Goal: Contribute content: Add original content to the website for others to see

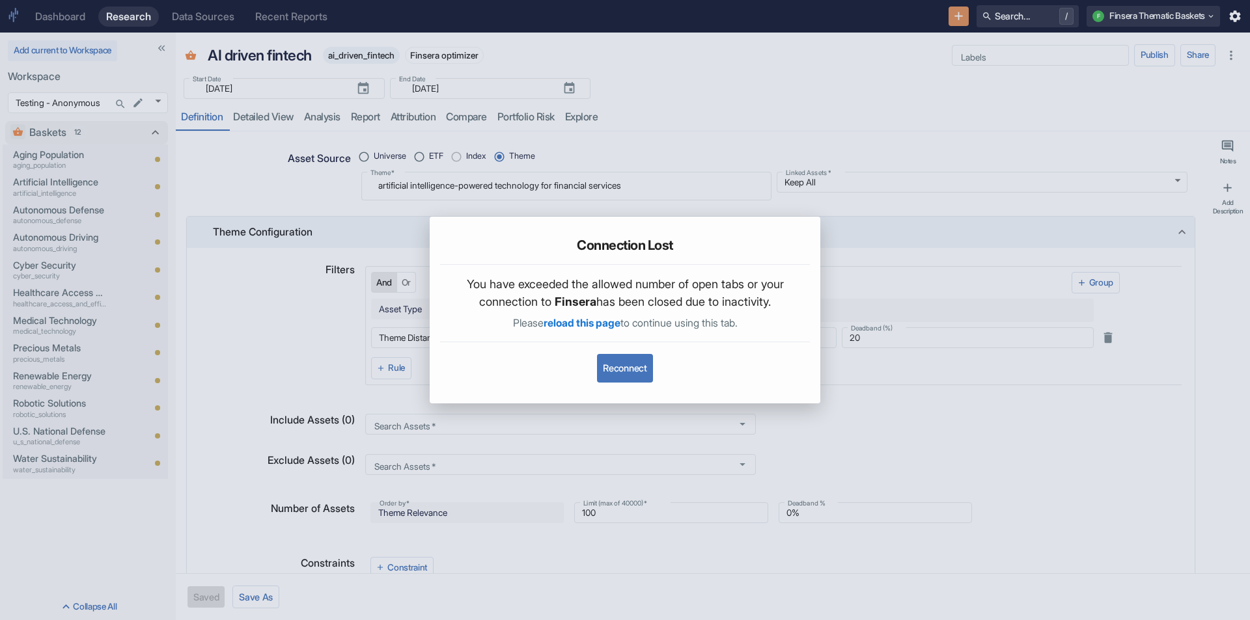
scroll to position [704, 0]
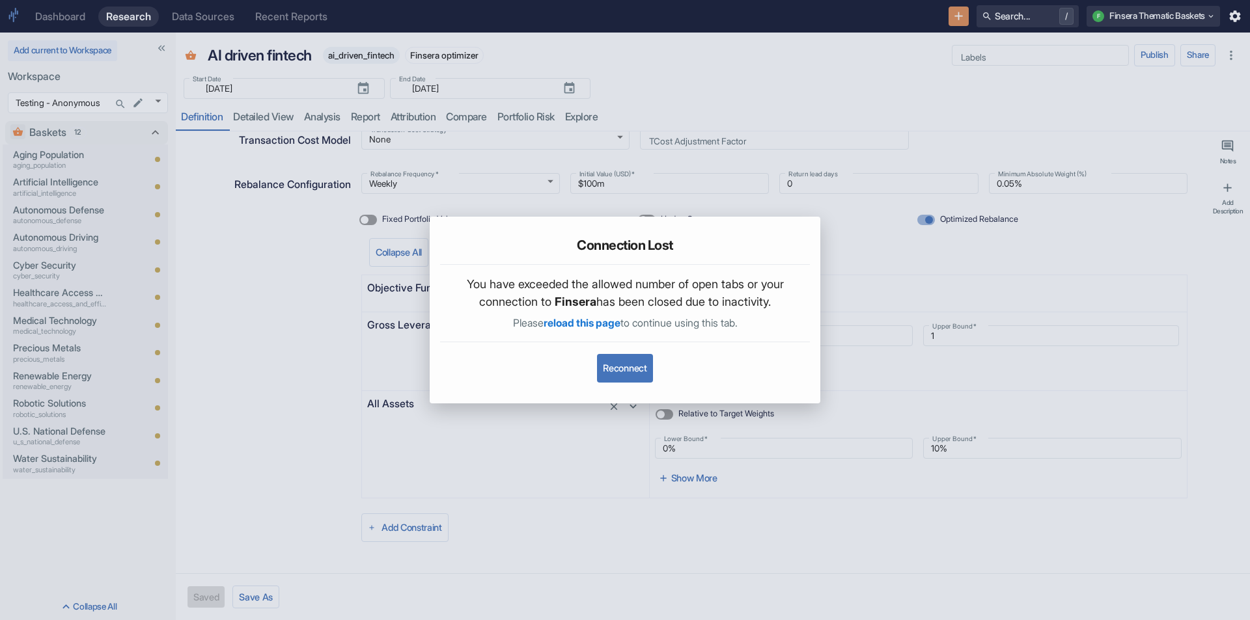
click at [681, 87] on div "Connection Lost You have exceeded the allowed number of open tabs or your conne…" at bounding box center [625, 310] width 1250 height 620
click at [976, 277] on div "Connection Lost You have exceeded the allowed number of open tabs or your conne…" at bounding box center [625, 310] width 1250 height 620
click at [754, 118] on div "Connection Lost You have exceeded the allowed number of open tabs or your conne…" at bounding box center [625, 310] width 1250 height 620
click at [640, 365] on button "Reconnect" at bounding box center [624, 368] width 55 height 29
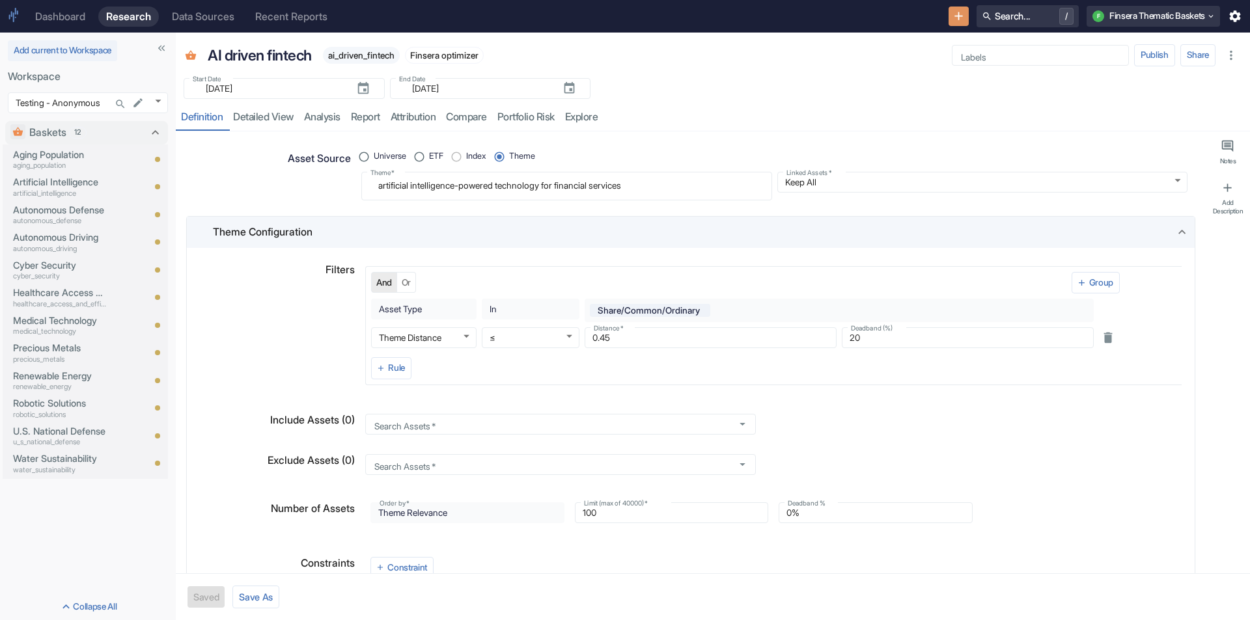
click at [870, 107] on div "resource tabs" at bounding box center [922, 117] width 639 height 27
click at [1001, 118] on div "resource tabs" at bounding box center [922, 117] width 639 height 27
click at [700, 82] on div "Start Date ​ 2020-07-03 Start Date End Date ​ 2025-09-23 End Date" at bounding box center [713, 84] width 1074 height 29
type textarea "x"
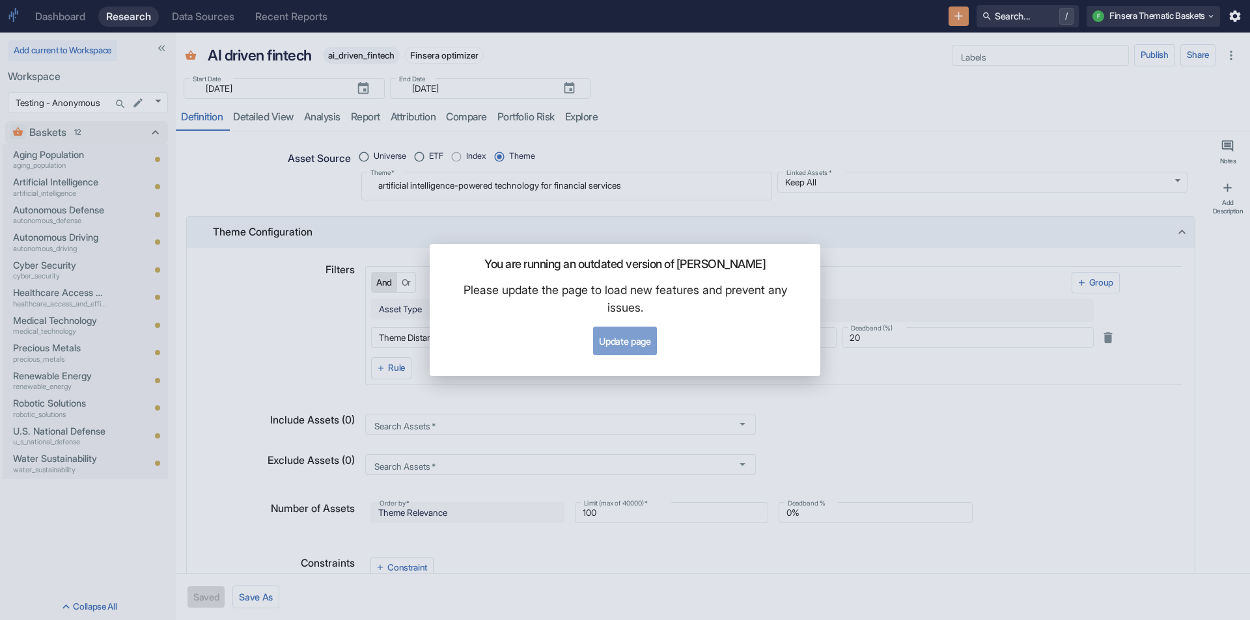
click at [624, 344] on button "Update page" at bounding box center [624, 341] width 63 height 29
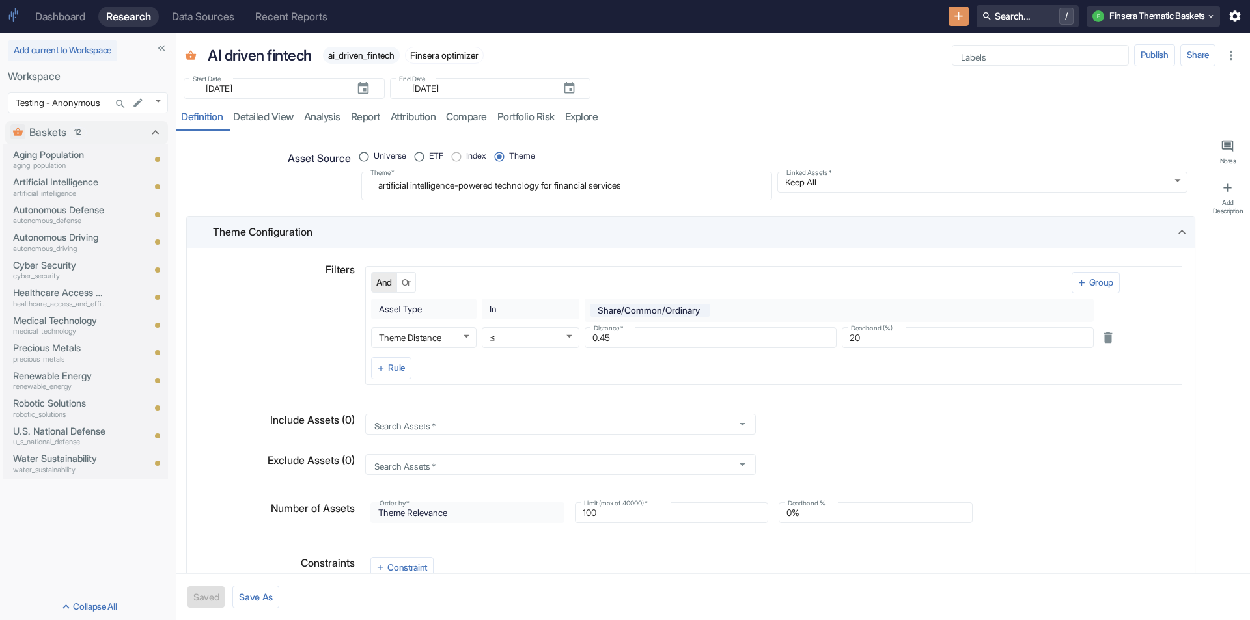
type textarea "x"
click at [72, 14] on div "Dashboard" at bounding box center [60, 16] width 50 height 12
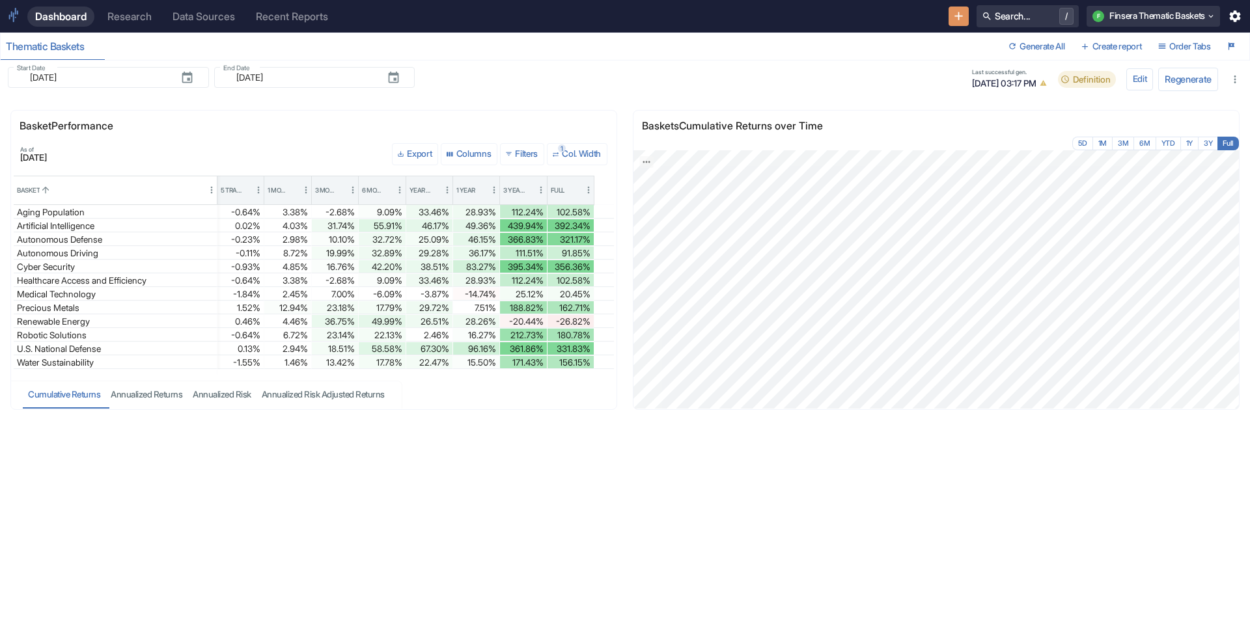
click at [127, 18] on div "Research" at bounding box center [129, 16] width 44 height 12
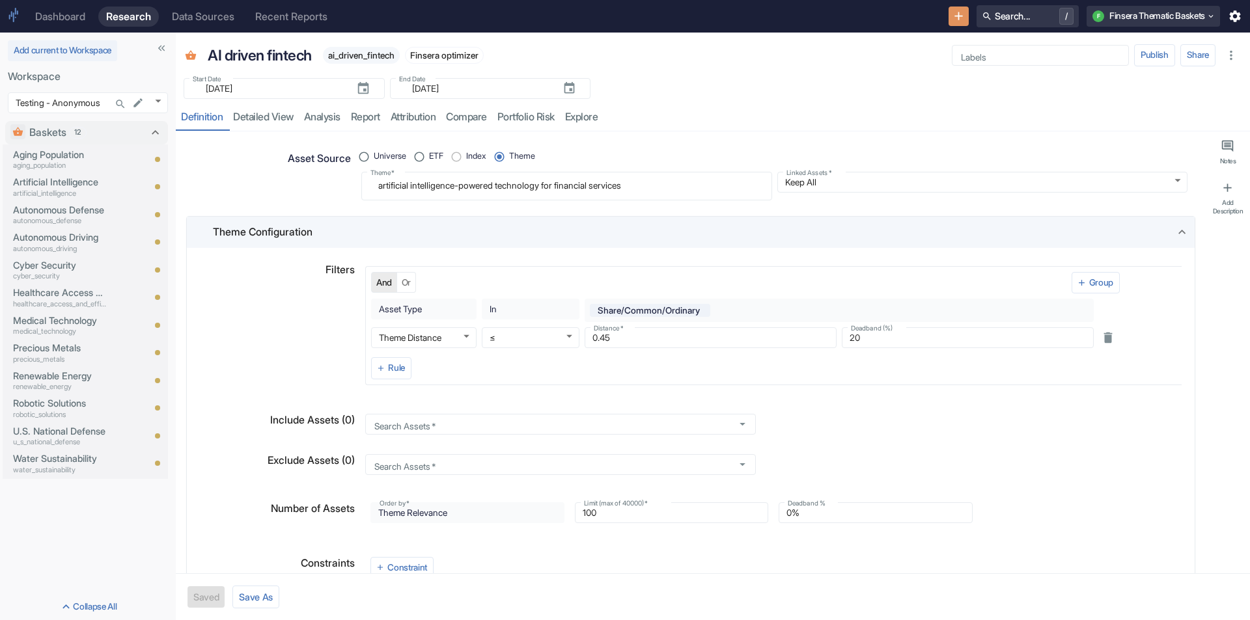
type textarea "x"
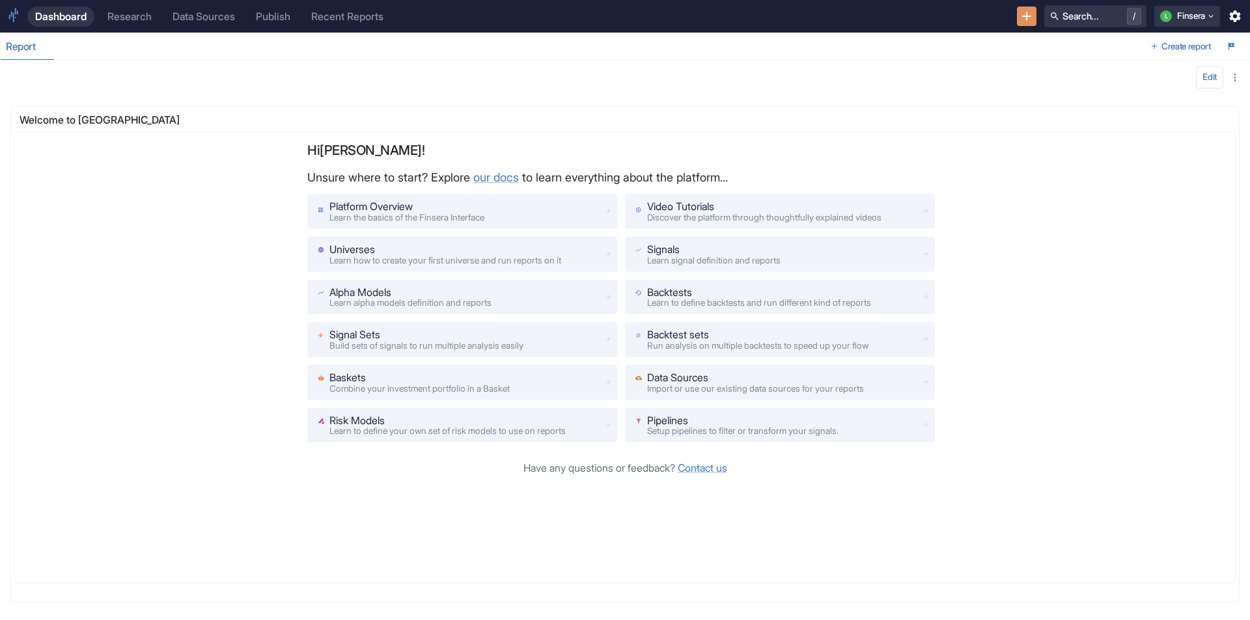
click at [124, 25] on link "Research" at bounding box center [130, 17] width 60 height 20
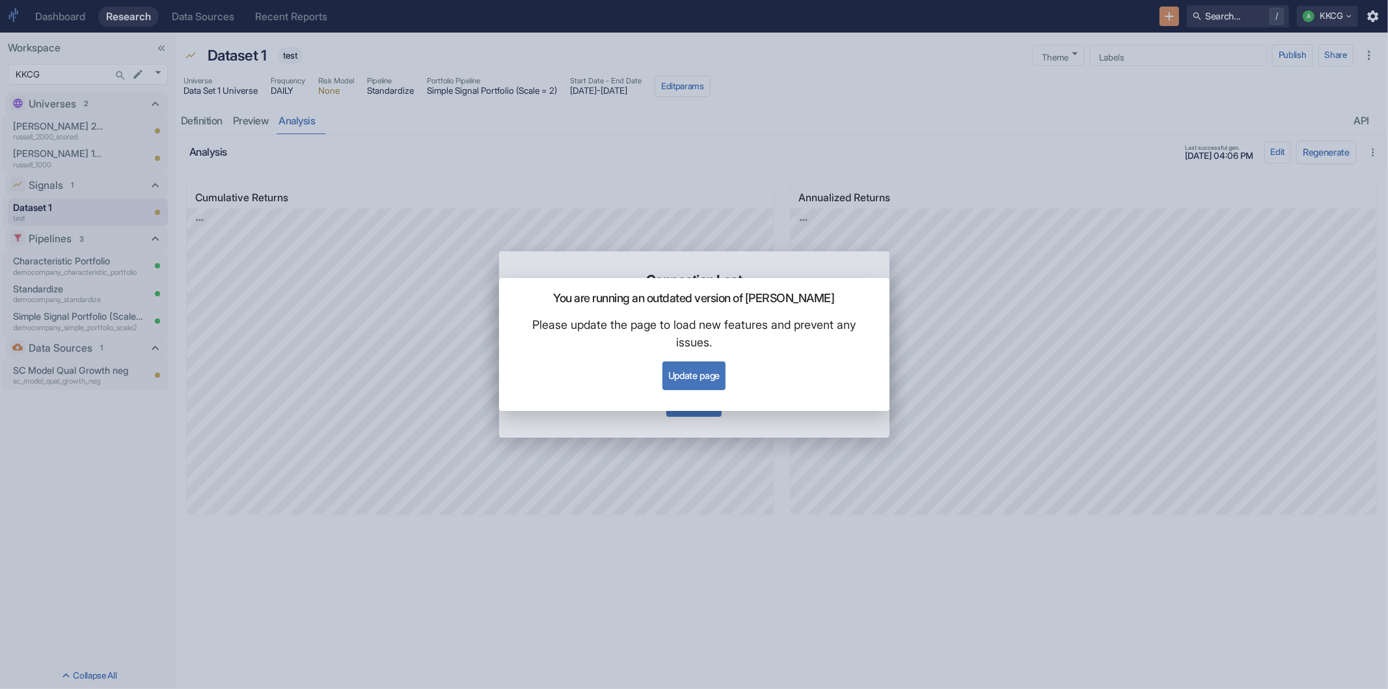
click at [684, 375] on button "Update page" at bounding box center [694, 375] width 63 height 29
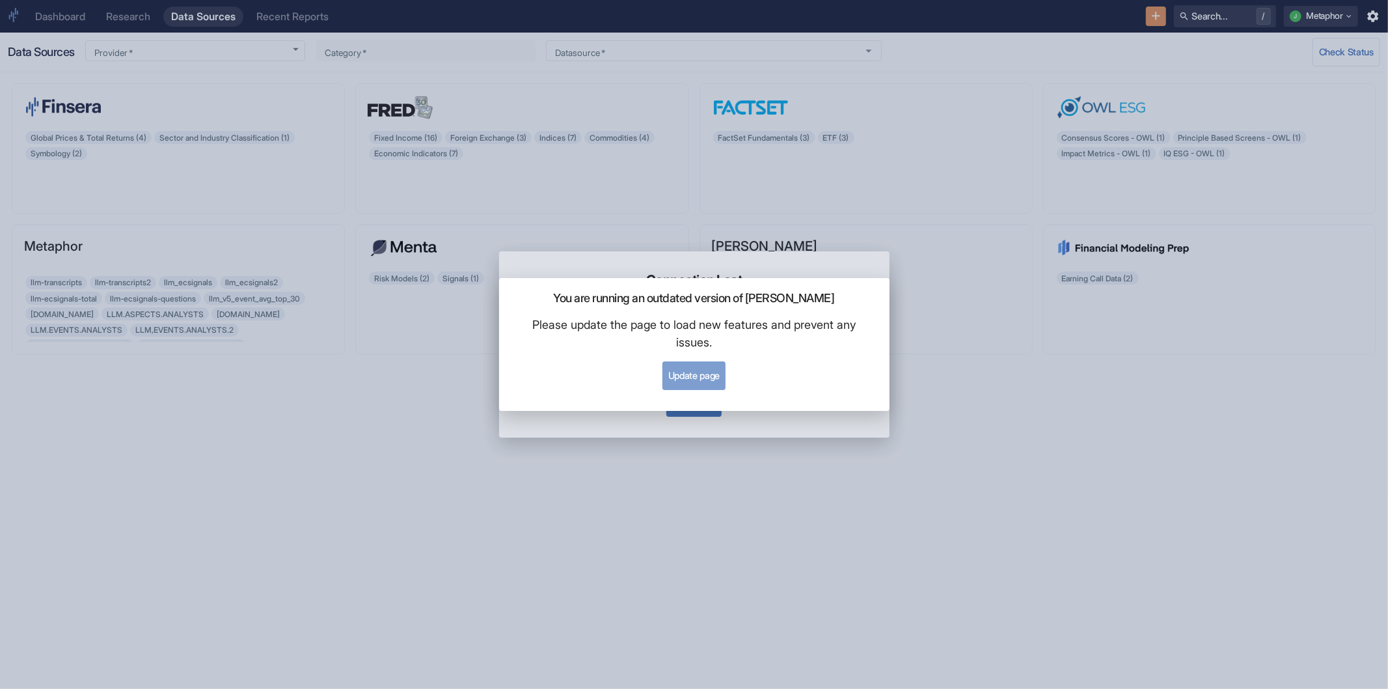
click at [688, 382] on button "Update page" at bounding box center [694, 375] width 63 height 29
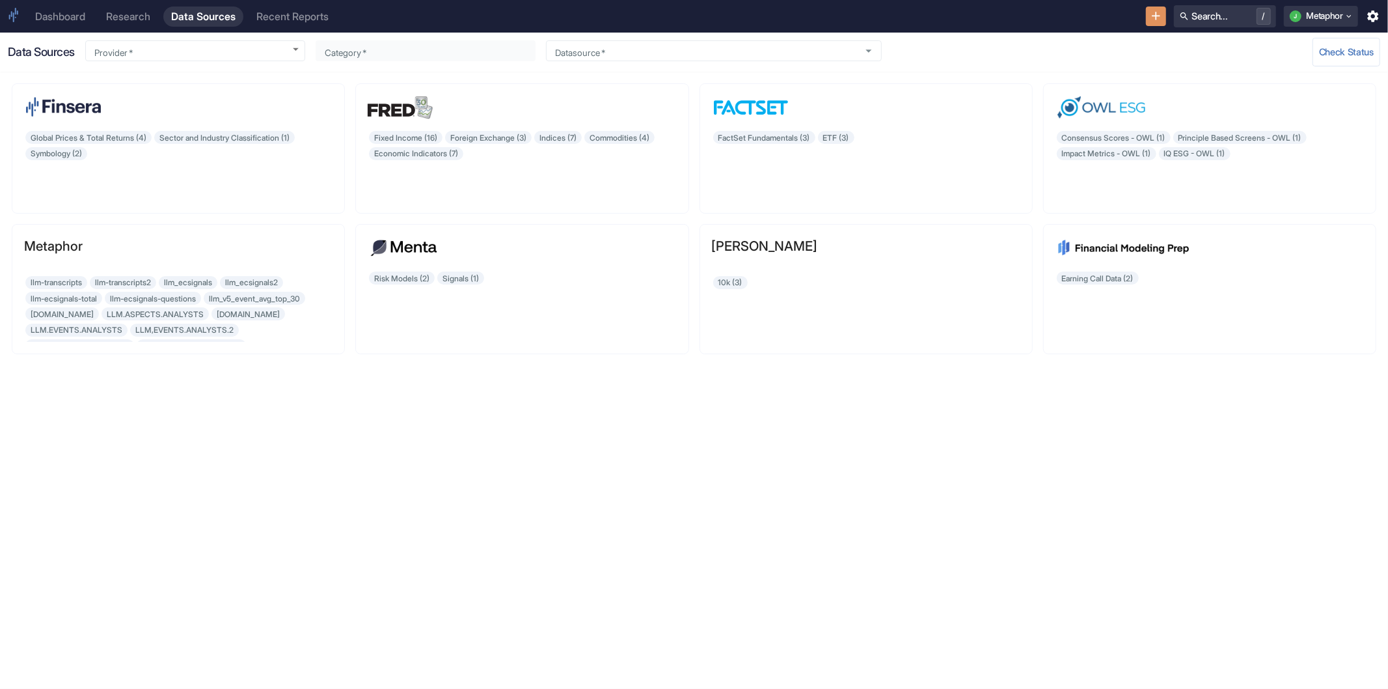
click at [122, 20] on div "Research" at bounding box center [128, 16] width 44 height 12
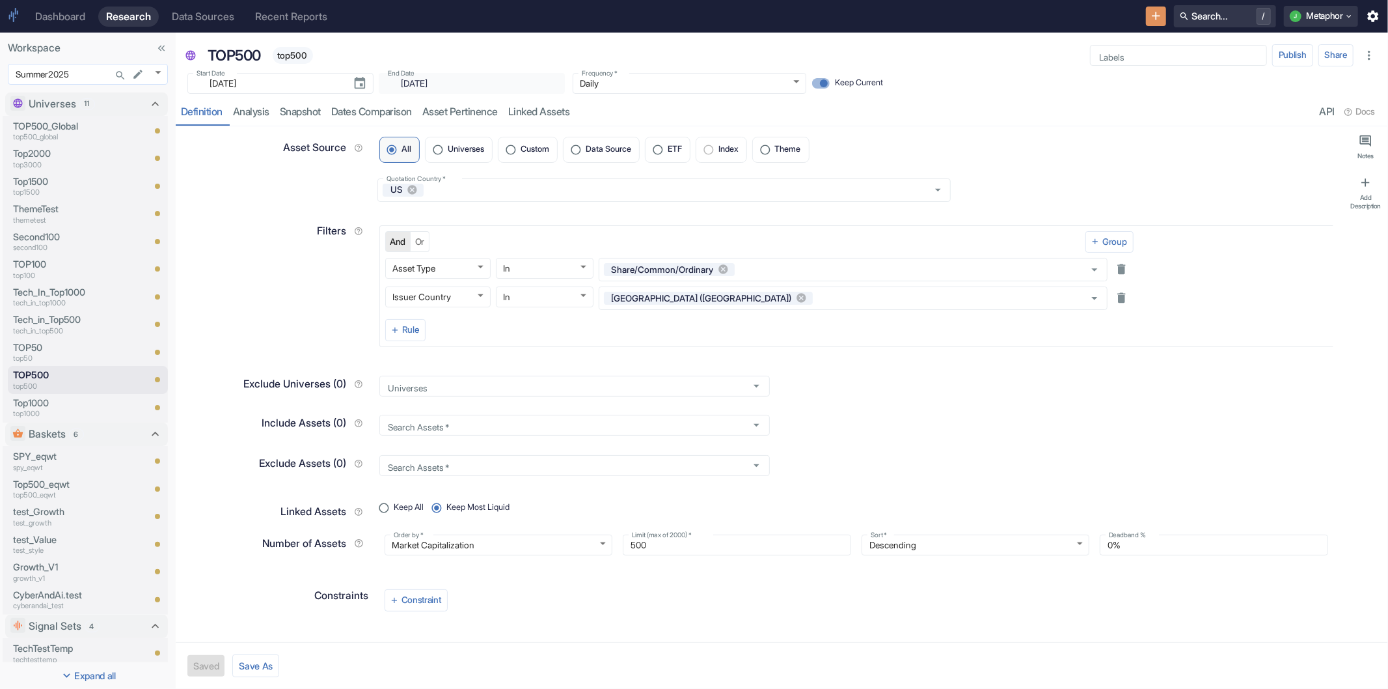
click at [159, 72] on body "Dashboard Research Data Sources Recent Reports Search... / J Metaphor Workspace…" at bounding box center [694, 344] width 1388 height 689
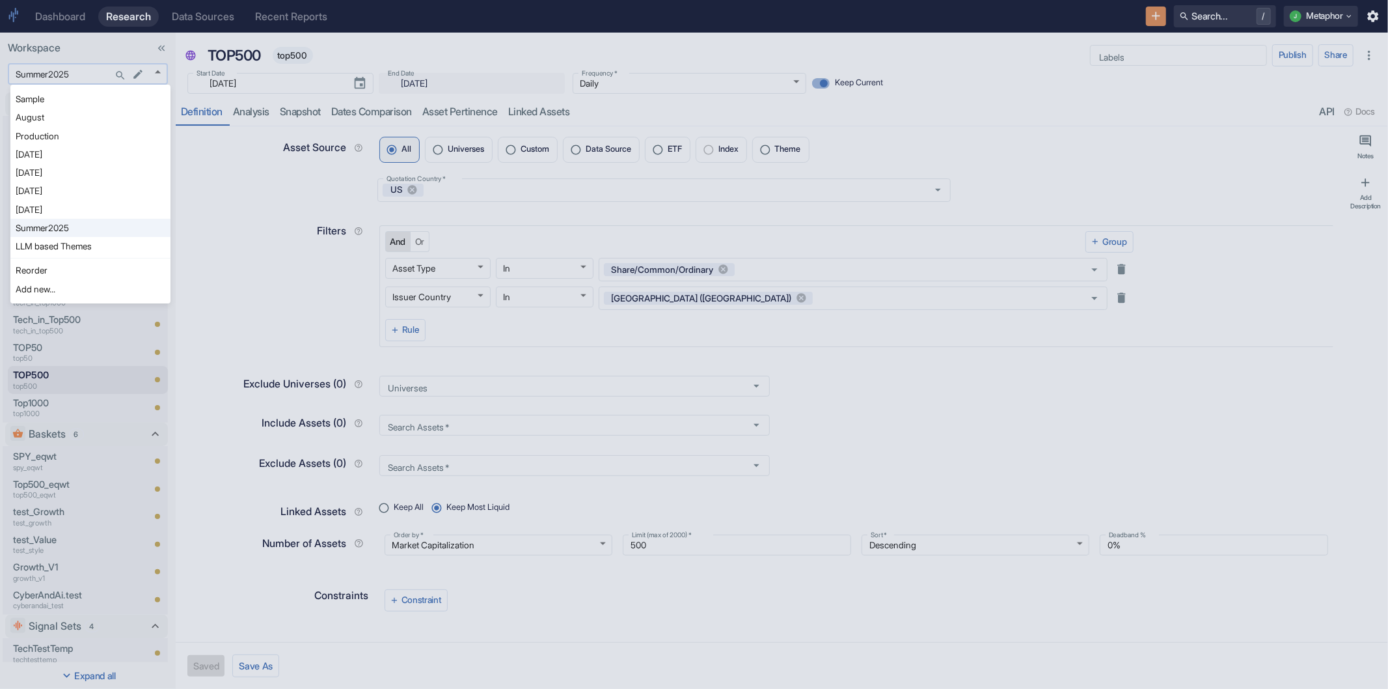
type textarea "x"
click at [72, 285] on li "Add new..." at bounding box center [90, 289] width 160 height 18
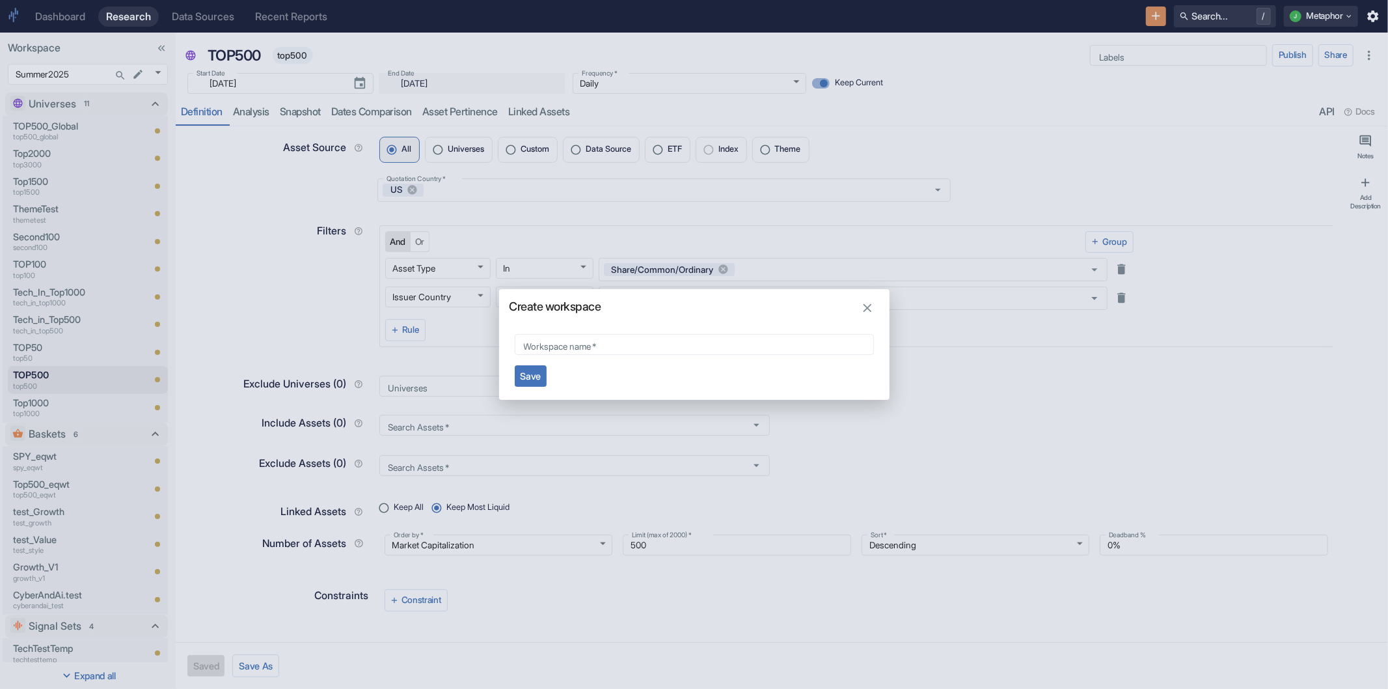
click at [939, 172] on div "Create workspace Workspace name   * Workspace name   * Save" at bounding box center [694, 344] width 1388 height 689
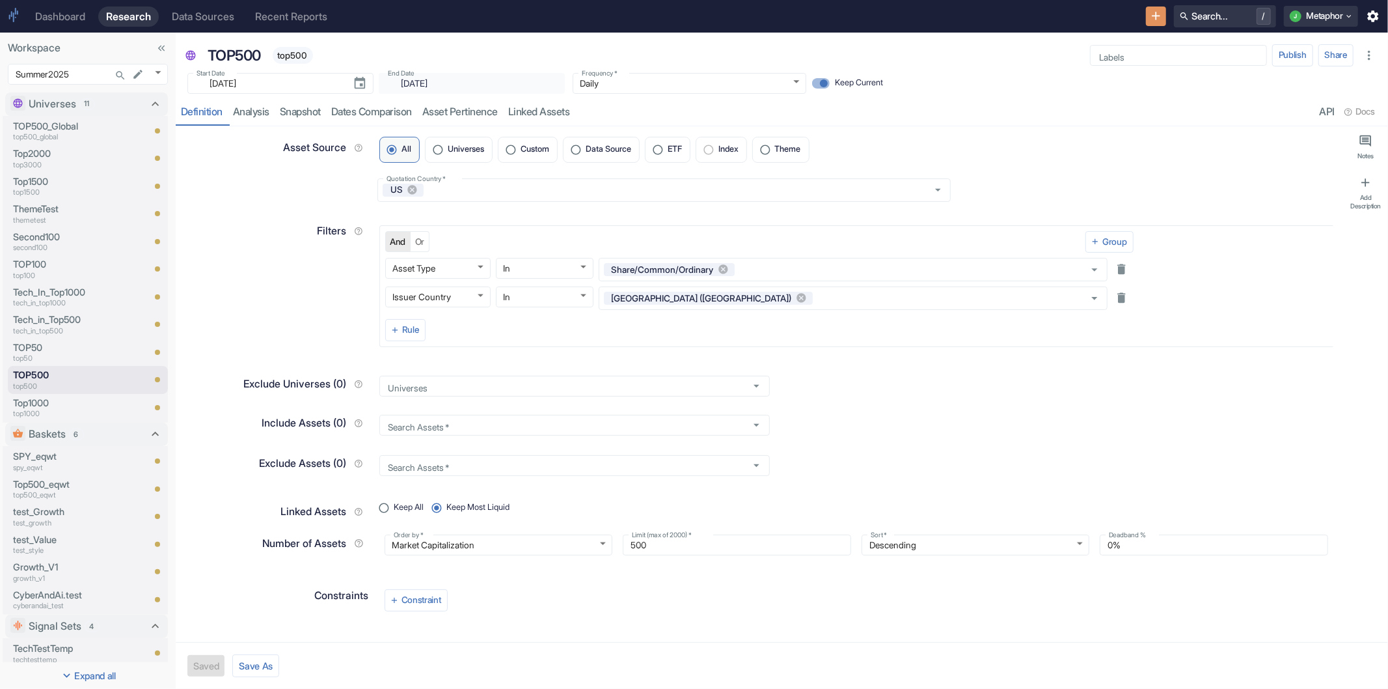
click at [213, 13] on div "Data Sources" at bounding box center [203, 16] width 62 height 12
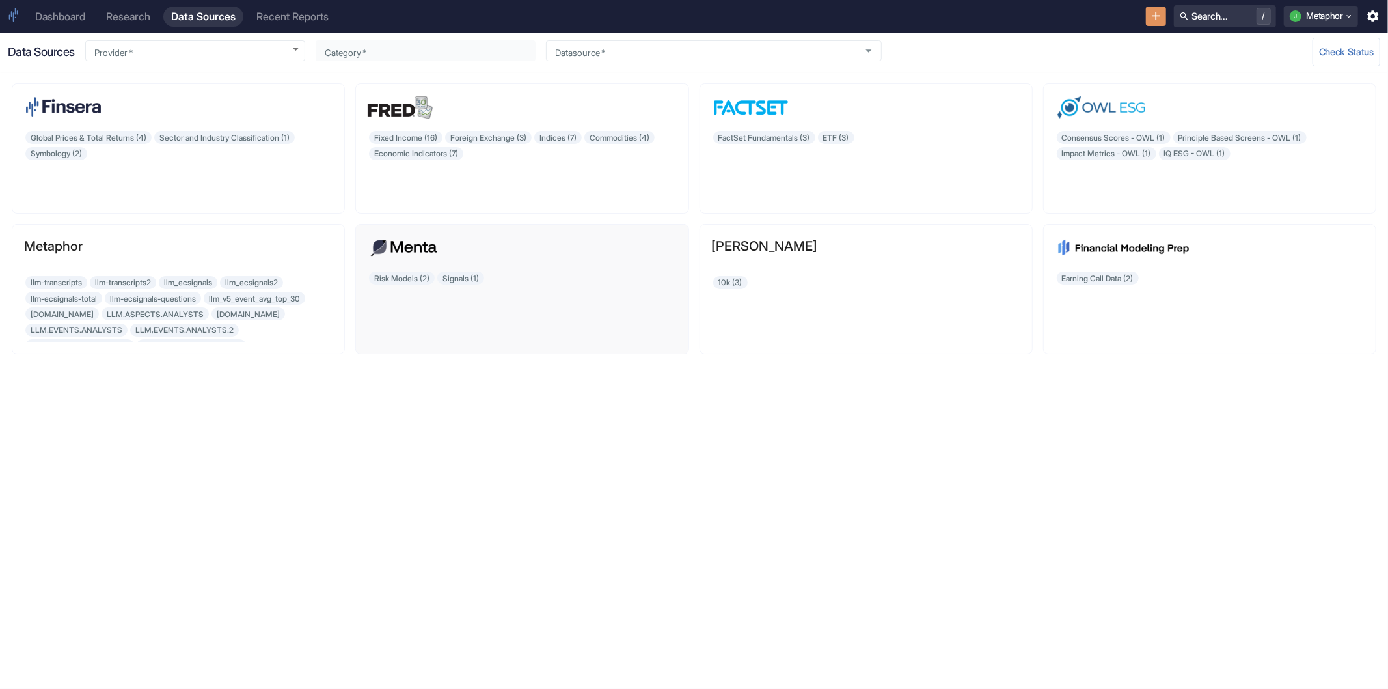
click at [476, 279] on div "Risk Models (2) Signals (1)" at bounding box center [522, 306] width 309 height 72
type input "Menta Capital"
type input "Risk Models"
type input "mentafin_riskmodel_us_fs_v0_2c_exp"
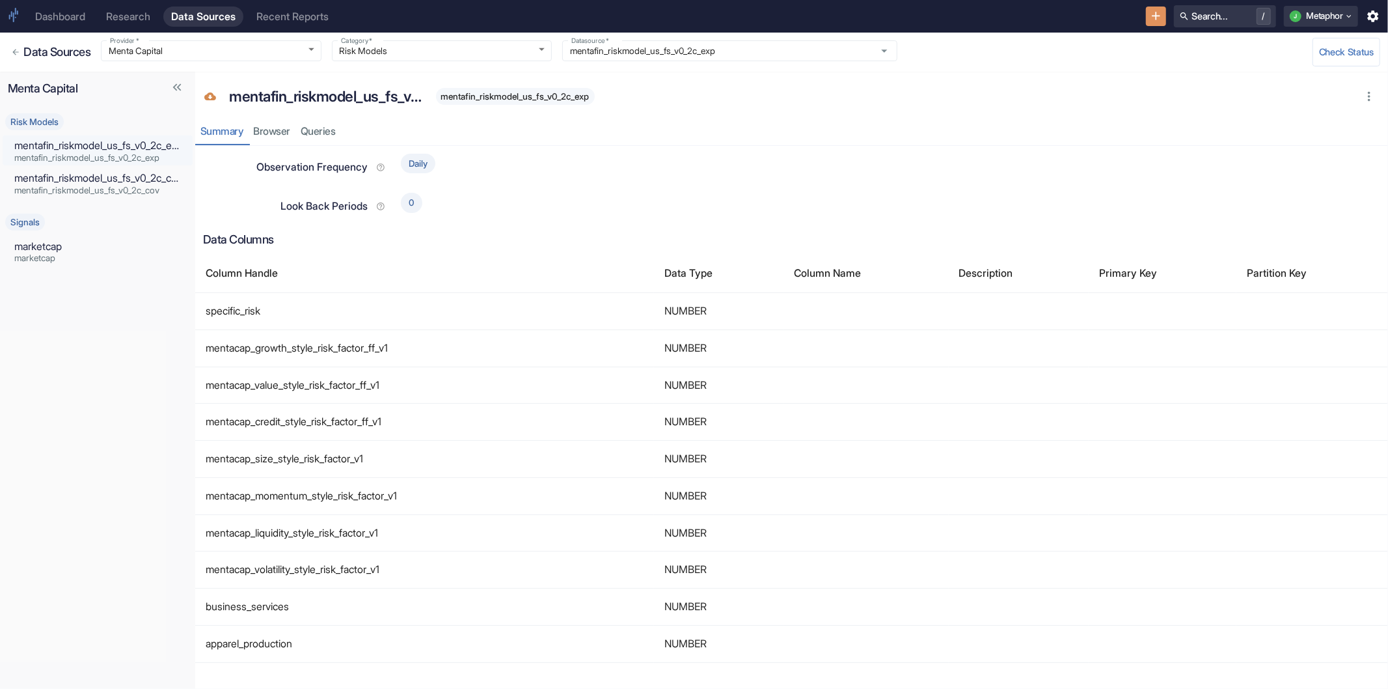
click at [837, 161] on div "Daily" at bounding box center [886, 160] width 990 height 34
click at [913, 126] on div "resource tabs" at bounding box center [861, 131] width 1040 height 27
click at [829, 92] on div "mentafin_riskmodel_us_fs_v0_2c_exp mentafin_riskmodel_us_fs_v0_2c_exp" at bounding box center [787, 97] width 1132 height 28
click at [804, 135] on div "resource tabs" at bounding box center [861, 131] width 1040 height 27
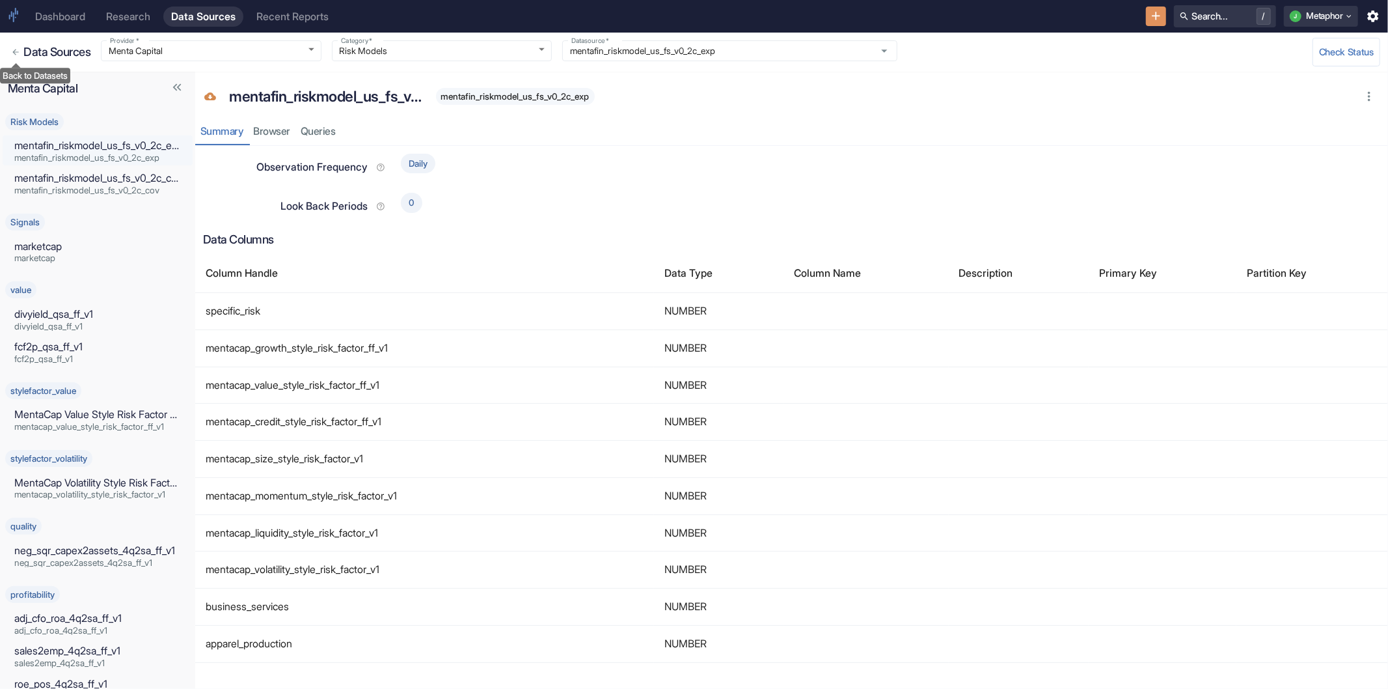
click at [18, 49] on icon "Back to Datasets" at bounding box center [15, 52] width 9 height 9
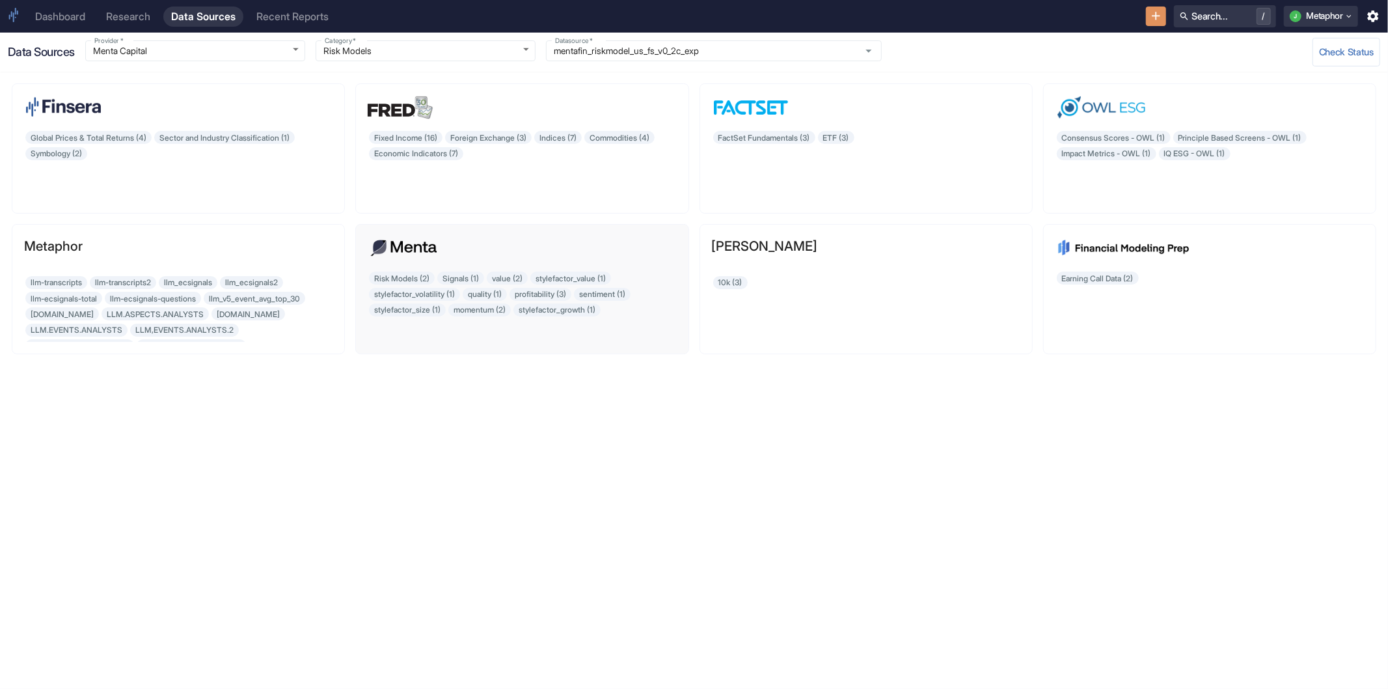
click at [545, 292] on div "Risk Models (2) Signals (1) value (2) stylefactor_value (1) stylefactor_volatil…" at bounding box center [522, 306] width 309 height 72
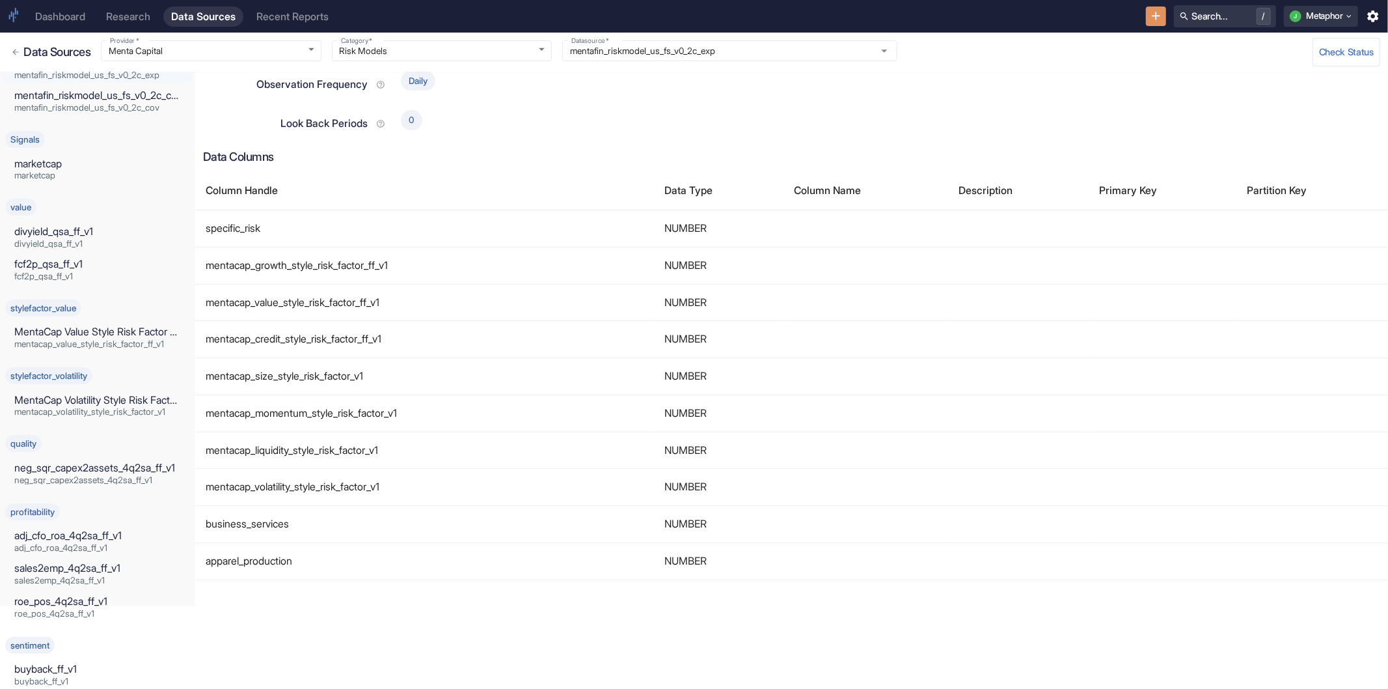
scroll to position [72, 0]
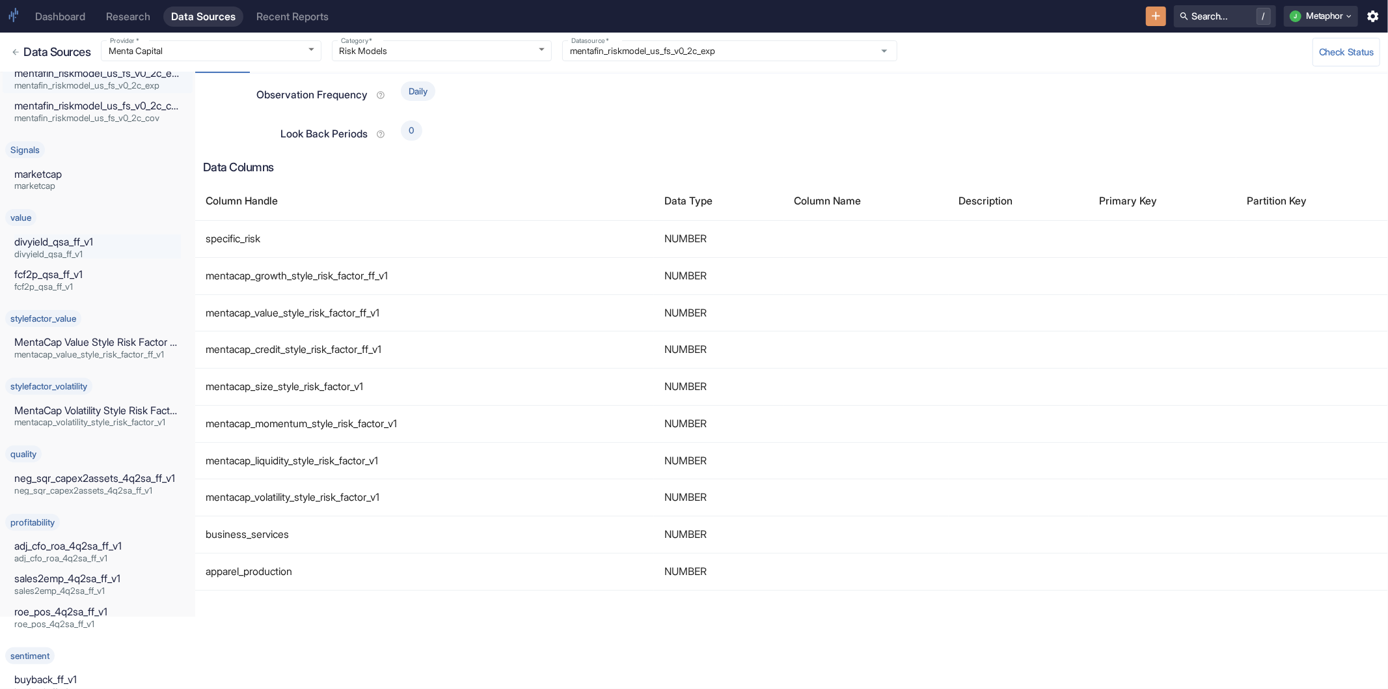
click at [104, 254] on span "divyield_qsa_ff_v1" at bounding box center [97, 254] width 167 height 9
type input "value"
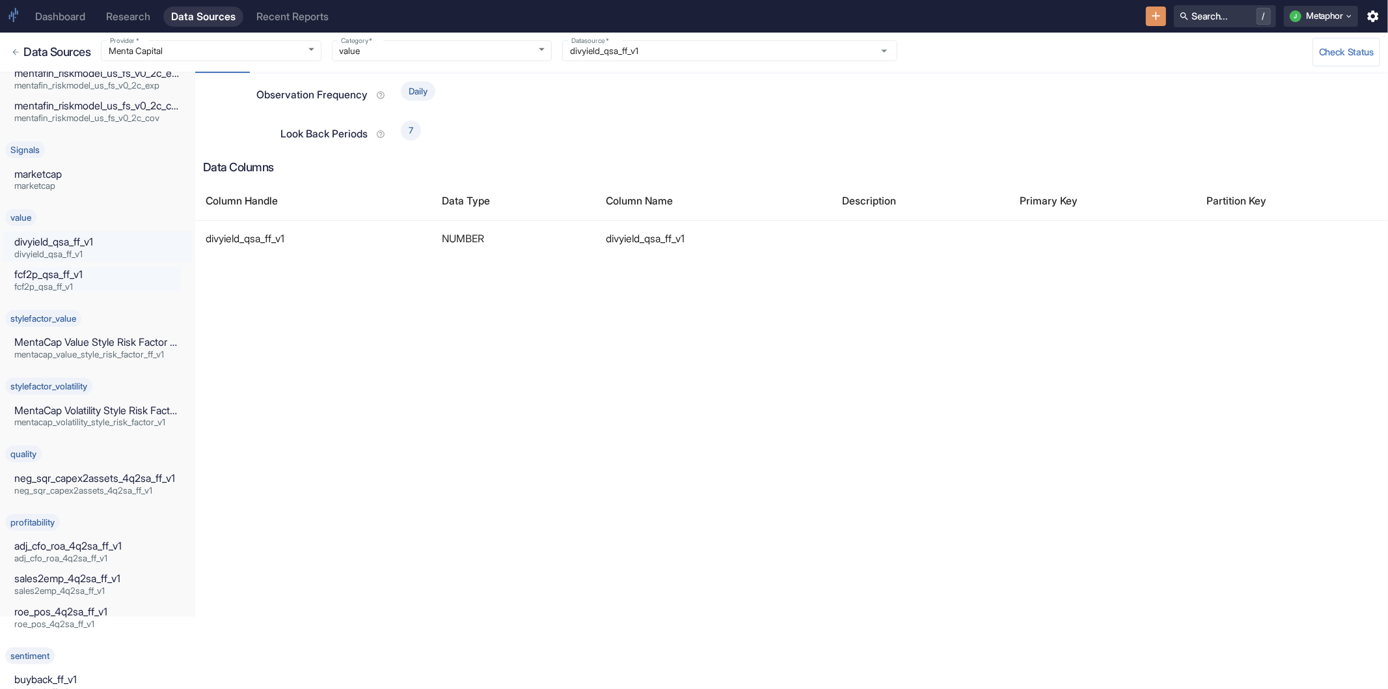
click at [79, 284] on span "fcf2p_qsa_ff_v1" at bounding box center [97, 286] width 167 height 9
type input "fcf2p_qsa_ff_v1"
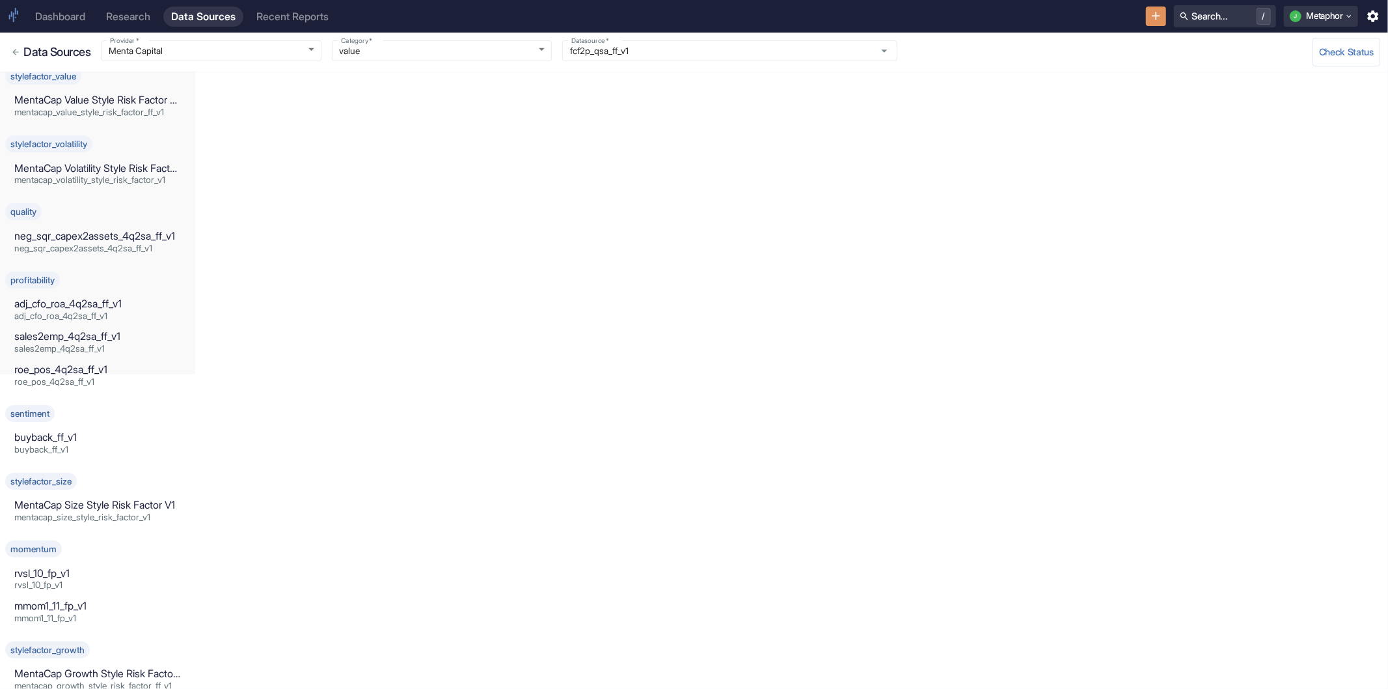
scroll to position [328, 0]
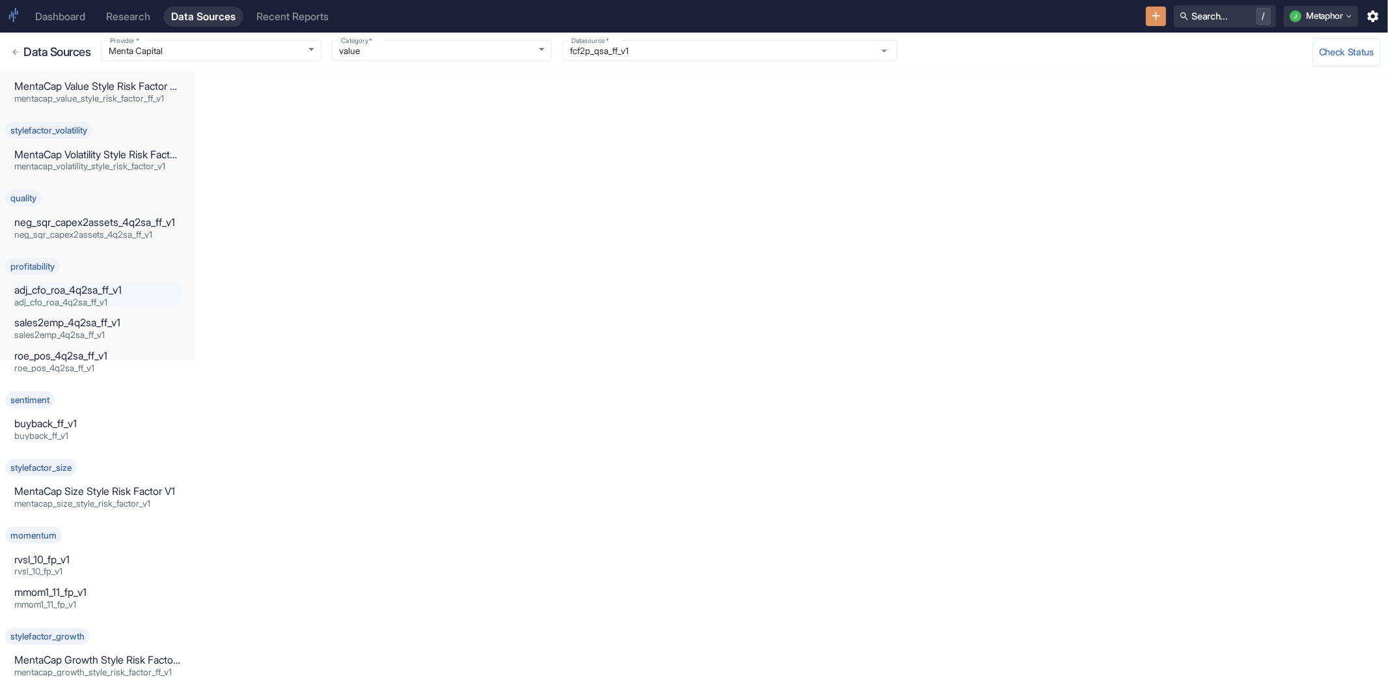
click at [79, 288] on p "adj_cfo_roa_4q2sa_ff_v1" at bounding box center [97, 290] width 167 height 16
type input "profitability"
type input "adj_cfo_roa_4q2sa_ff_v1"
click at [120, 489] on p "MentaCap Size Style Risk Factor V1" at bounding box center [97, 492] width 167 height 16
type input "stylefactor_size"
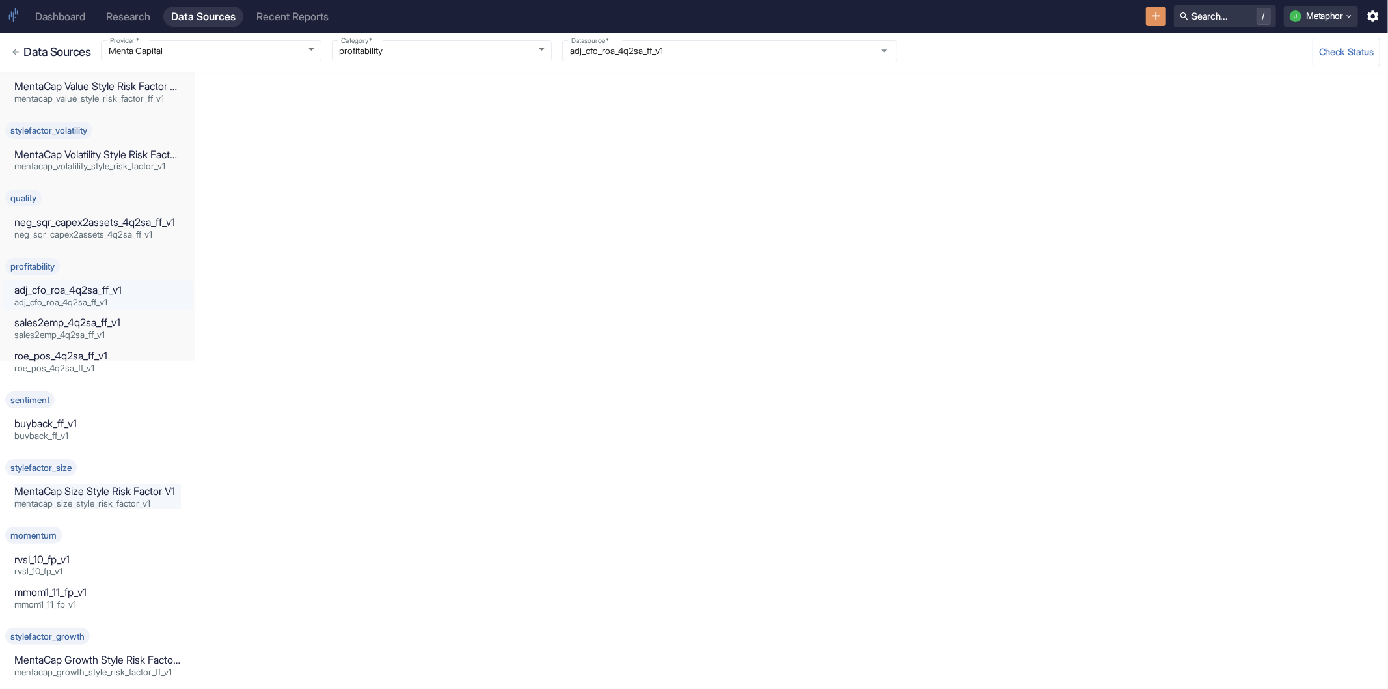
type input "MentaCap Size Style Risk Factor V1"
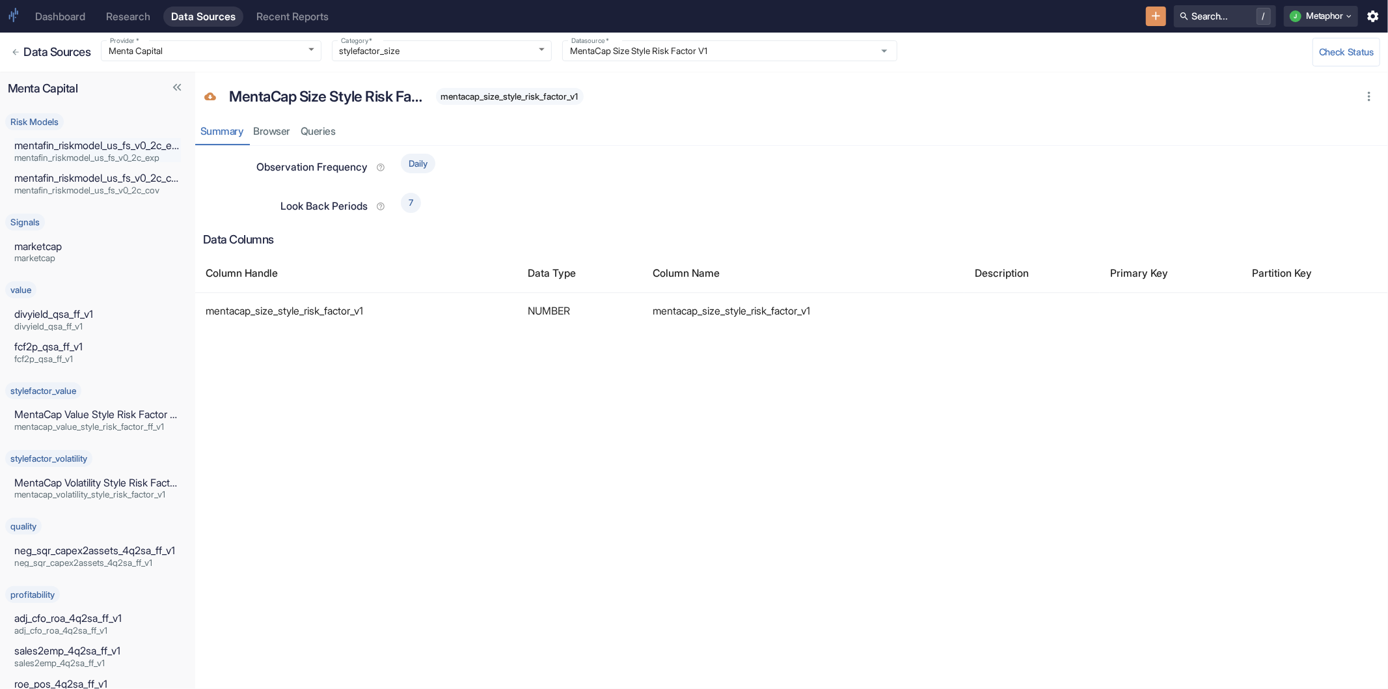
click at [69, 146] on p "mentafin_riskmodel_us_fs_v0_2c_exp" at bounding box center [97, 146] width 167 height 16
type input "Risk Models"
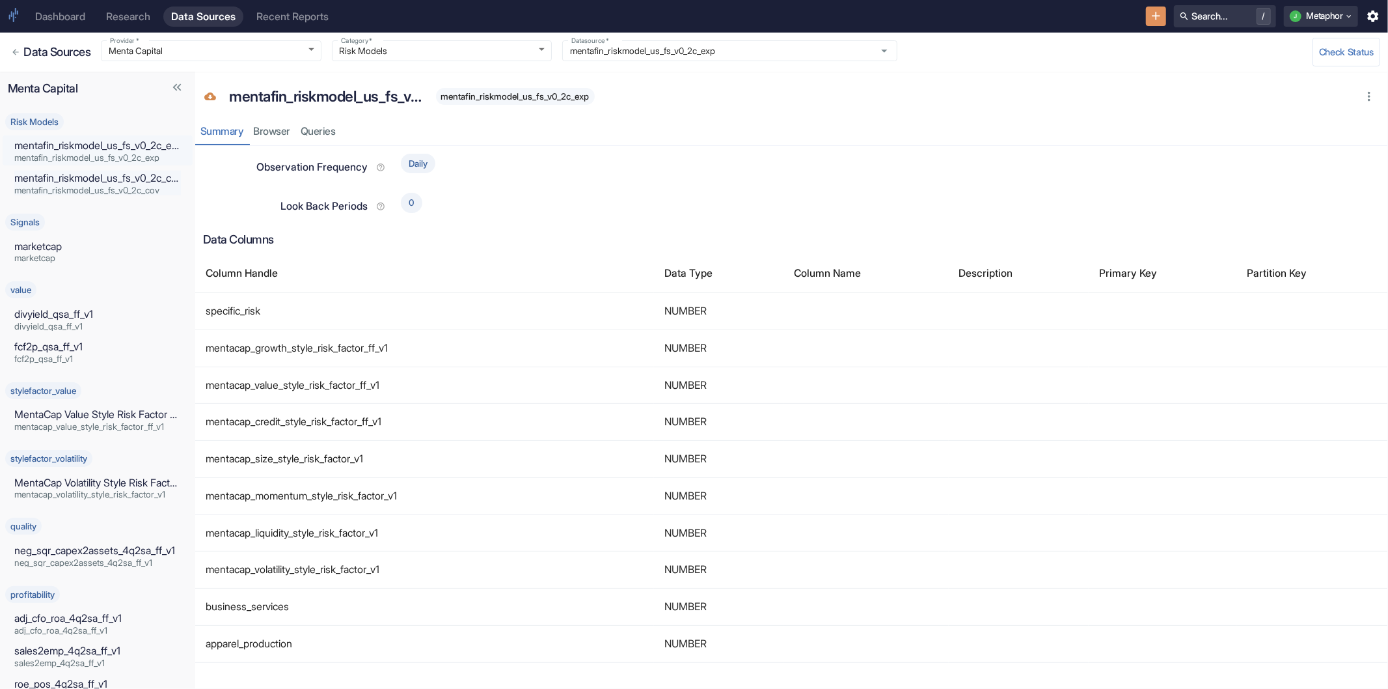
click at [72, 180] on p "mentafin_riskmodel_us_fs_v0_2c_cov" at bounding box center [97, 179] width 167 height 16
click at [74, 163] on link "mentafin_riskmodel_us_fs_v0_2c_exp mentafin_riskmodel_us_fs_v0_2c_exp" at bounding box center [98, 150] width 190 height 30
click at [98, 183] on p "mentafin_riskmodel_us_fs_v0_2c_cov" at bounding box center [97, 179] width 167 height 16
type input "mentafin_riskmodel_us_fs_v0_2c_cov"
click at [79, 314] on p "divyield_qsa_ff_v1" at bounding box center [97, 315] width 167 height 16
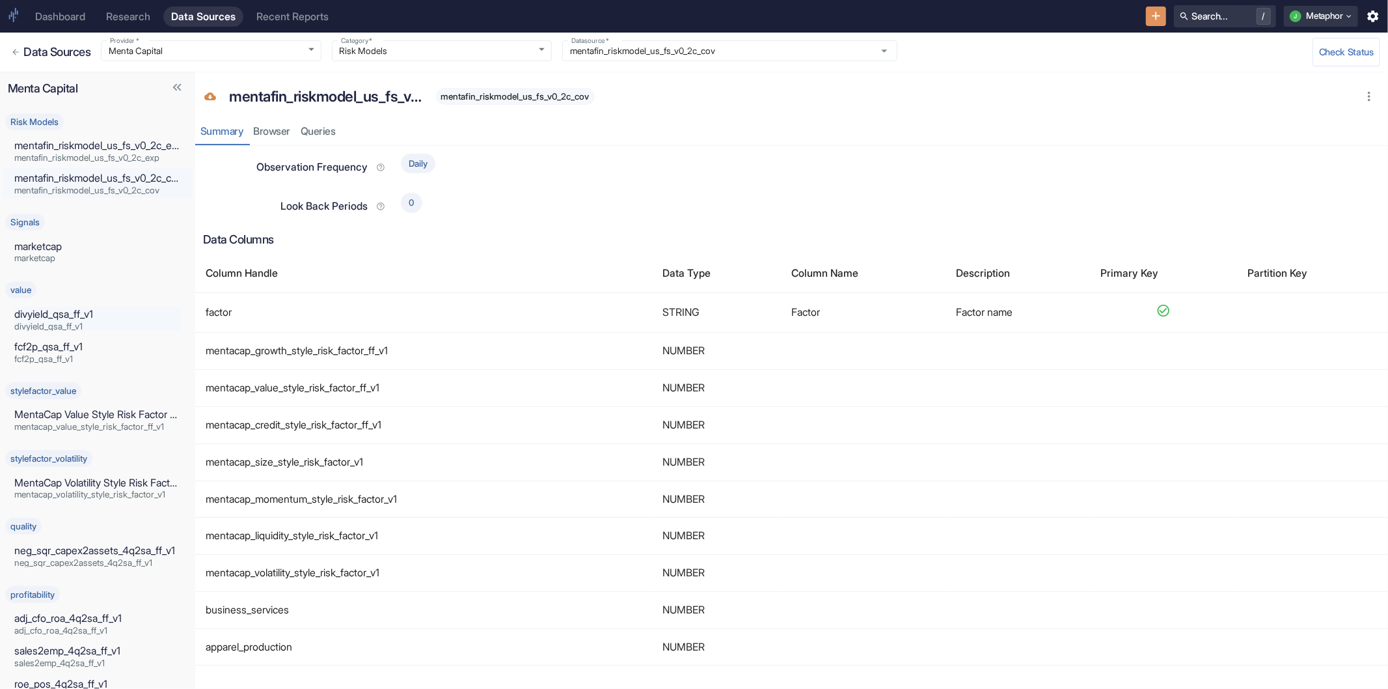
type input "value"
type input "divyield_qsa_ff_v1"
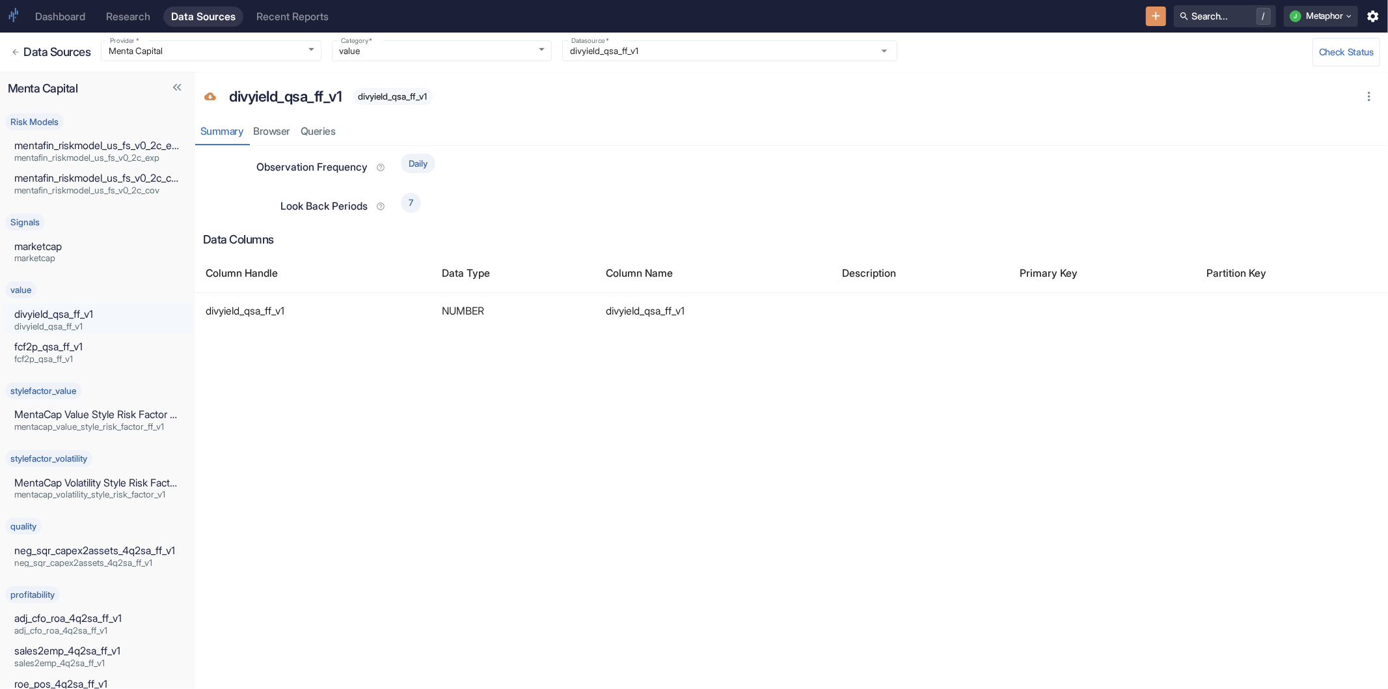
click at [250, 308] on td "divyield_qsa_ff_v1" at bounding box center [313, 311] width 236 height 36
click at [11, 53] on icon "Back to Datasets" at bounding box center [15, 52] width 9 height 9
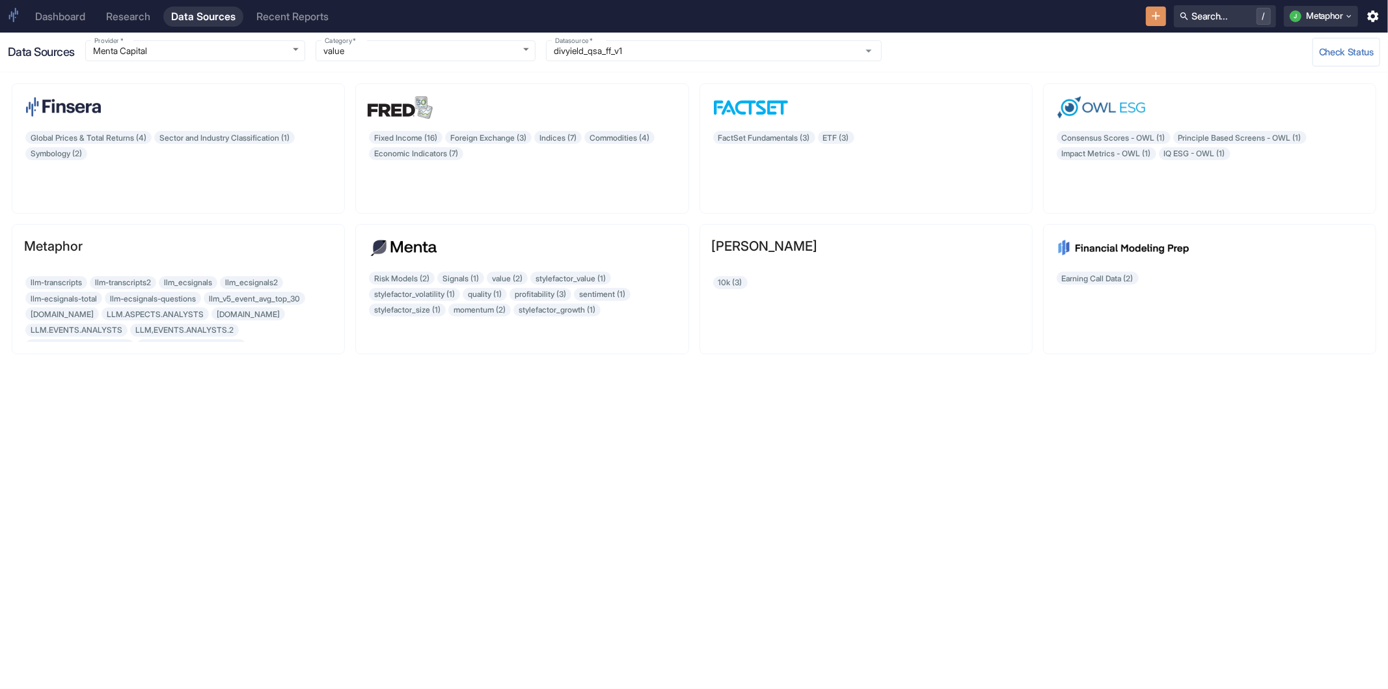
click at [133, 15] on div "Research" at bounding box center [128, 16] width 44 height 12
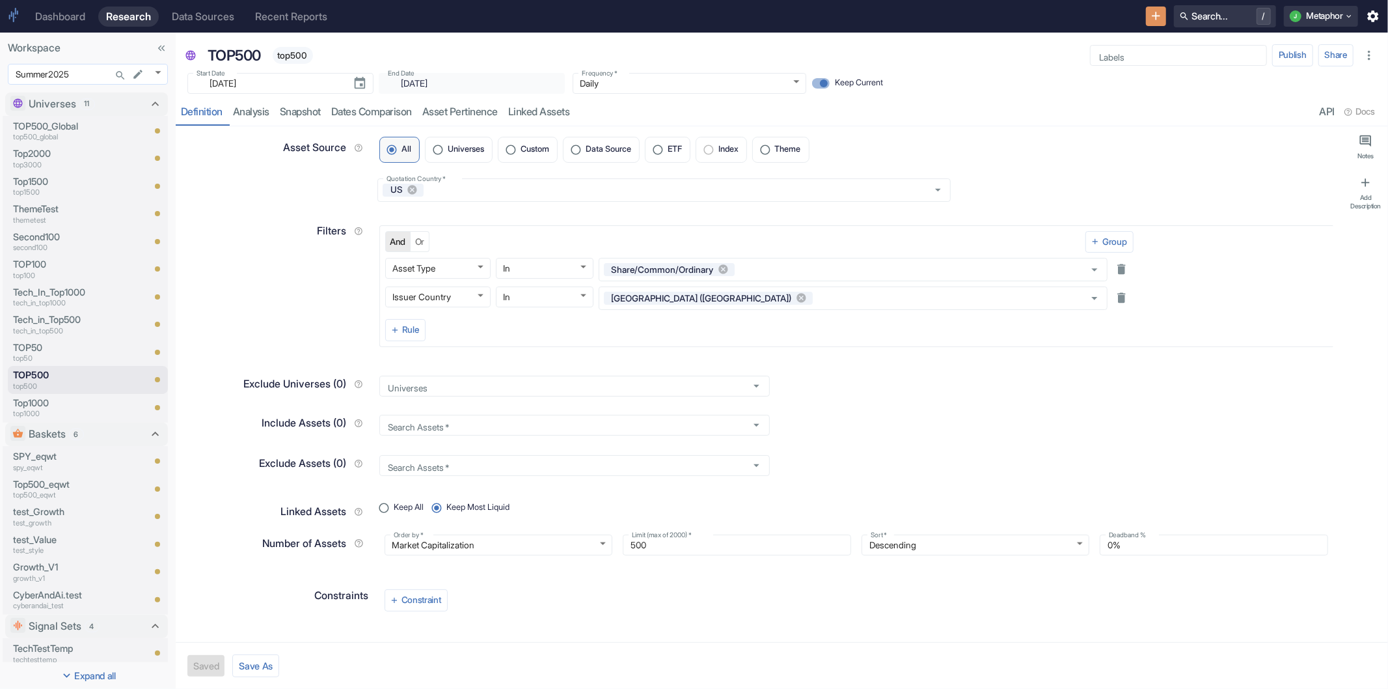
click at [154, 70] on body "Dashboard Research Data Sources Recent Reports Search... / J Metaphor Workspace…" at bounding box center [694, 344] width 1388 height 689
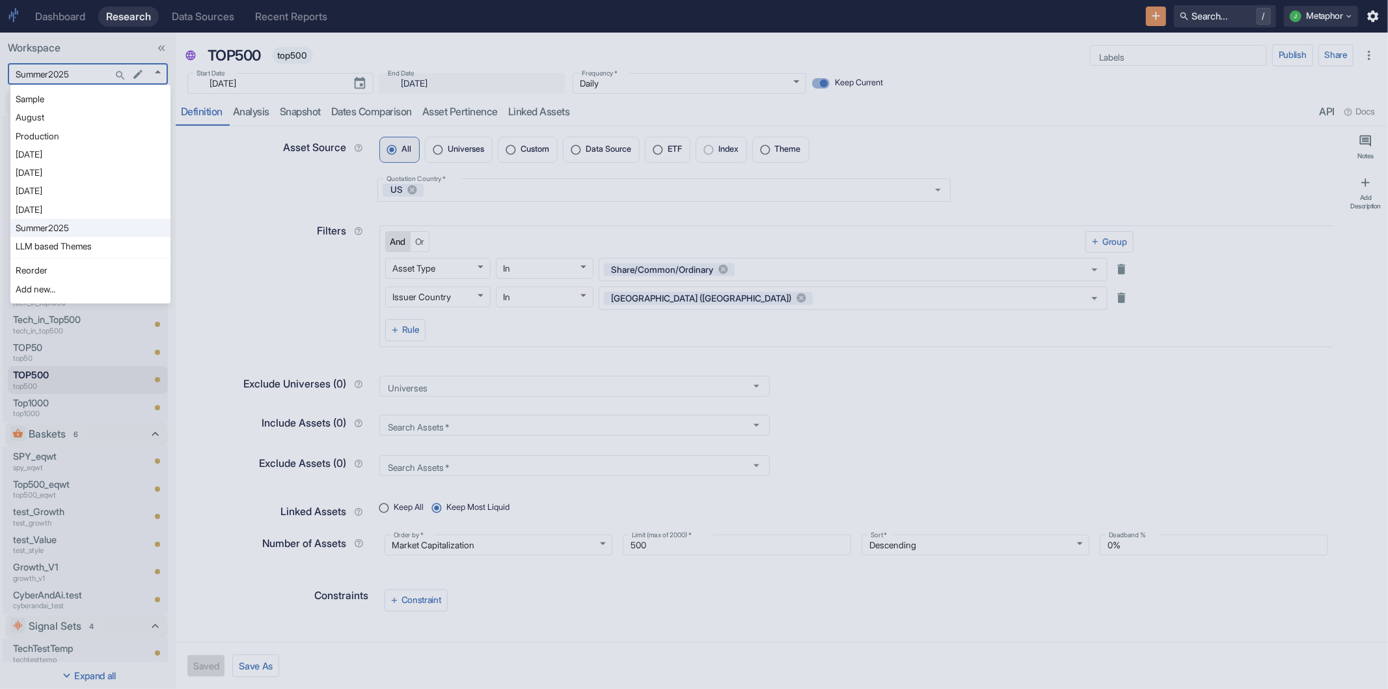
click at [69, 284] on li "Add new..." at bounding box center [90, 289] width 160 height 18
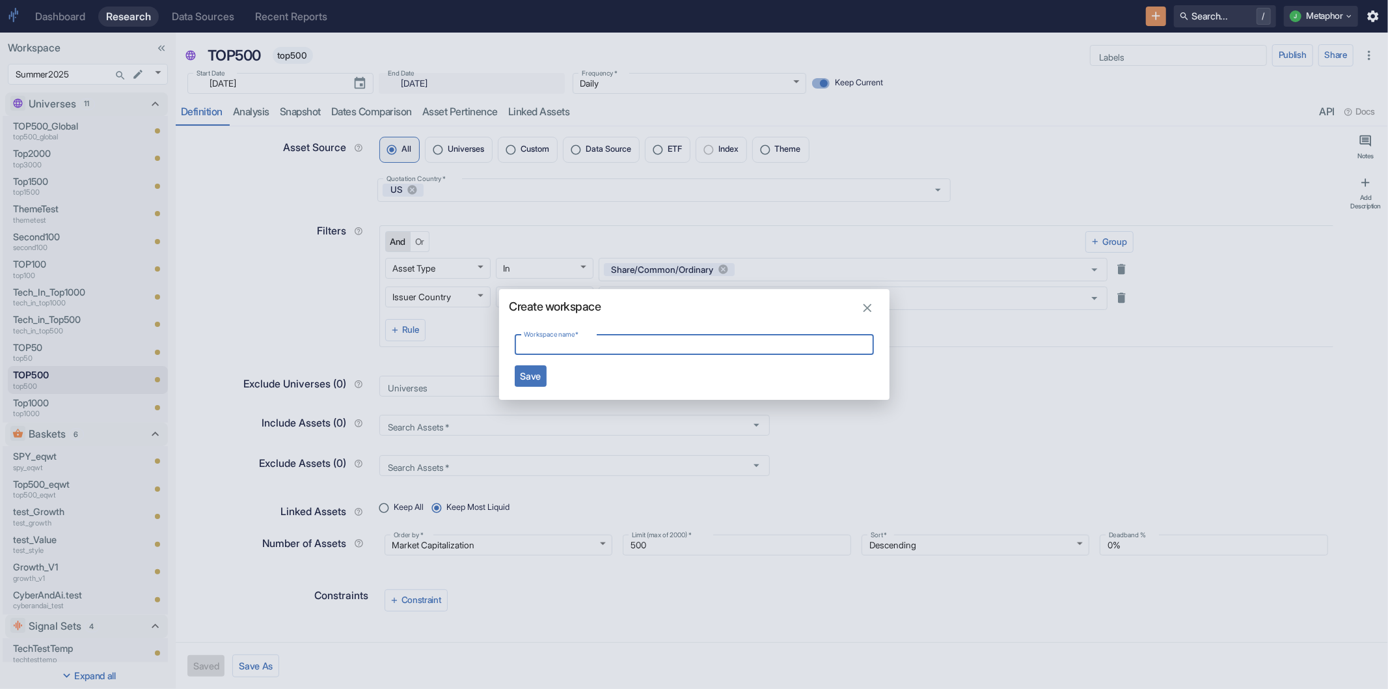
type textarea "x"
type input "M"
type input "Finsera"
click at [863, 307] on icon "button" at bounding box center [867, 308] width 14 height 14
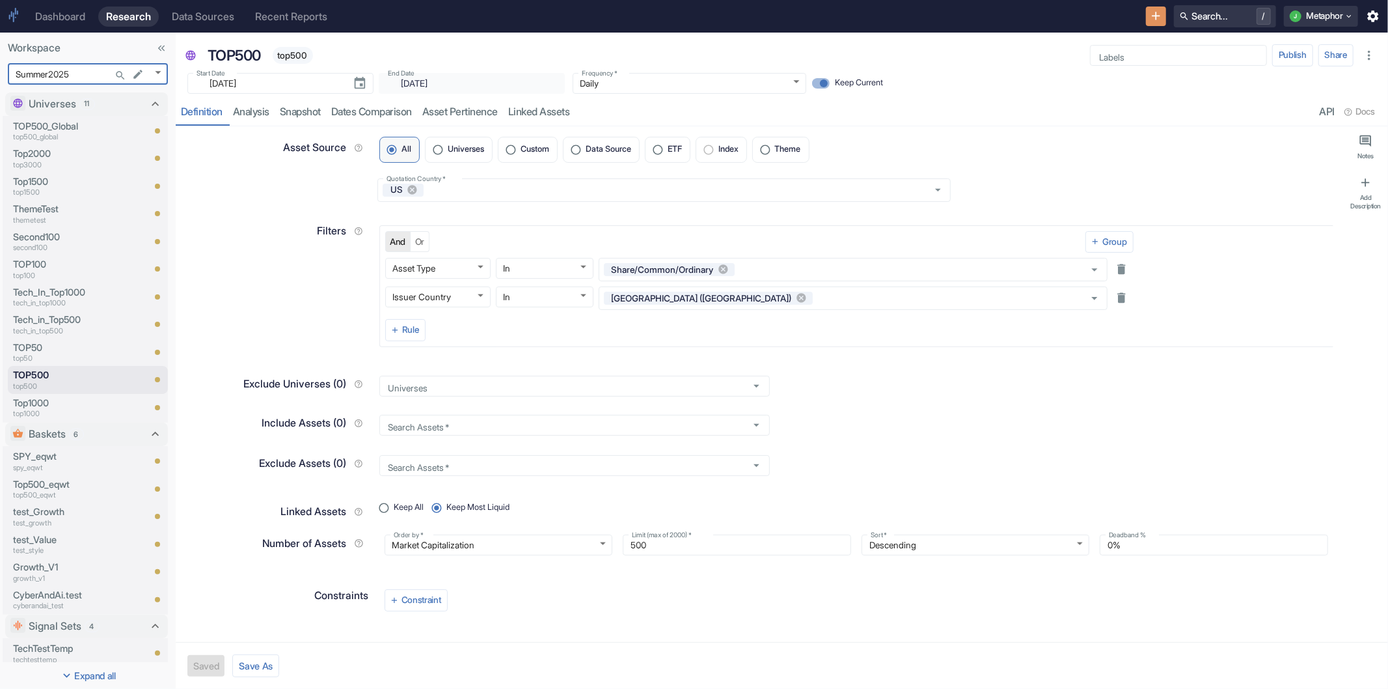
click at [210, 213] on div "Filters" at bounding box center [272, 279] width 193 height 136
click at [221, 5] on div "Dashboard Research Data Sources Recent Reports Search... / J Metaphor" at bounding box center [694, 16] width 1388 height 33
click at [218, 11] on div "Data Sources" at bounding box center [203, 16] width 62 height 12
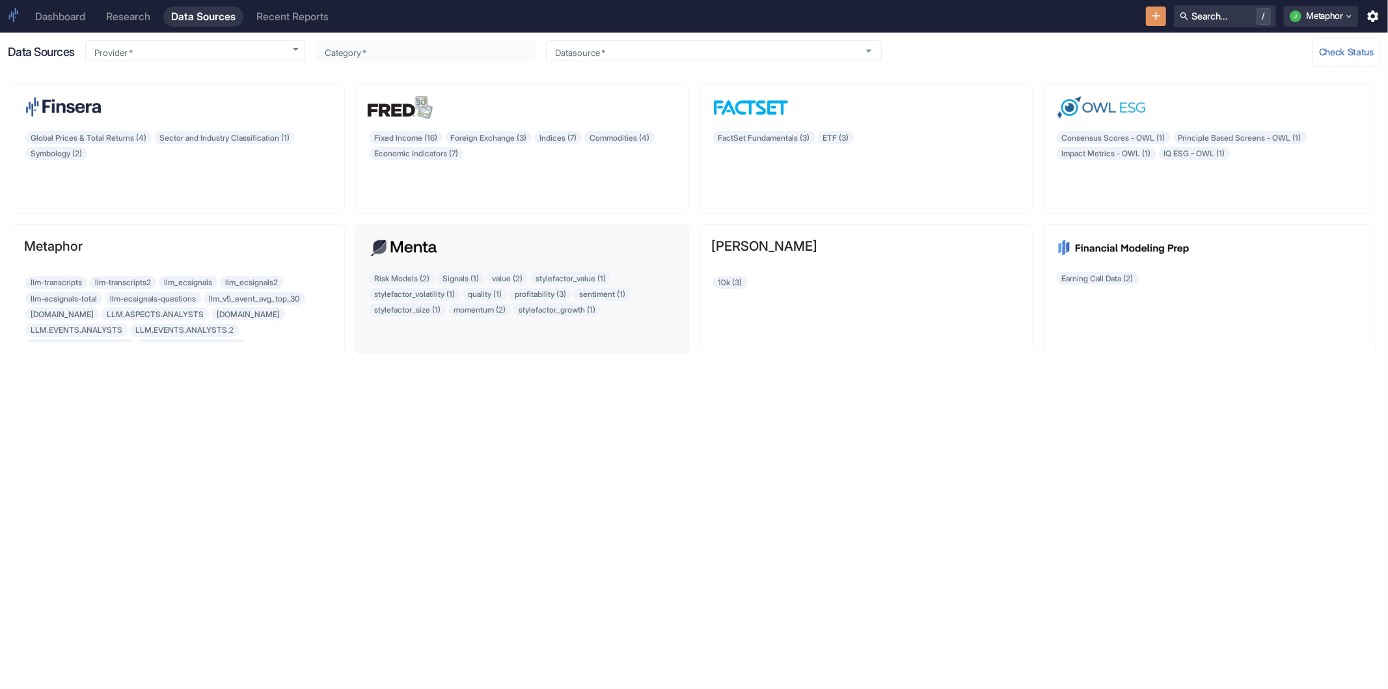
click at [405, 242] on img at bounding box center [404, 247] width 72 height 23
type input "Menta Capital"
type input "Risk Models"
type input "mentafin_riskmodel_us_fs_v0_2c_exp"
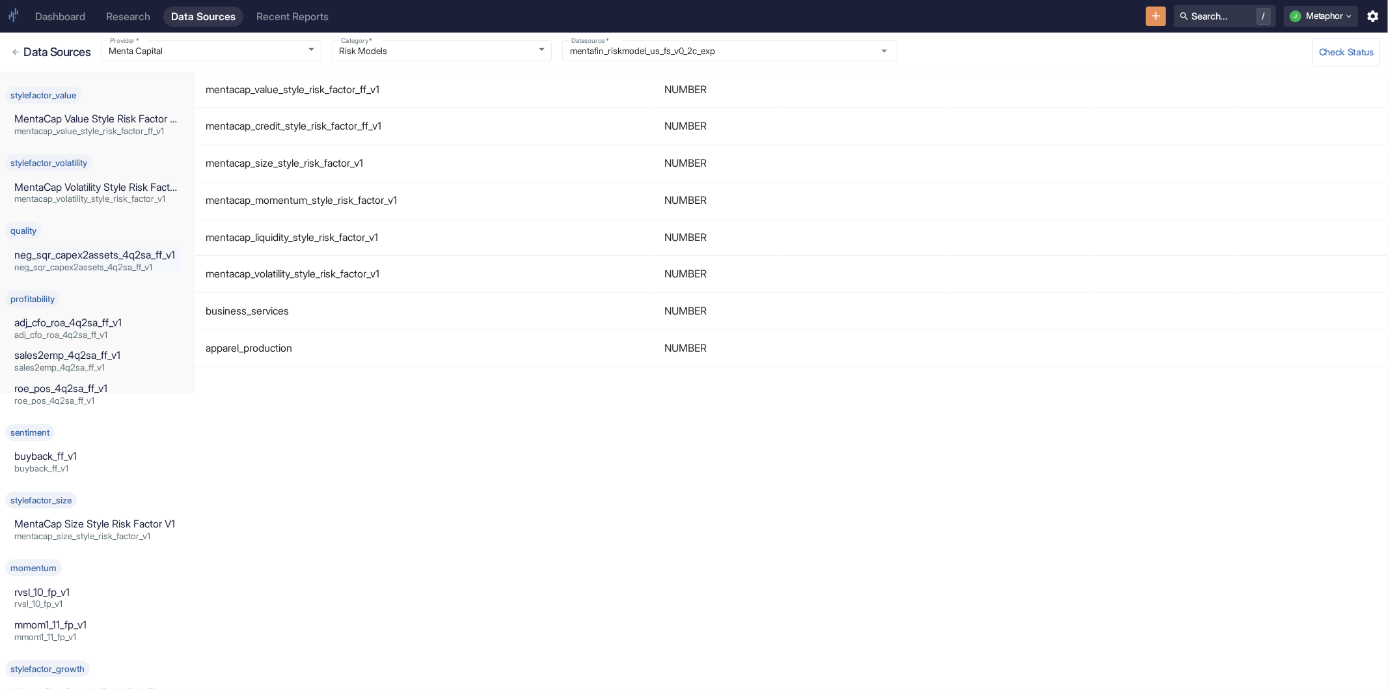
scroll to position [328, 0]
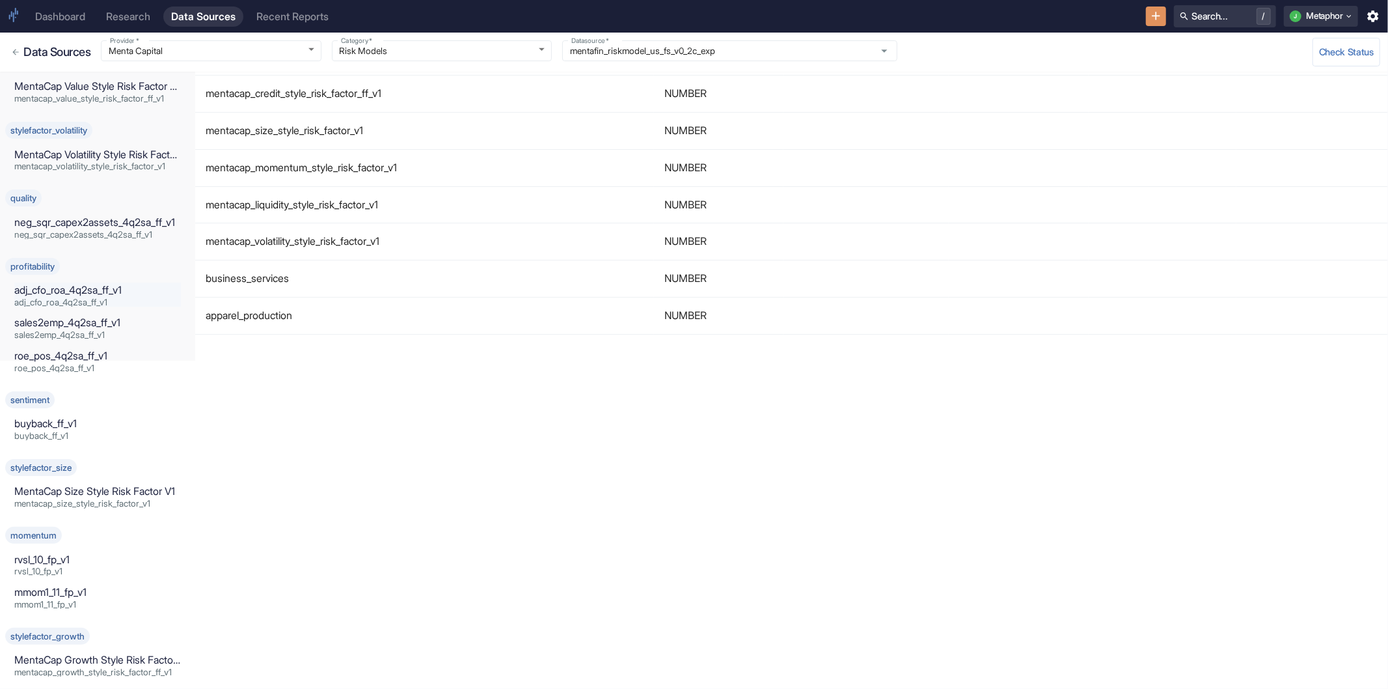
click at [52, 293] on p "adj_cfo_roa_4q2sa_ff_v1" at bounding box center [97, 290] width 167 height 16
type input "profitability"
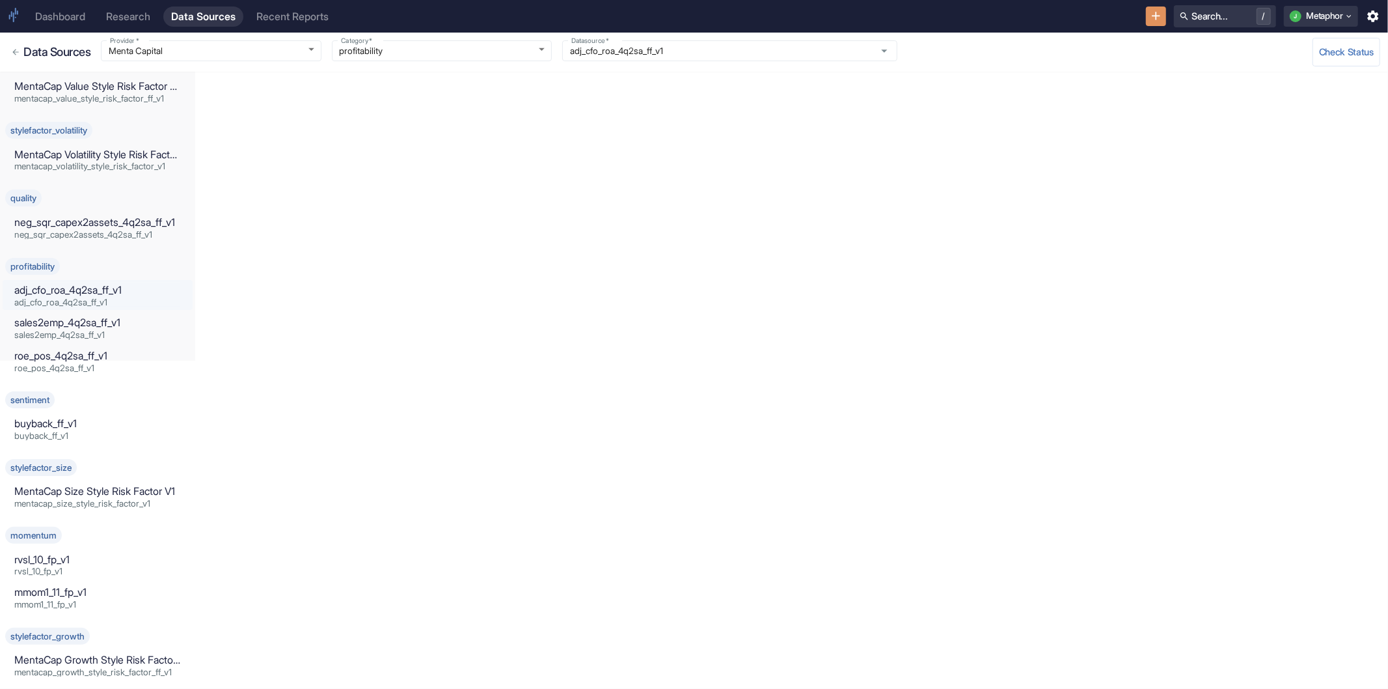
click at [65, 284] on p "adj_cfo_roa_4q2sa_ff_v1" at bounding box center [97, 290] width 167 height 16
click at [65, 335] on span "sales2emp_4q2sa_ff_v1" at bounding box center [97, 335] width 167 height 9
click at [61, 364] on span "roe_pos_4q2sa_ff_v1" at bounding box center [97, 368] width 167 height 9
click at [72, 327] on p "sales2emp_4q2sa_ff_v1" at bounding box center [97, 323] width 167 height 16
click at [74, 298] on span "adj_cfo_roa_4q2sa_ff_v1" at bounding box center [97, 302] width 167 height 9
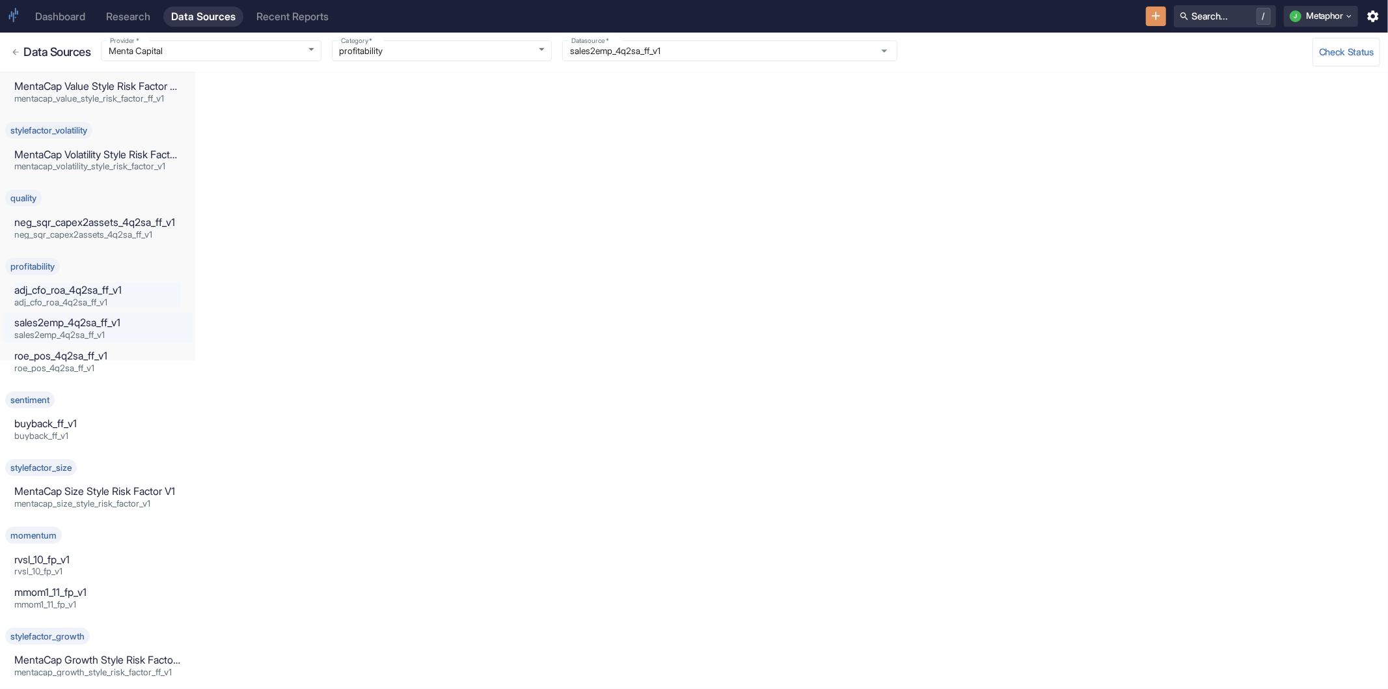
type input "adj_cfo_roa_4q2sa_ff_v1"
click at [69, 164] on span "mentacap_volatility_style_risk_factor_v1" at bounding box center [97, 166] width 167 height 9
type input "stylefactor_volatility"
type input "MentaCap Volatility Style Risk Factor V1"
click at [63, 242] on div "Menta Capital Risk Models mentafin_riskmodel_us_fs_v0_2c_exp mentafin_riskmodel…" at bounding box center [97, 212] width 195 height 936
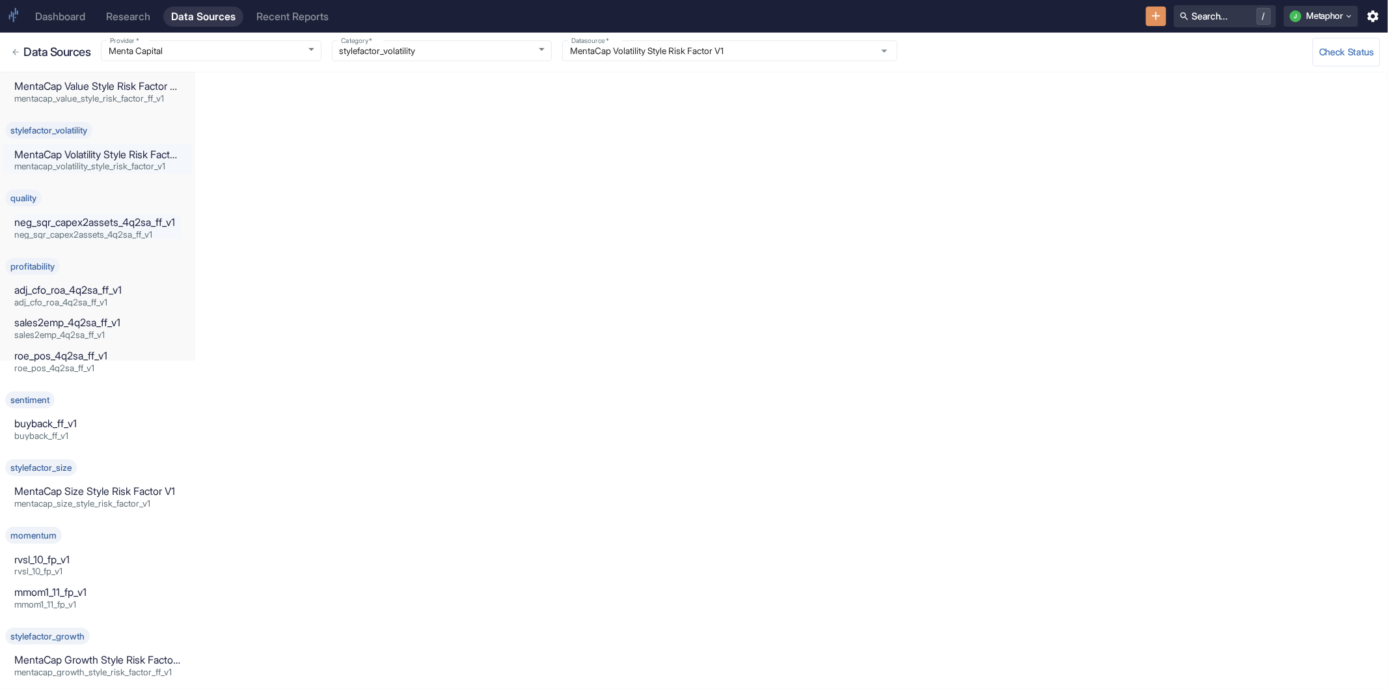
click at [66, 231] on span "neg_sqr_capex2assets_4q2sa_ff_v1" at bounding box center [97, 234] width 167 height 9
type input "quality"
type input "neg_sqr_capex2assets_4q2sa_ff_v1"
click at [59, 287] on p "adj_cfo_roa_4q2sa_ff_v1" at bounding box center [97, 290] width 167 height 16
type input "profitability"
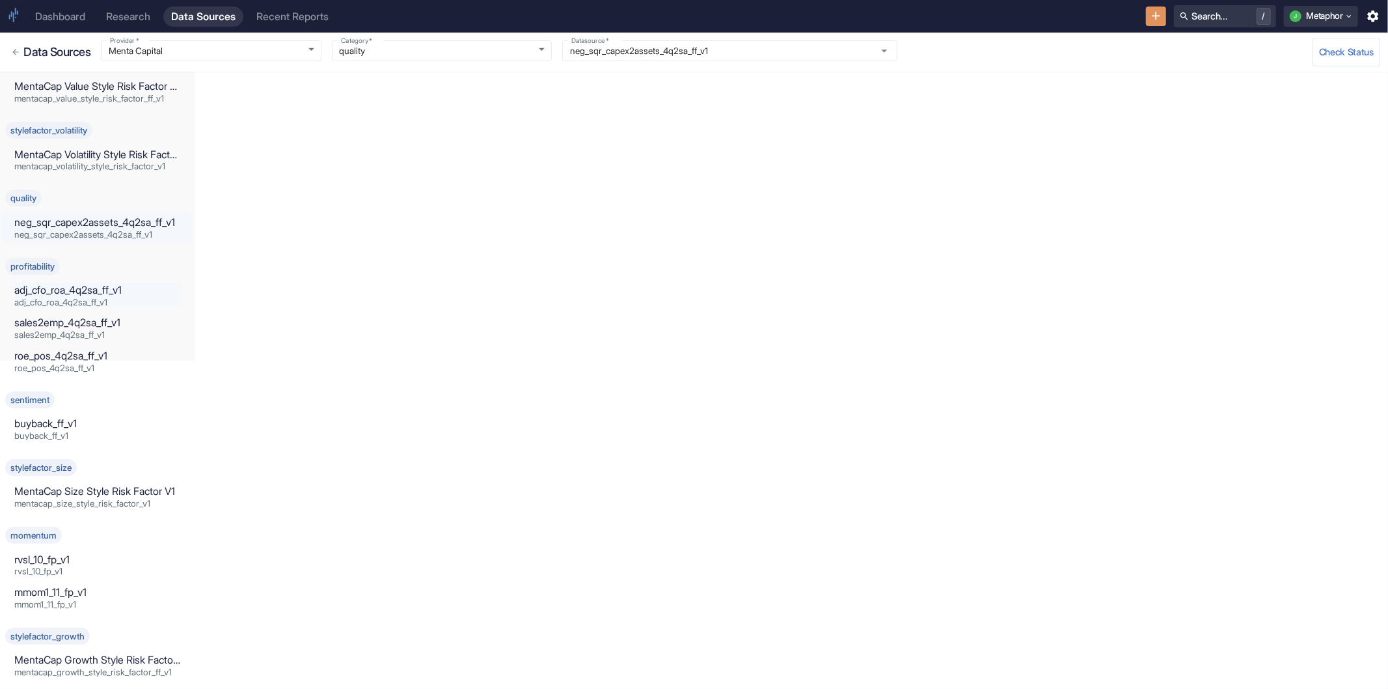
type input "adj_cfo_roa_4q2sa_ff_v1"
click at [105, 295] on p "adj_cfo_roa_4q2sa_ff_v1" at bounding box center [97, 290] width 167 height 16
click at [656, 53] on input "adj_cfo_roa_4q2sa_ff_v1" at bounding box center [717, 51] width 303 height 12
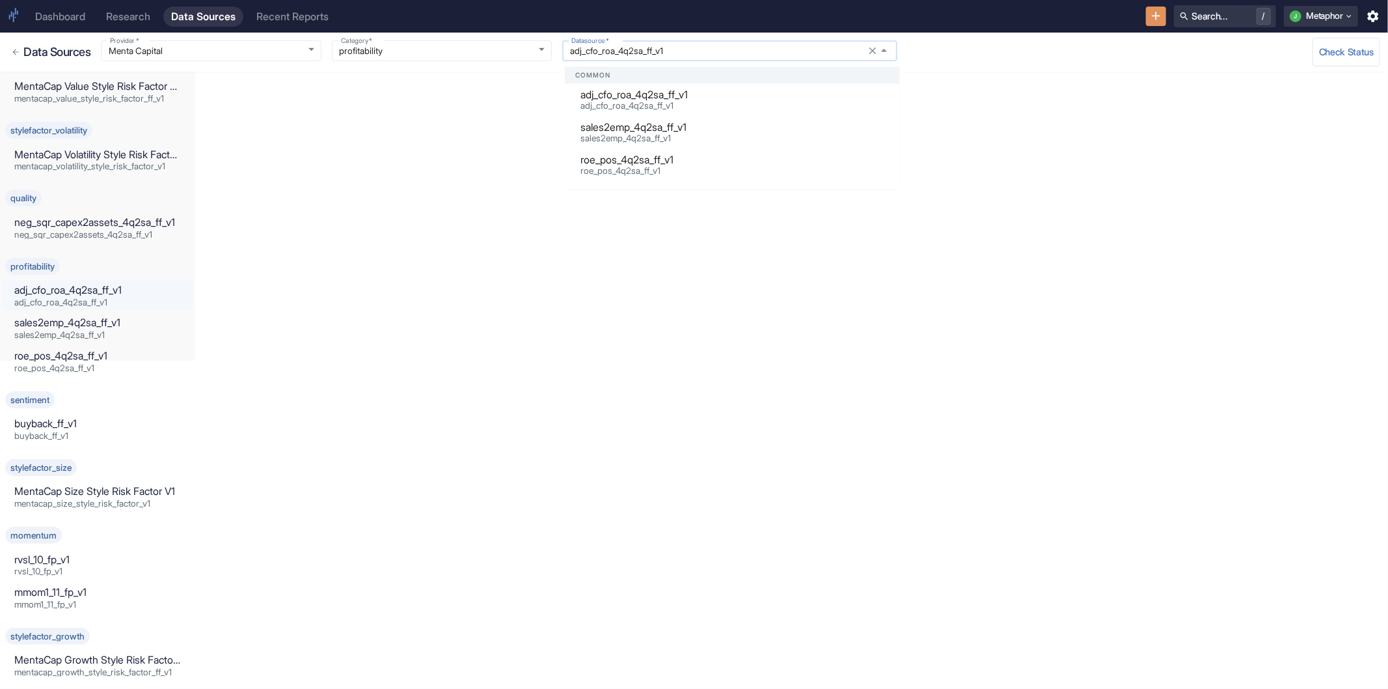
click at [656, 53] on input "adj_cfo_roa_4q2sa_ff_v1" at bounding box center [717, 51] width 303 height 12
click at [42, 298] on span "adj_cfo_roa_4q2sa_ff_v1" at bounding box center [97, 302] width 167 height 9
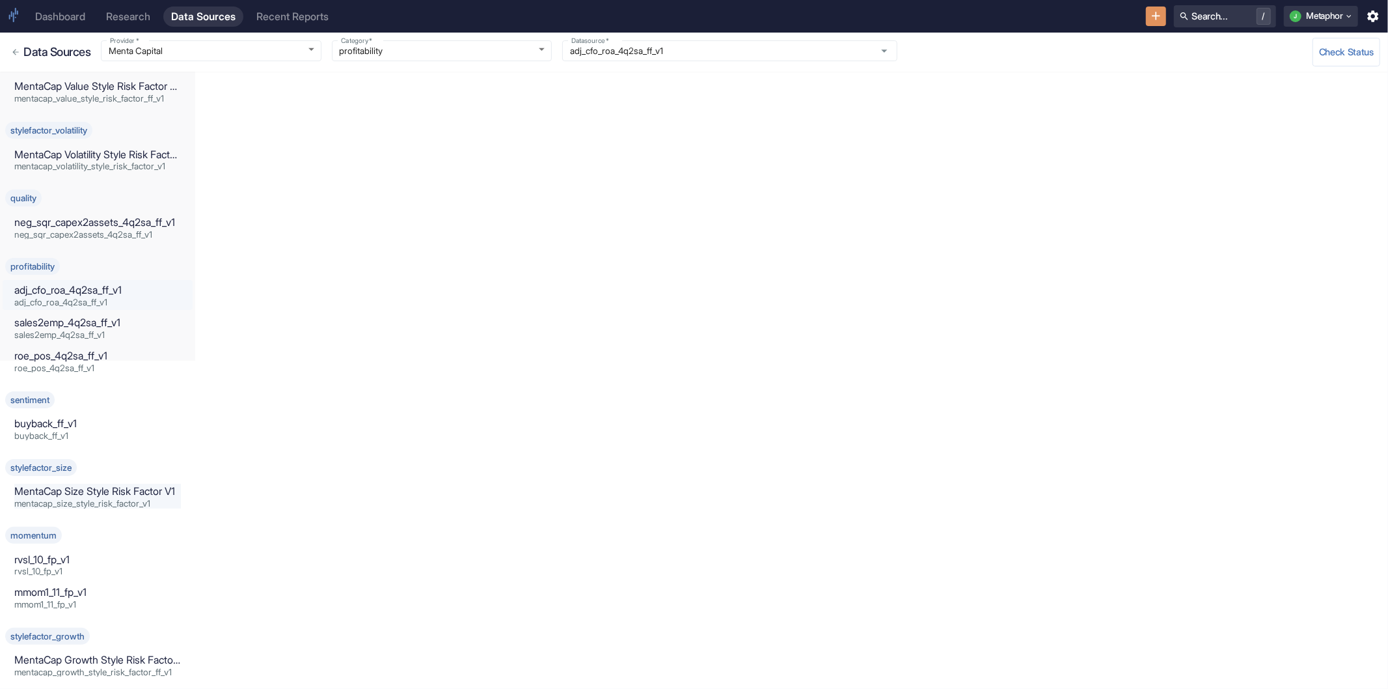
click at [75, 492] on p "MentaCap Size Style Risk Factor V1" at bounding box center [97, 492] width 167 height 16
type input "stylefactor_size"
type input "MentaCap Size Style Risk Factor V1"
click at [99, 156] on p "MentaCap Volatility Style Risk Factor V1" at bounding box center [97, 155] width 167 height 16
type input "stylefactor_volatility"
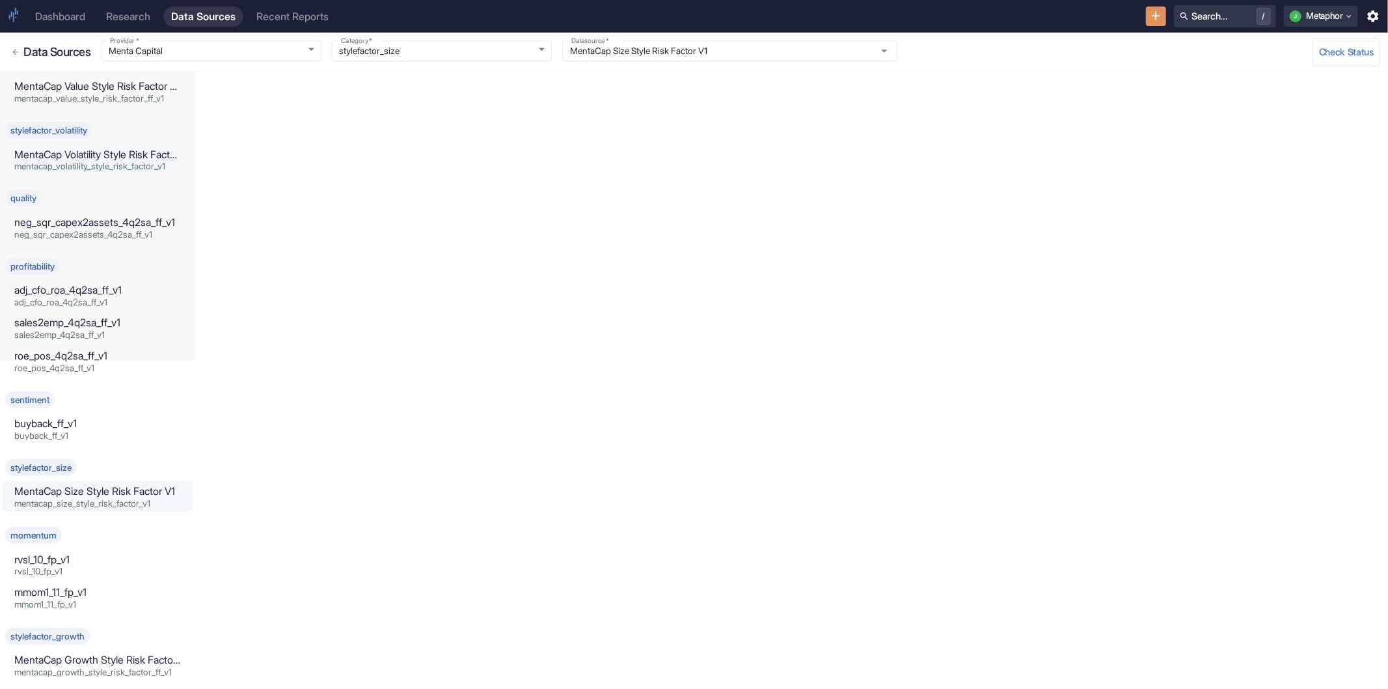
type input "MentaCap Volatility Style Risk Factor V1"
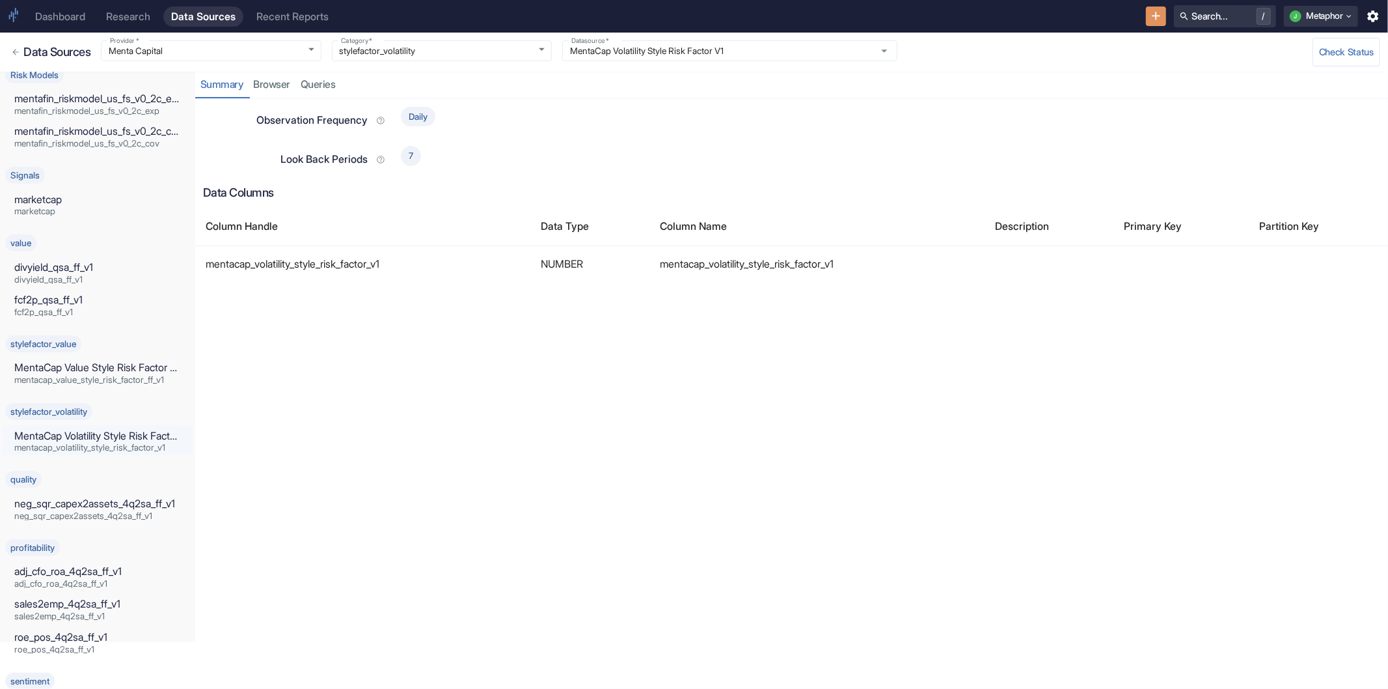
scroll to position [39, 0]
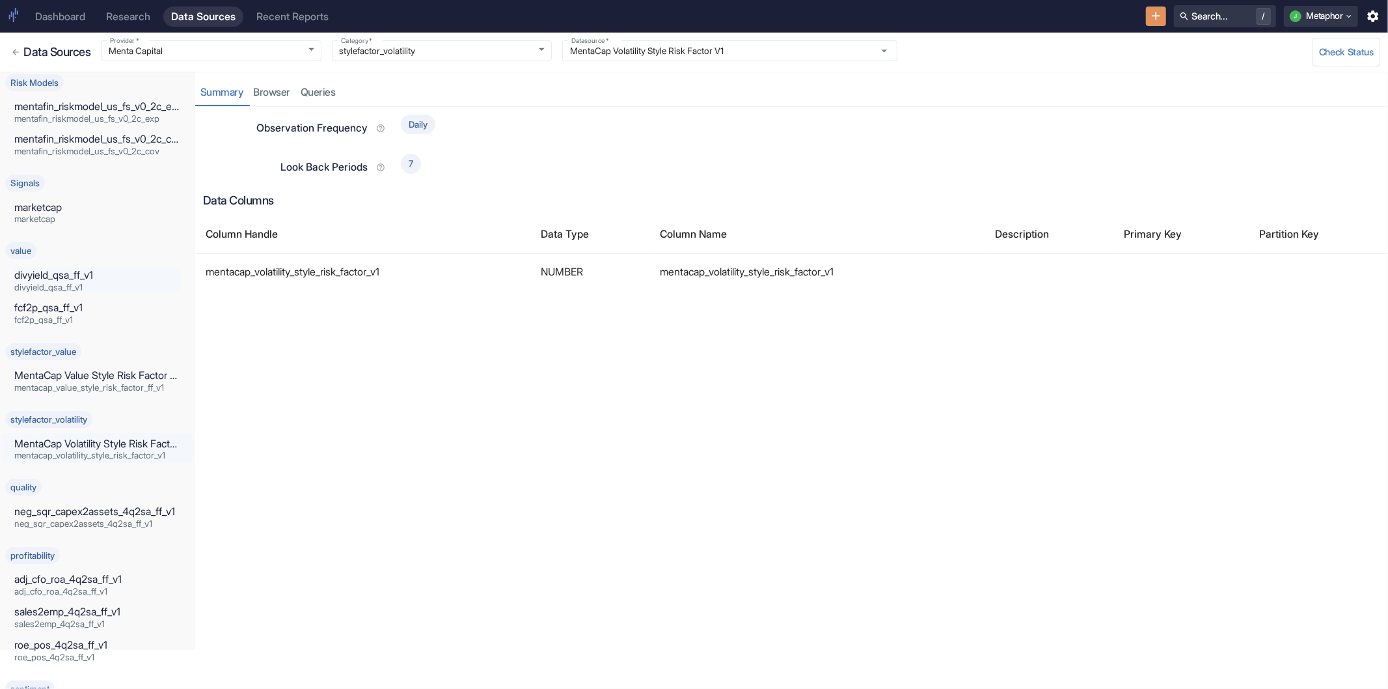
click at [87, 283] on span "divyield_qsa_ff_v1" at bounding box center [97, 287] width 167 height 9
type input "value"
type input "divyield_qsa_ff_v1"
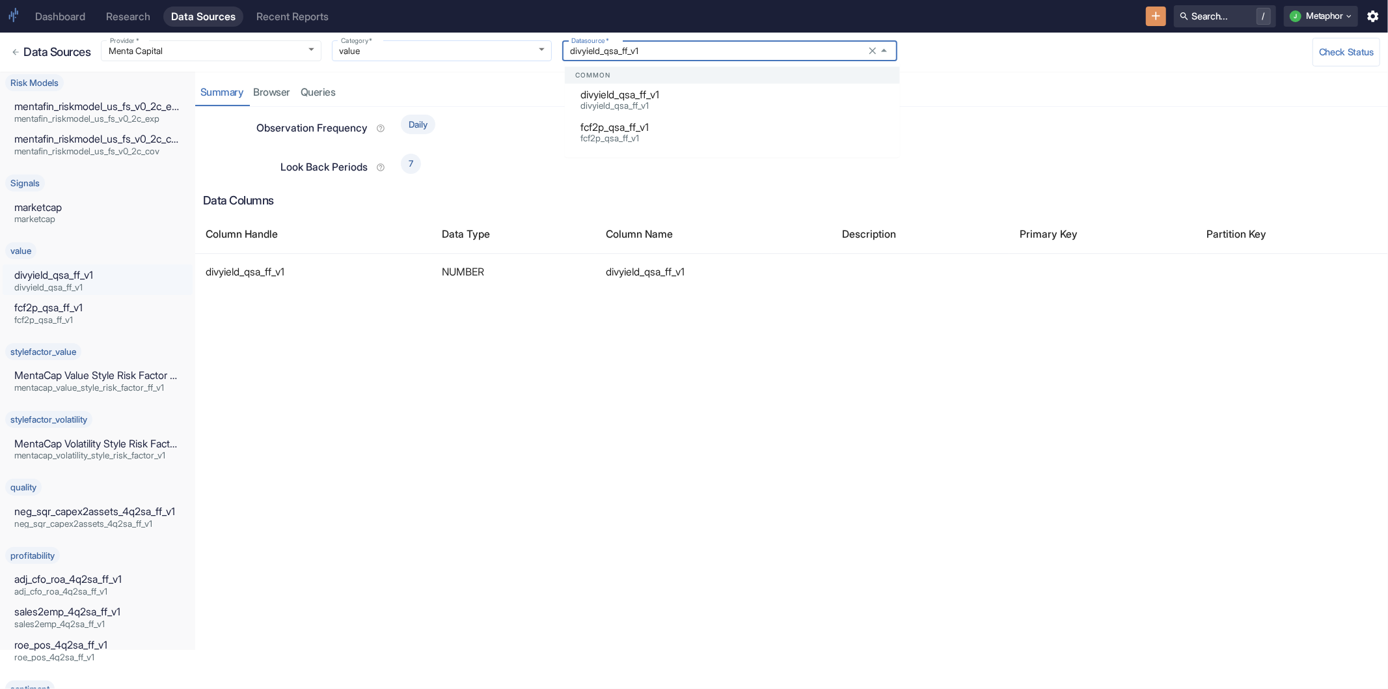
drag, startPoint x: 665, startPoint y: 48, endPoint x: 530, endPoint y: 50, distance: 134.8
click at [535, 48] on div "Data Sources Provider   * Menta Capital Menta Capital Provider   * Category   *…" at bounding box center [688, 46] width 1383 height 39
click at [1179, 159] on div "7" at bounding box center [886, 160] width 990 height 34
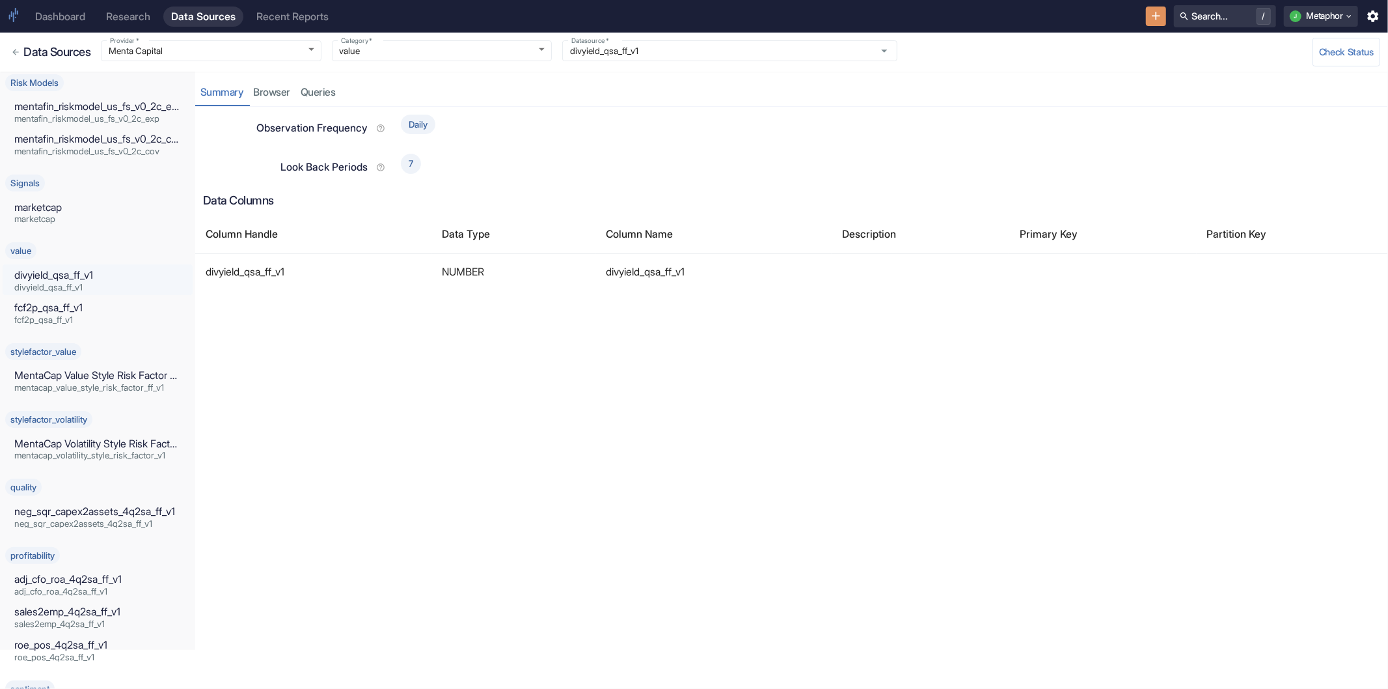
click at [66, 20] on div "Dashboard" at bounding box center [60, 16] width 50 height 12
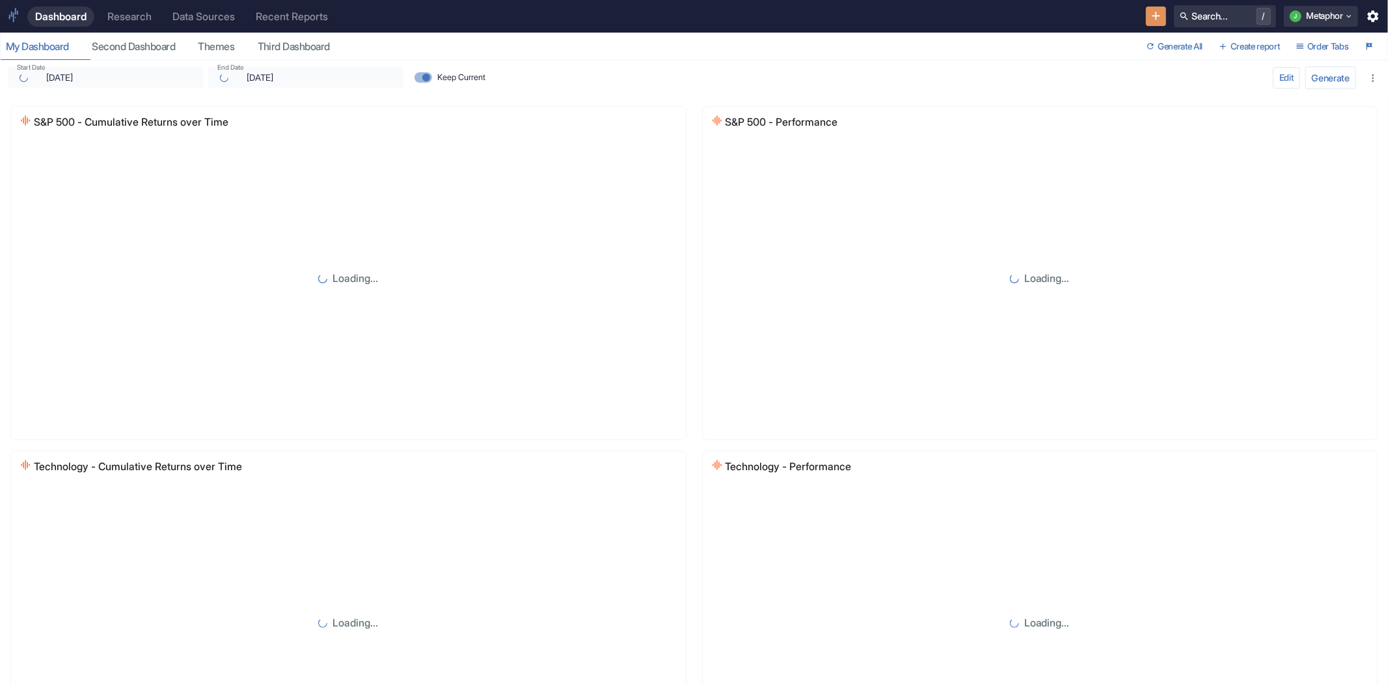
click at [191, 18] on div "Data Sources" at bounding box center [203, 16] width 62 height 12
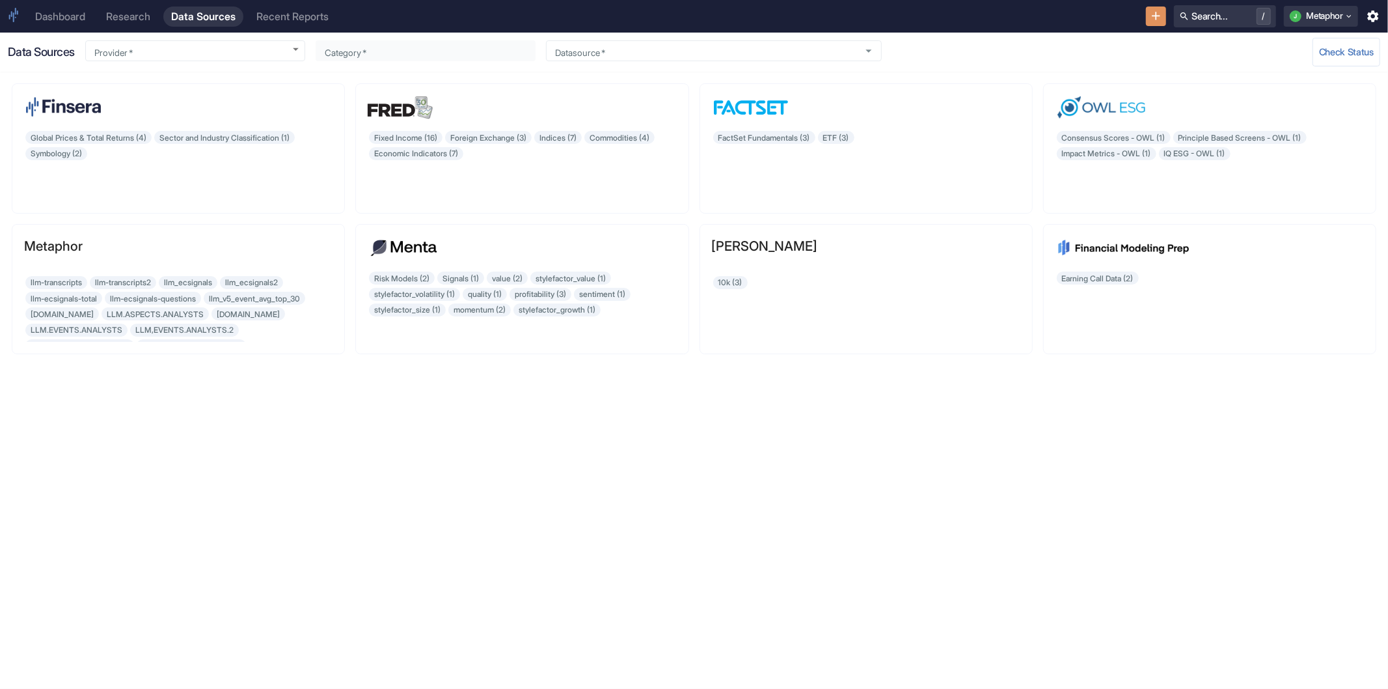
click at [1139, 16] on div "Dashboard Research Data Sources Recent Reports Search... / J Metaphor" at bounding box center [694, 16] width 1388 height 33
click at [134, 10] on div "Research" at bounding box center [128, 16] width 44 height 12
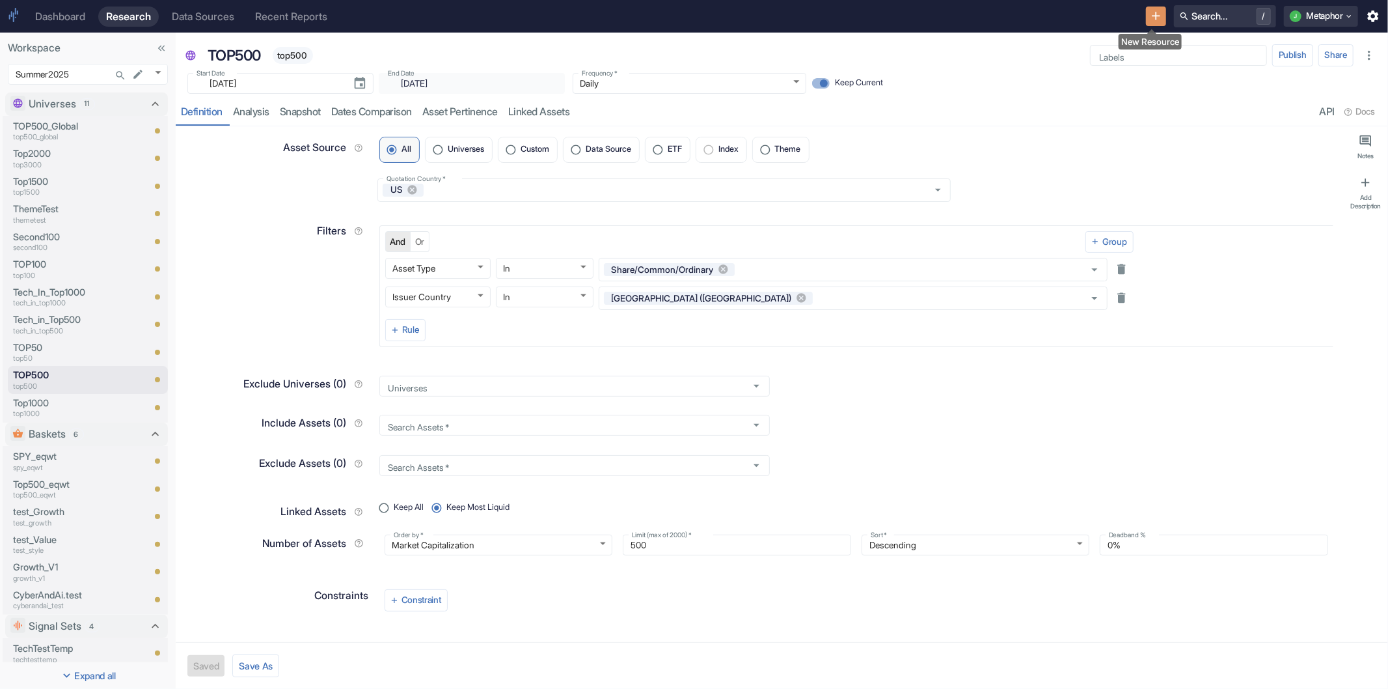
click at [1149, 11] on icon "New Resource" at bounding box center [1156, 16] width 14 height 14
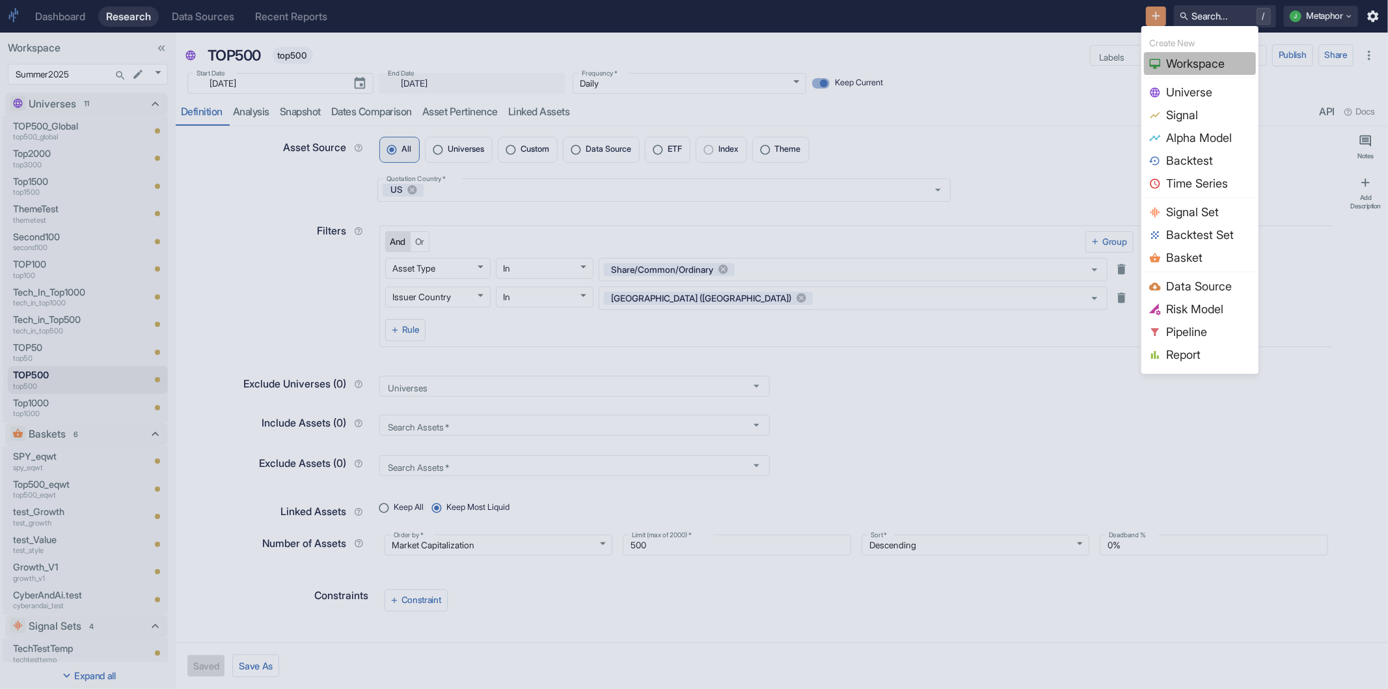
click at [1183, 67] on span "Workspace" at bounding box center [1208, 64] width 85 height 18
type textarea "x"
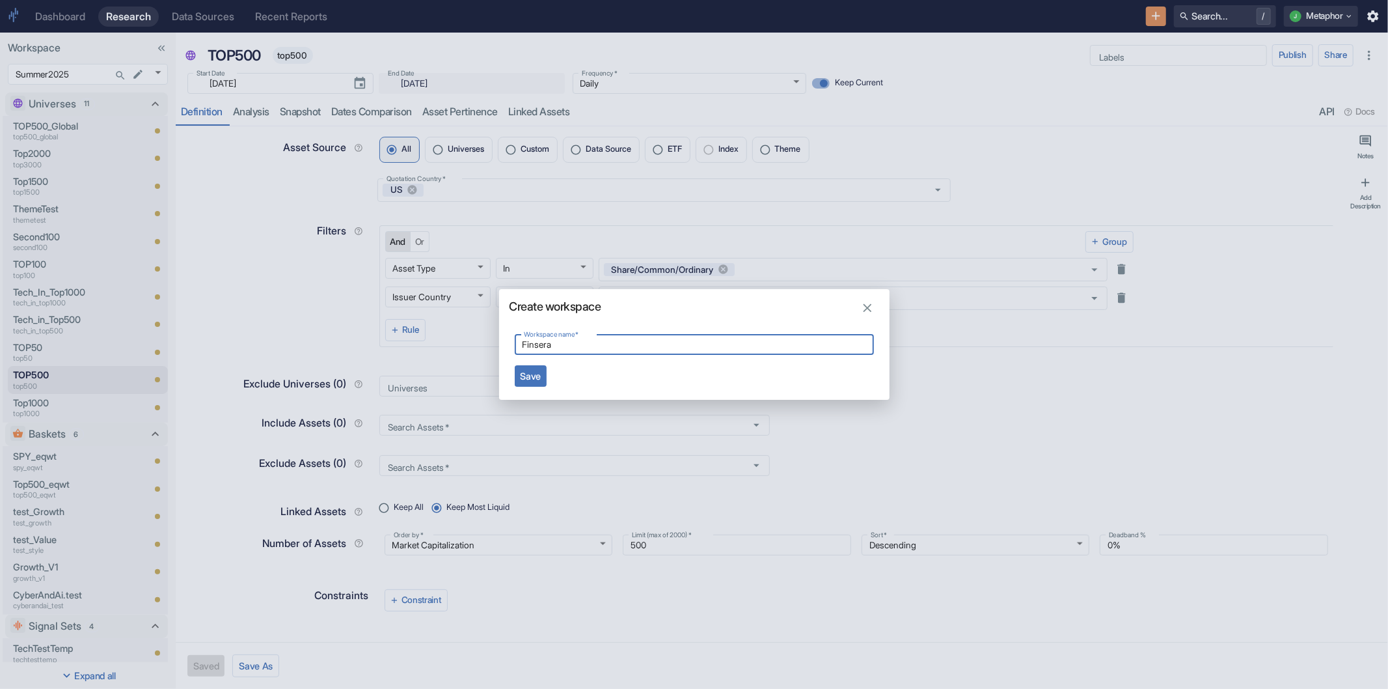
type input "Finsera"
click at [528, 374] on button "Save" at bounding box center [531, 375] width 33 height 21
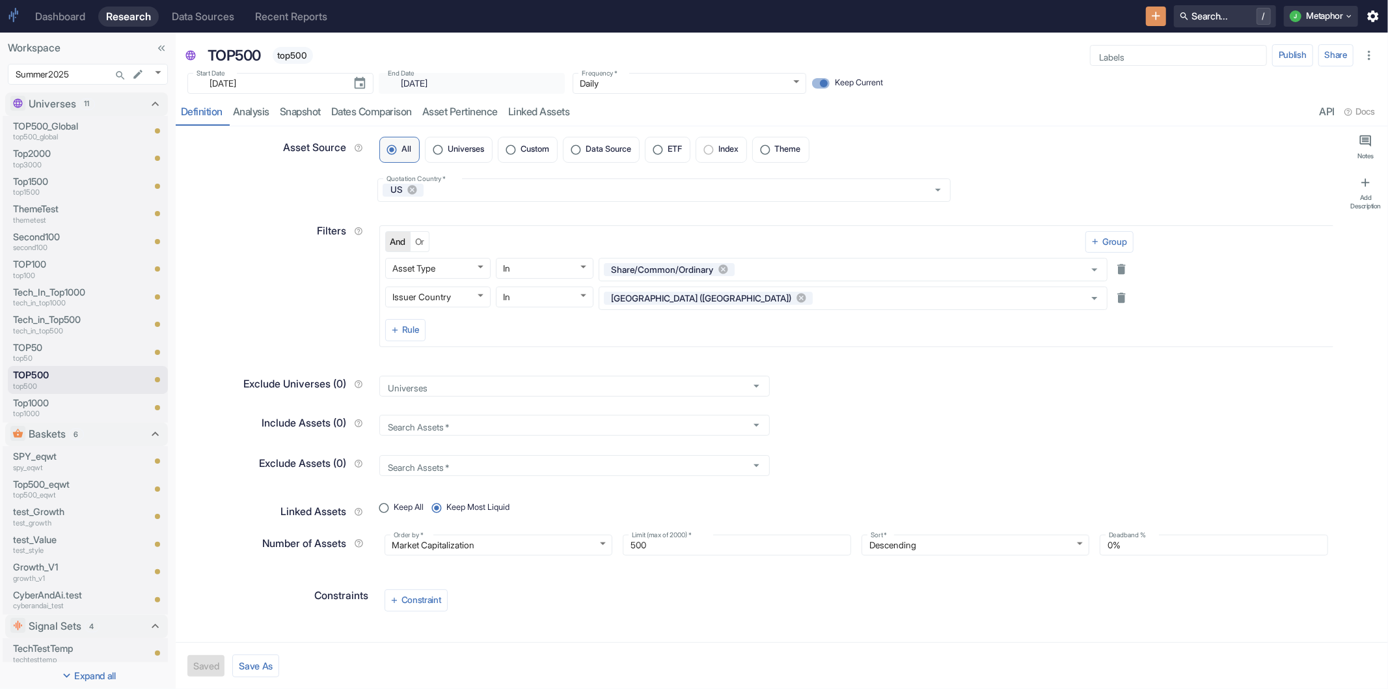
type input "1170"
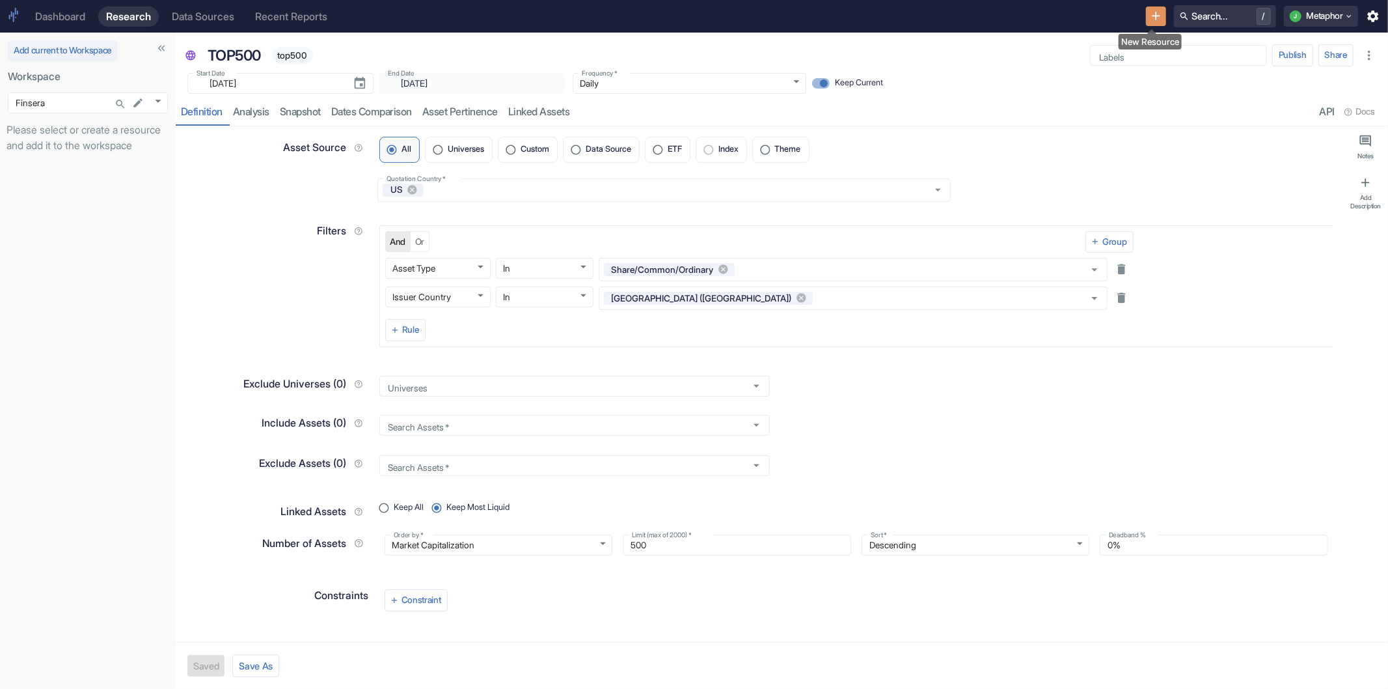
click at [1152, 16] on icon "New Resource" at bounding box center [1156, 16] width 8 height 8
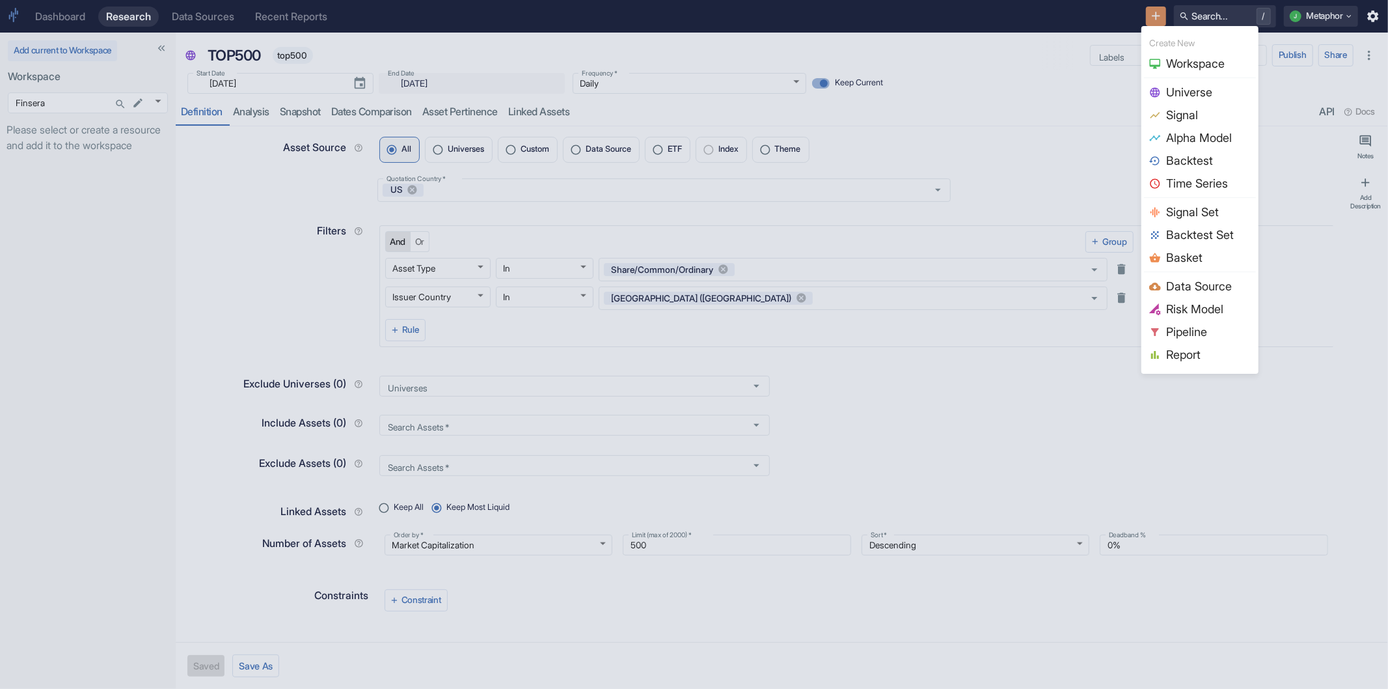
click at [1196, 109] on span "Signal" at bounding box center [1208, 115] width 85 height 18
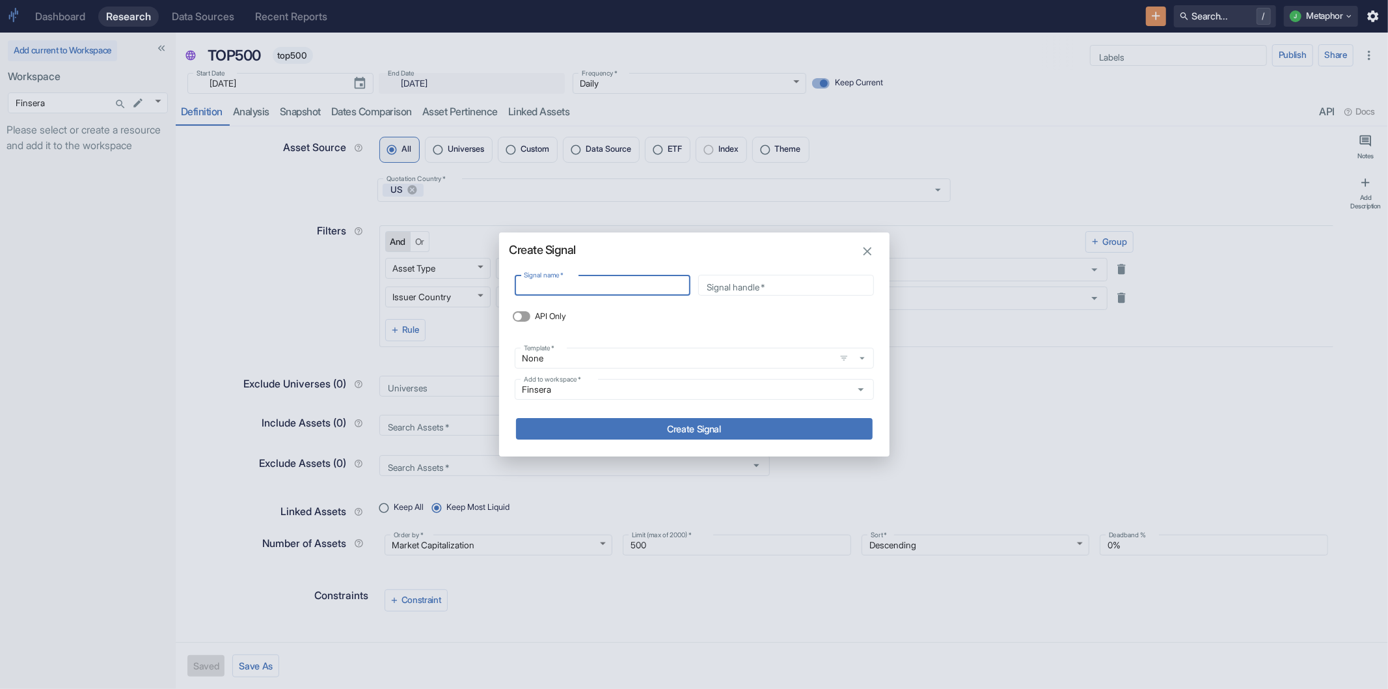
type textarea "x"
type input "D"
type input "d"
type input "Du"
type input "du"
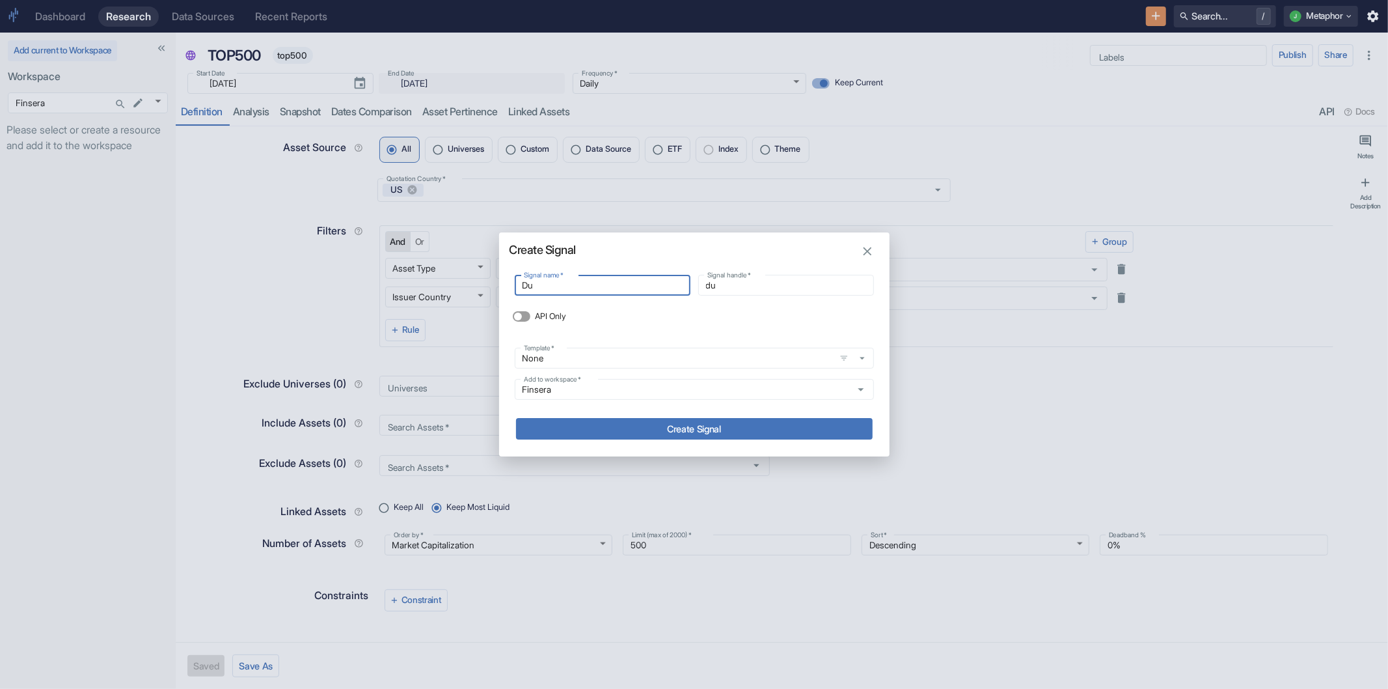
type input "D"
type input "d"
type input "Di"
type input "di"
type input "Div"
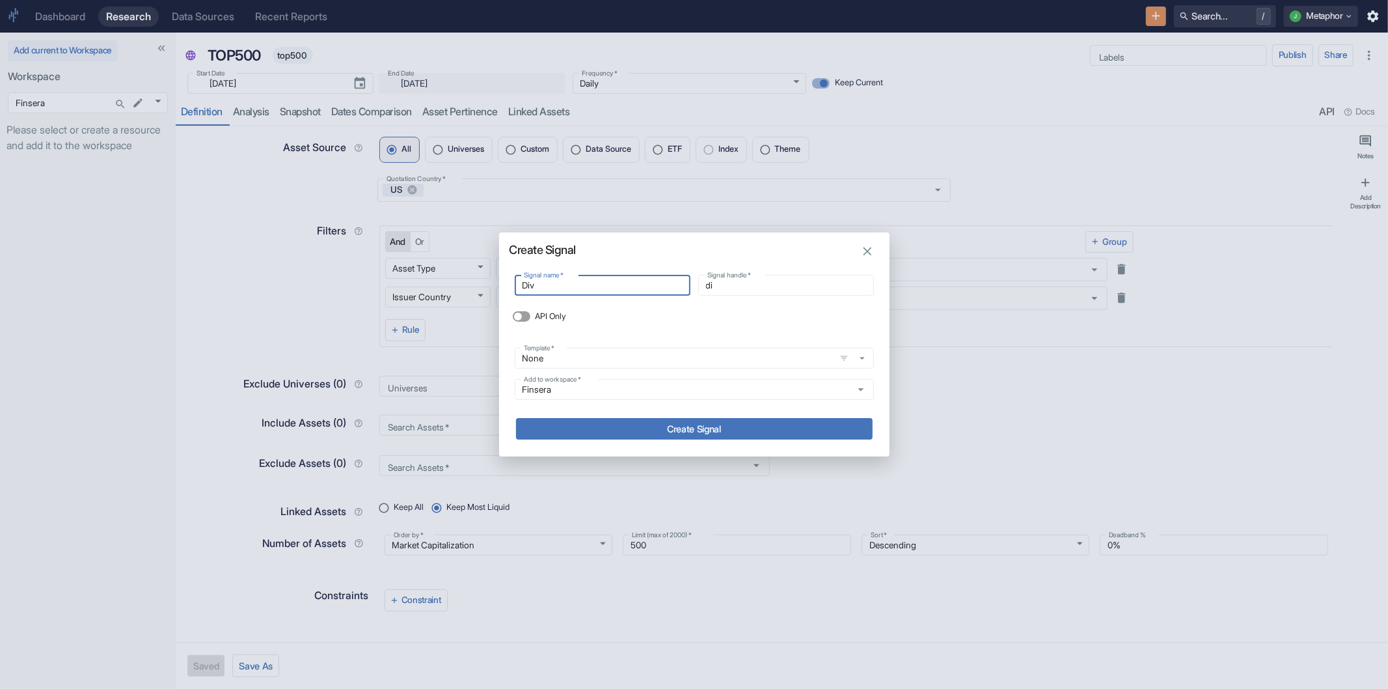
type input "div"
type input "Divi"
type input "divi"
type input "Divid"
type input "divid"
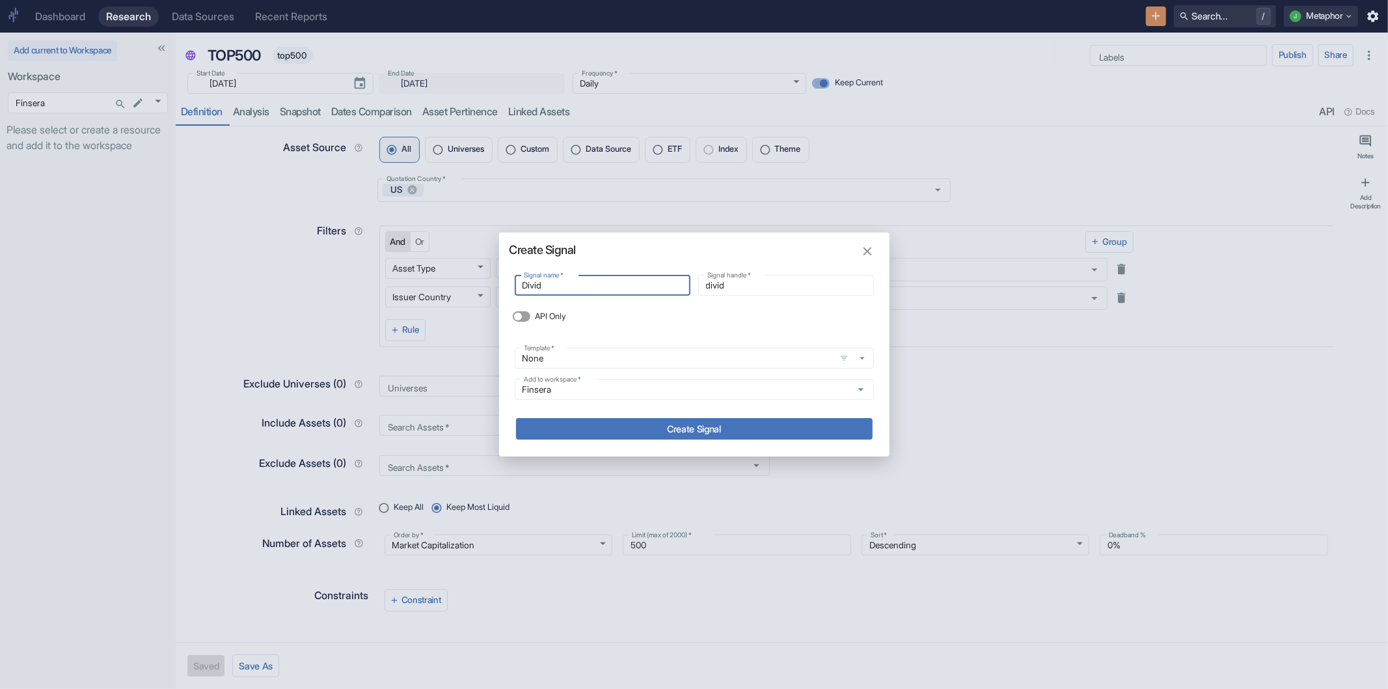
type input "Dividn"
type input "dividn"
type input "Divid"
type input "divid"
type input "Divide"
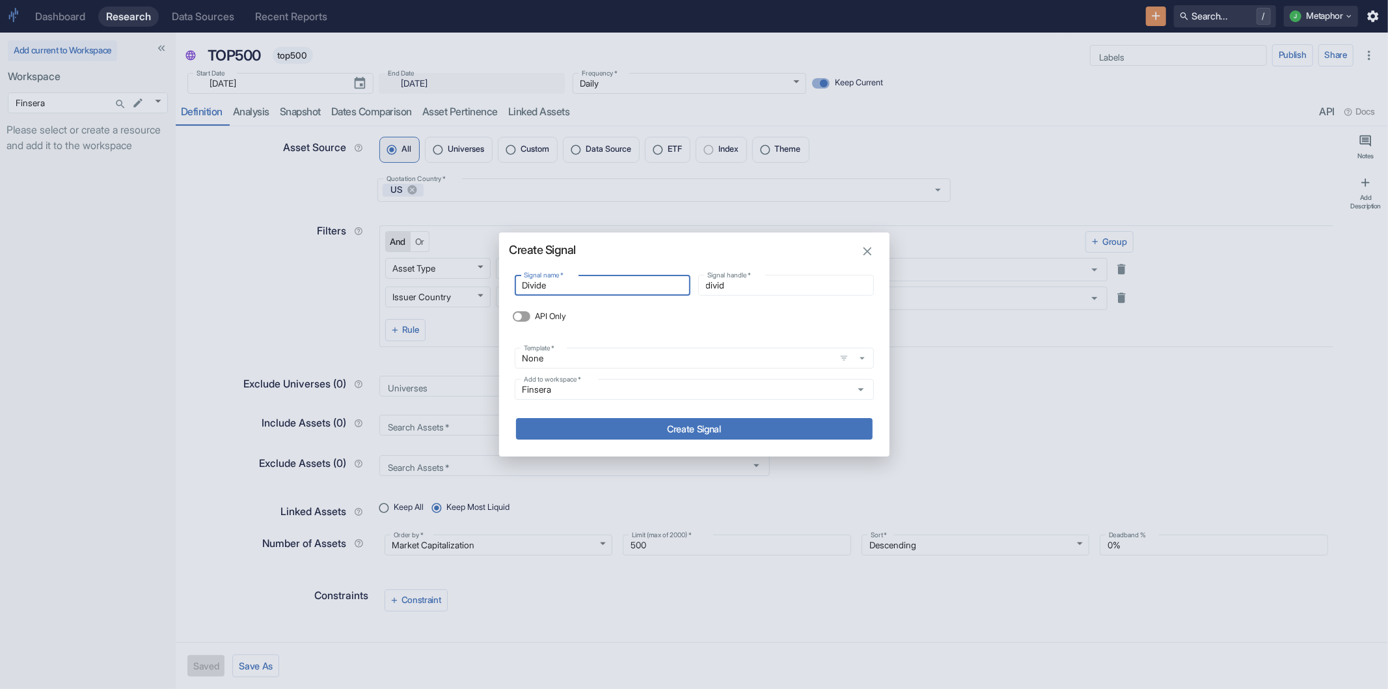
type input "divide"
type input "Dividen"
type input "dividen"
type input "Dividend"
type input "dividend"
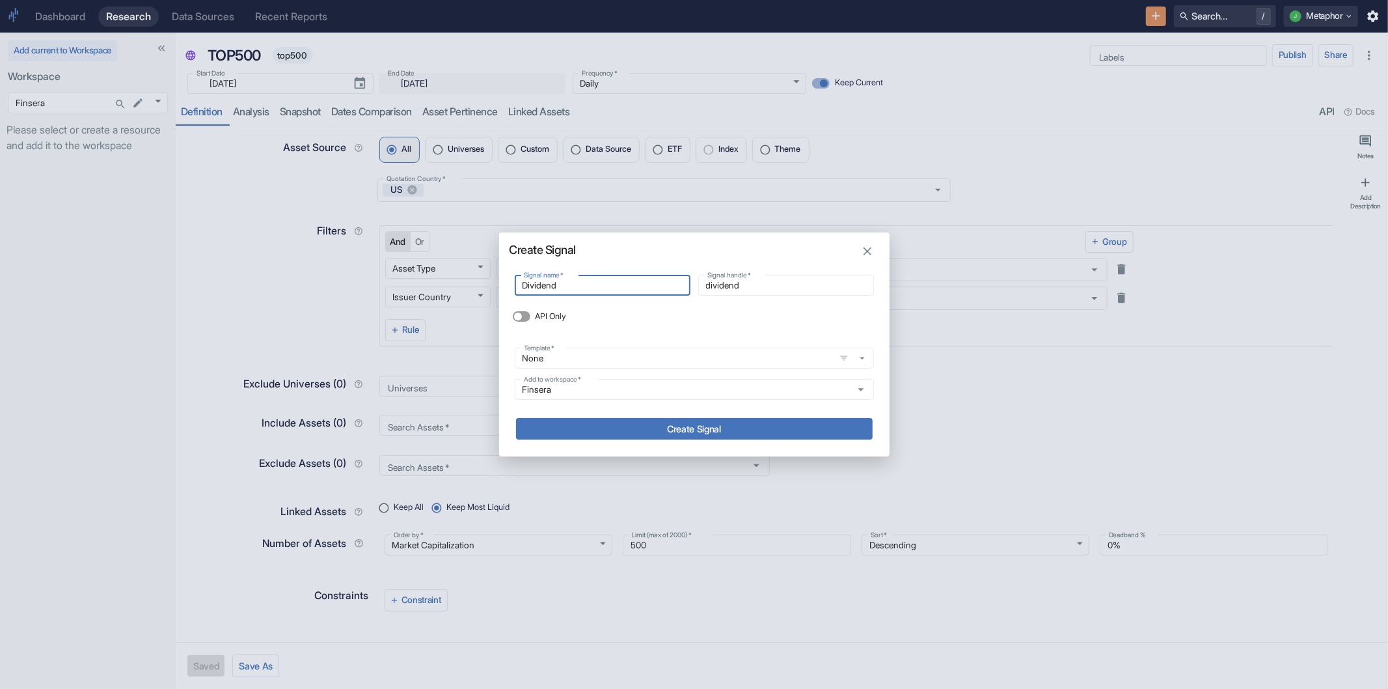
type input "Dividend"
type input "dividend_"
type input "Dividend Y"
type input "dividend_y"
type input "Dividend Yi"
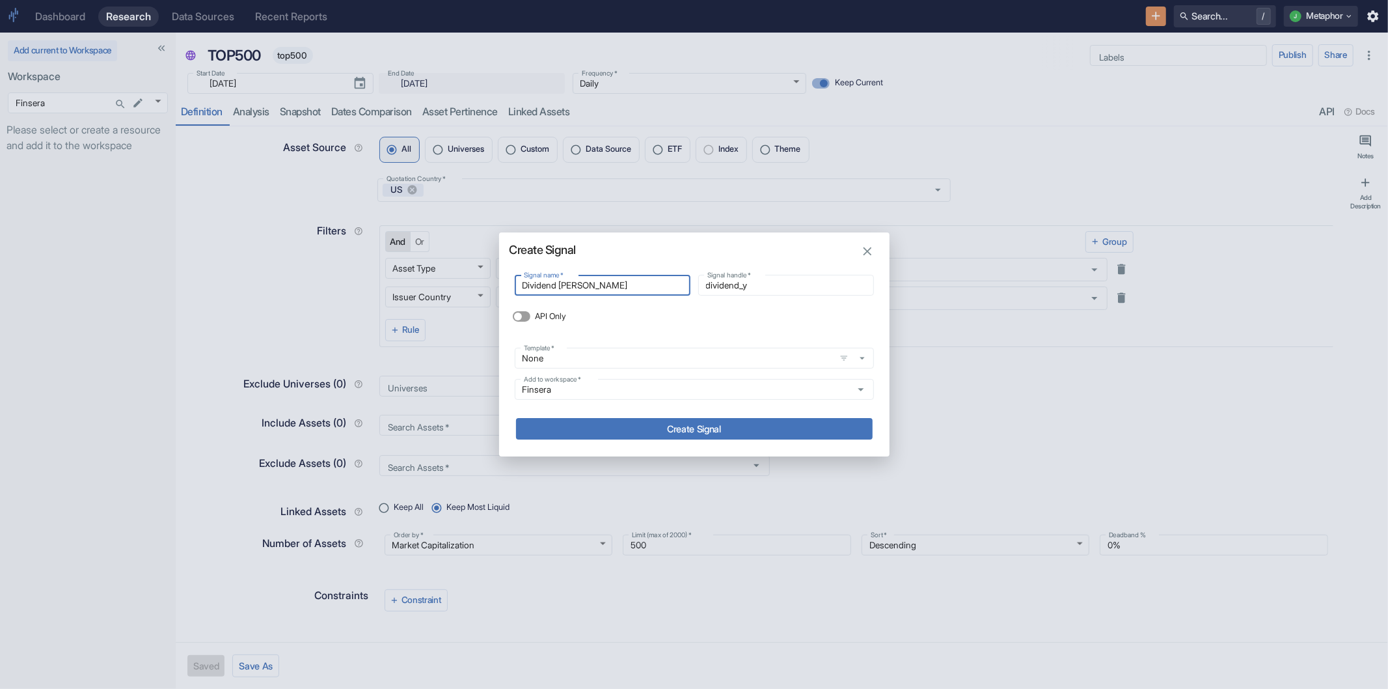
type input "dividend_yi"
type input "Dividend Yie"
type input "dividend_yie"
type input "Dividend Yiel"
type input "dividend_yiel"
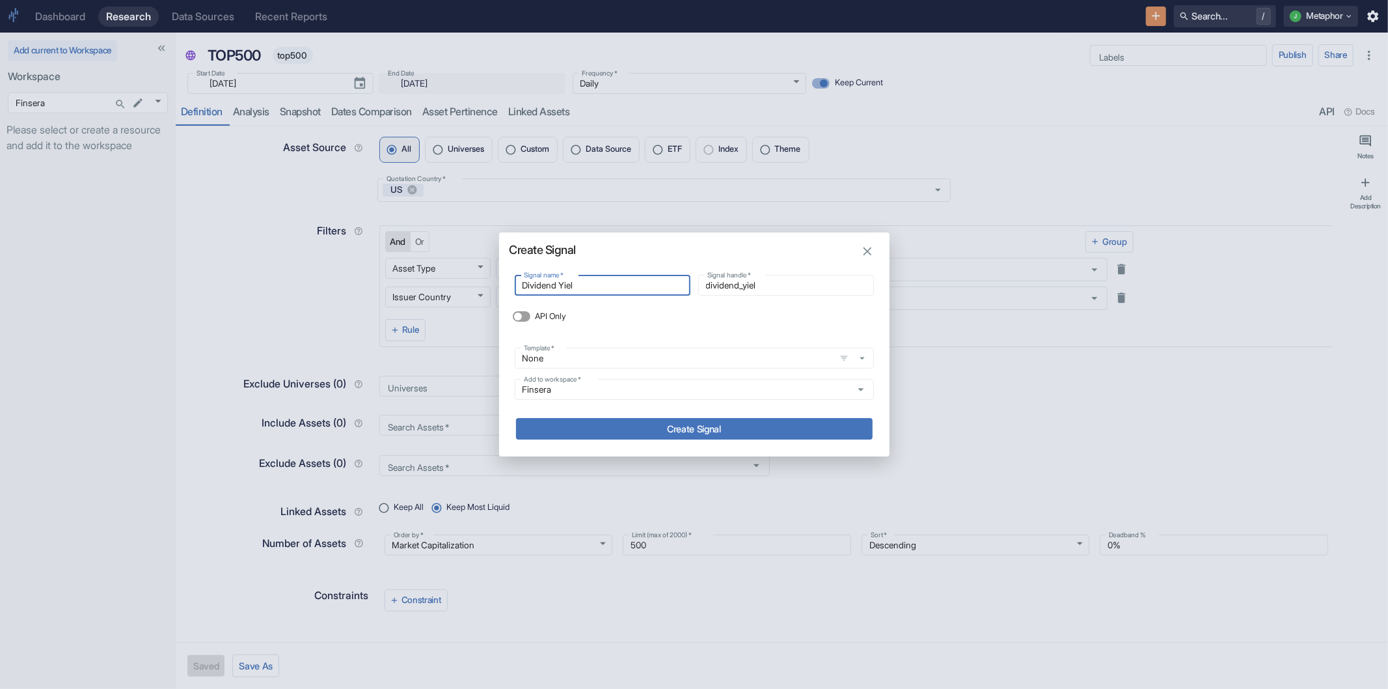
type input "Dividend Yield"
type input "dividend_yield"
type input "Dividend Yield"
click at [602, 436] on button "Create Signal" at bounding box center [694, 428] width 357 height 21
type textarea "x"
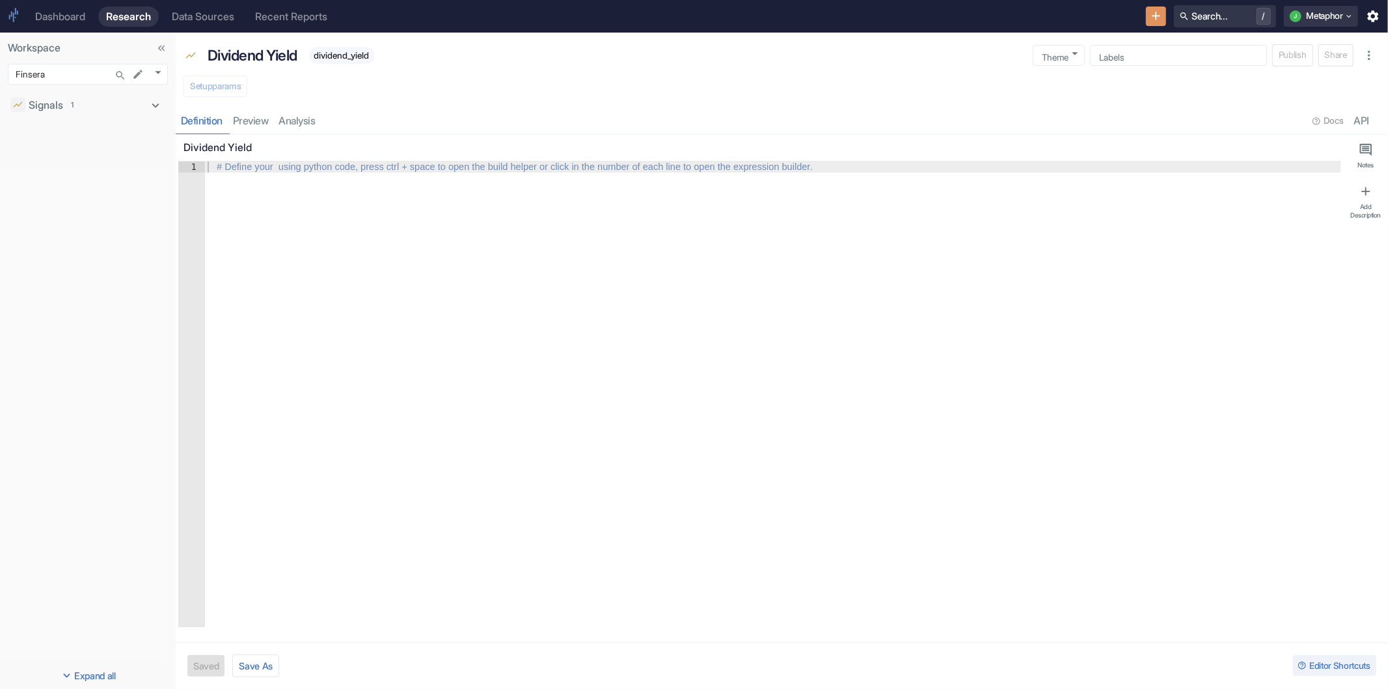
click at [122, 277] on div "Signals 1 Dividend Yield dividend_yield" at bounding box center [88, 374] width 176 height 575
click at [191, 18] on div "Data Sources" at bounding box center [203, 16] width 62 height 12
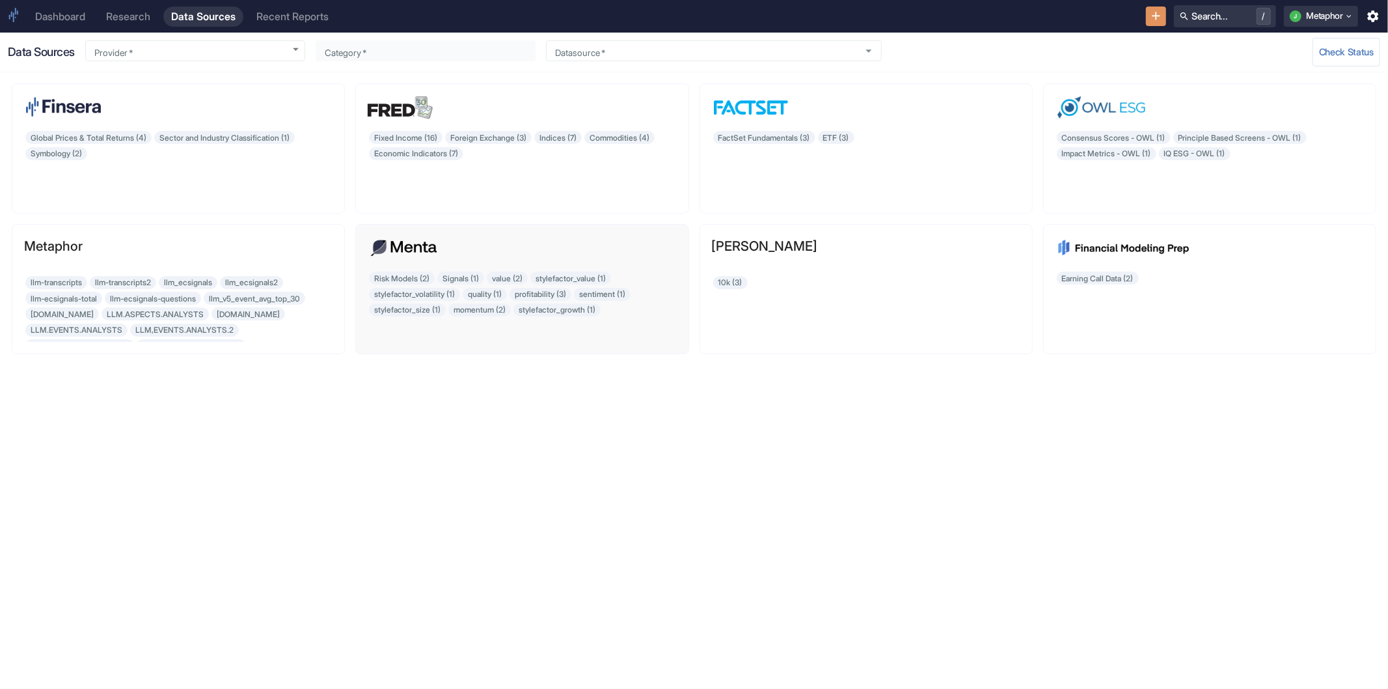
click at [590, 275] on div "Risk Models (2) Signals (1) value (2) stylefactor_value (1) stylefactor_volatil…" at bounding box center [522, 306] width 309 height 72
type input "Menta Capital"
type input "Risk Models"
type input "mentafin_riskmodel_us_fs_v0_2c_exp"
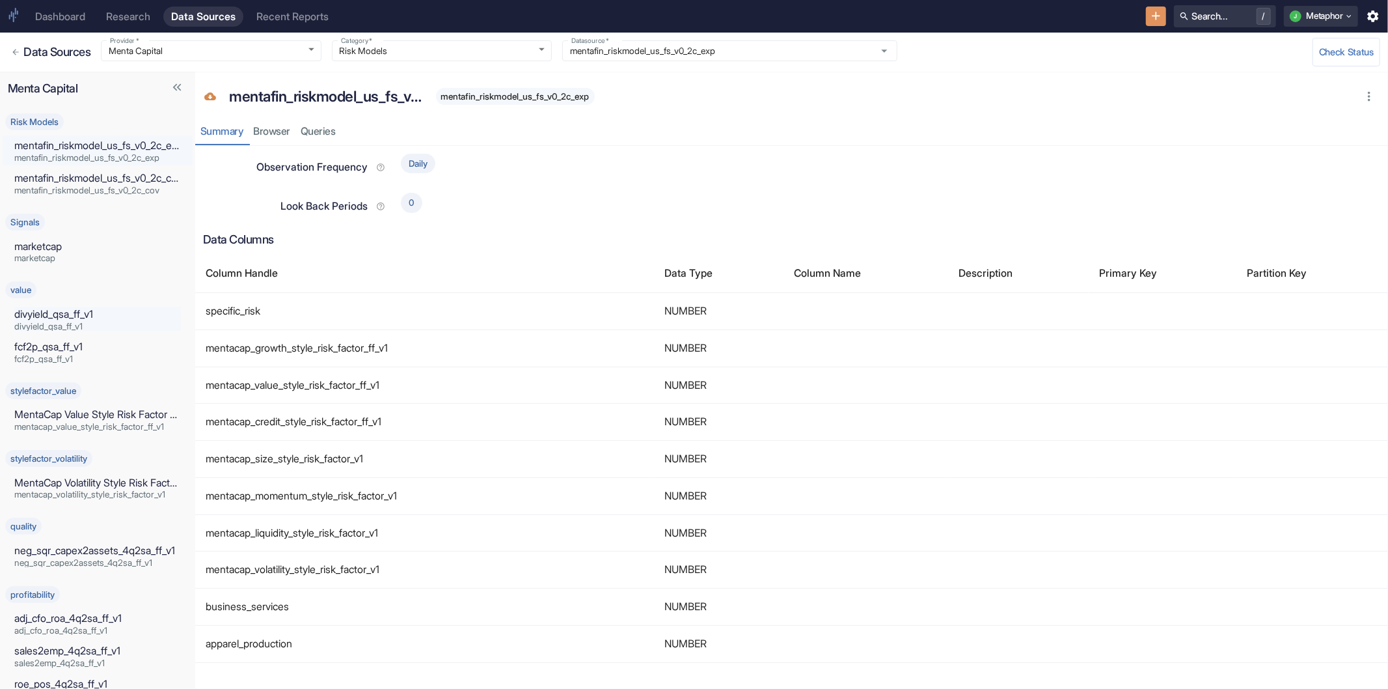
click at [75, 327] on span "divyield_qsa_ff_v1" at bounding box center [97, 326] width 167 height 9
type input "value"
type input "divyield_qsa_ff_v1"
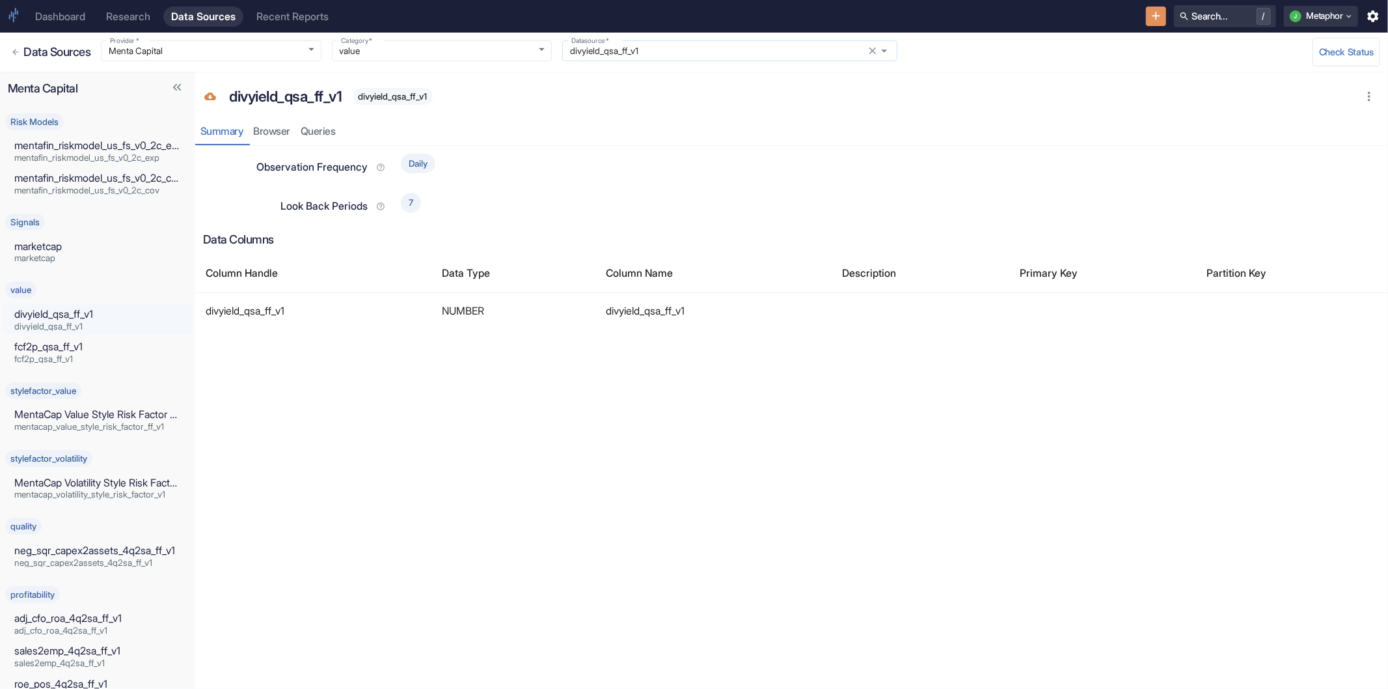
click at [589, 48] on input "divyield_qsa_ff_v1" at bounding box center [717, 51] width 303 height 12
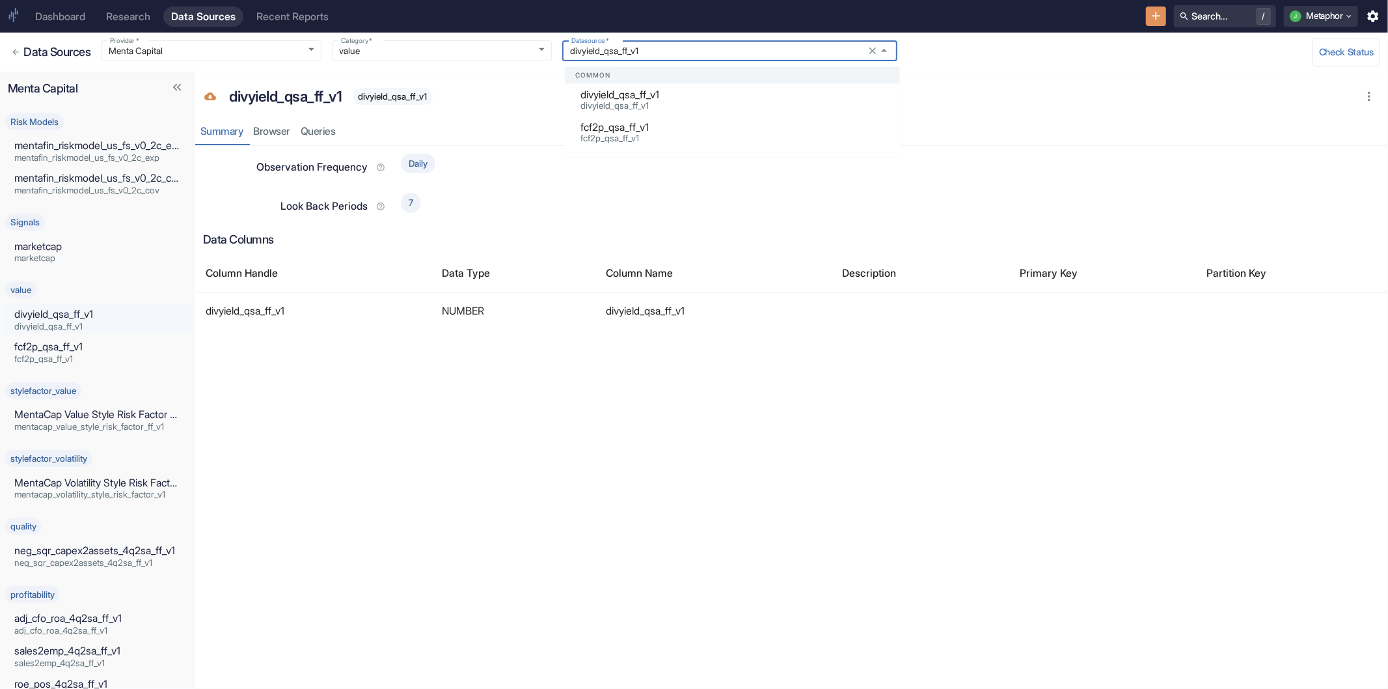
click at [108, 18] on div "Research" at bounding box center [128, 16] width 44 height 12
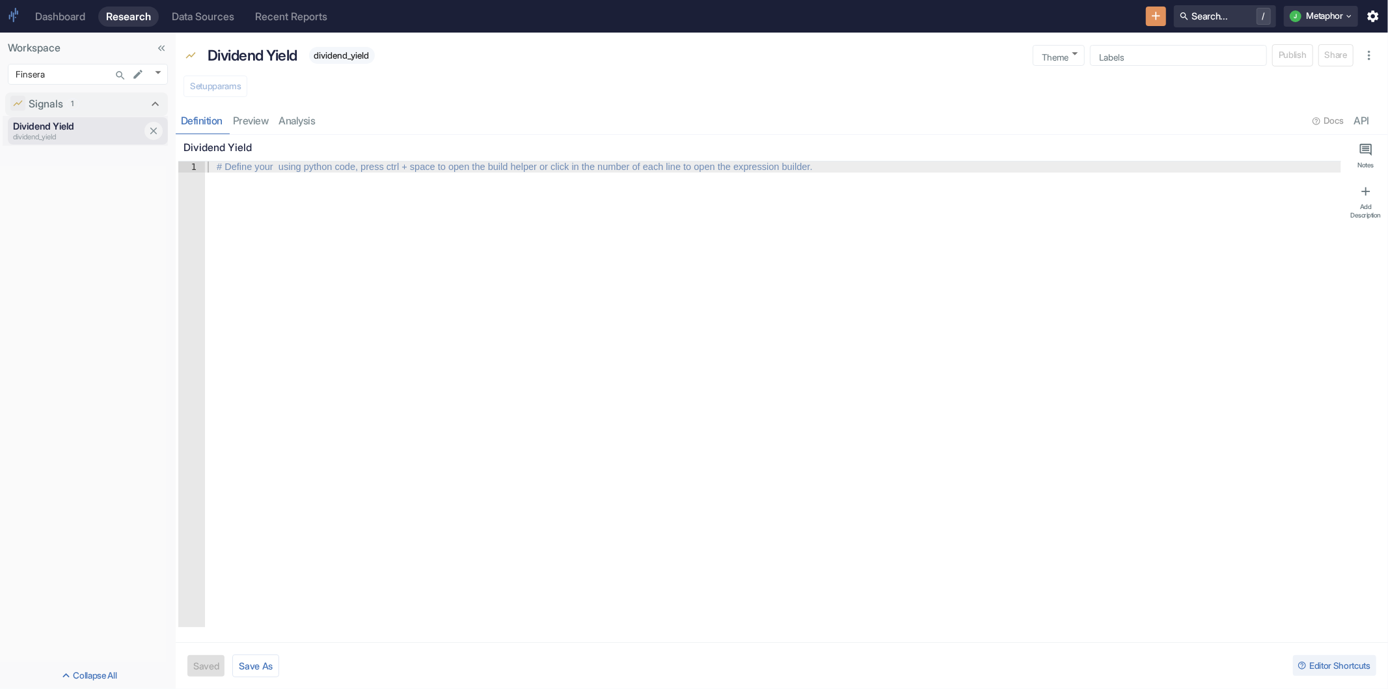
click at [56, 133] on p "dividend_yield" at bounding box center [78, 136] width 130 height 11
type textarea "x"
click at [326, 174] on div at bounding box center [773, 404] width 1136 height 487
paste textarea "divyield_qsa_ff_v1"
type textarea "divyield_qsa_ff_v1"
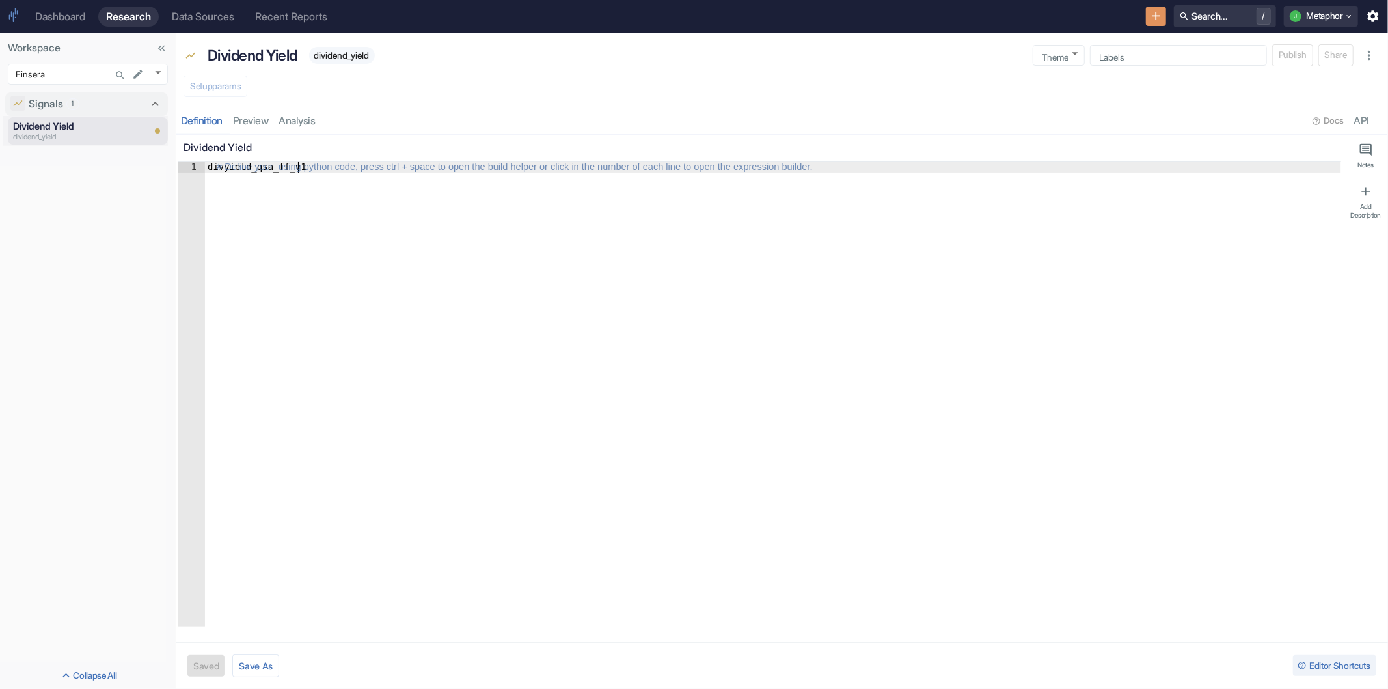
type textarea "x"
type textarea "divyield_qsa_ff_v1."
type textarea "x"
type textarea "divyield_qsa_ff_v1"
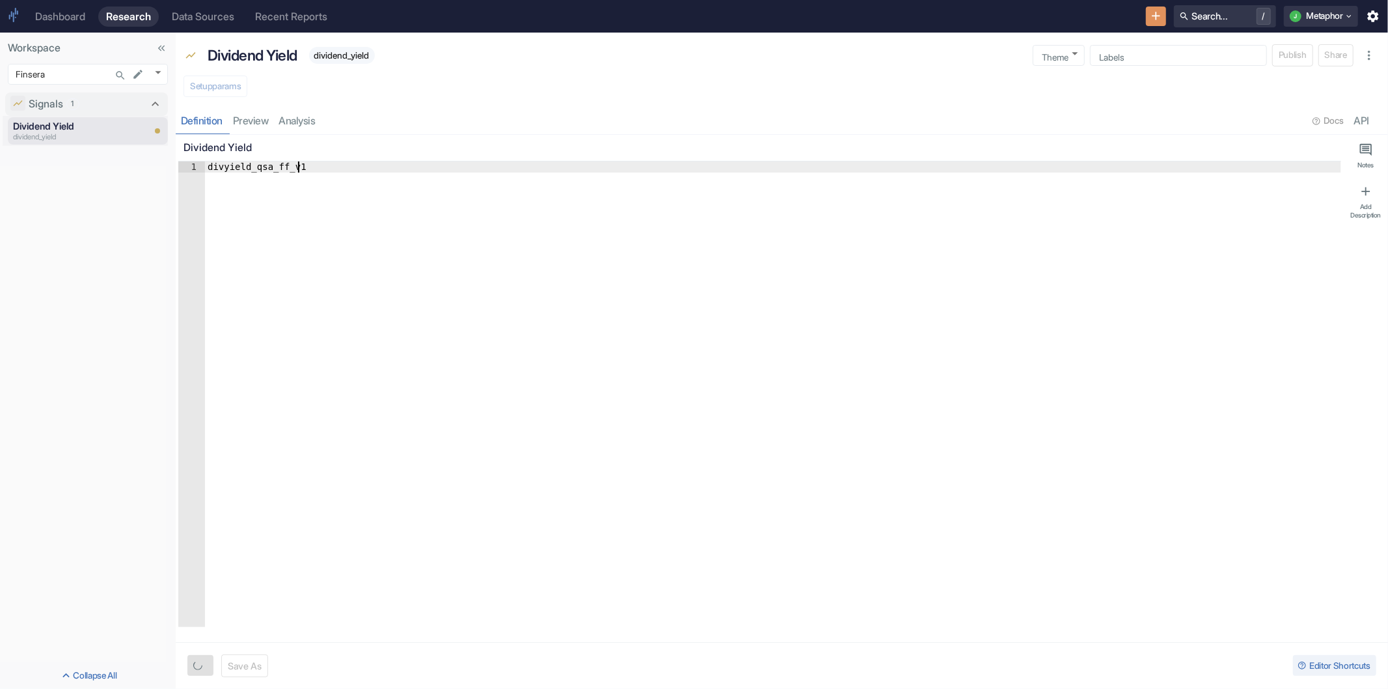
type textarea "x"
type textarea "divyield_qsa_ff_v1."
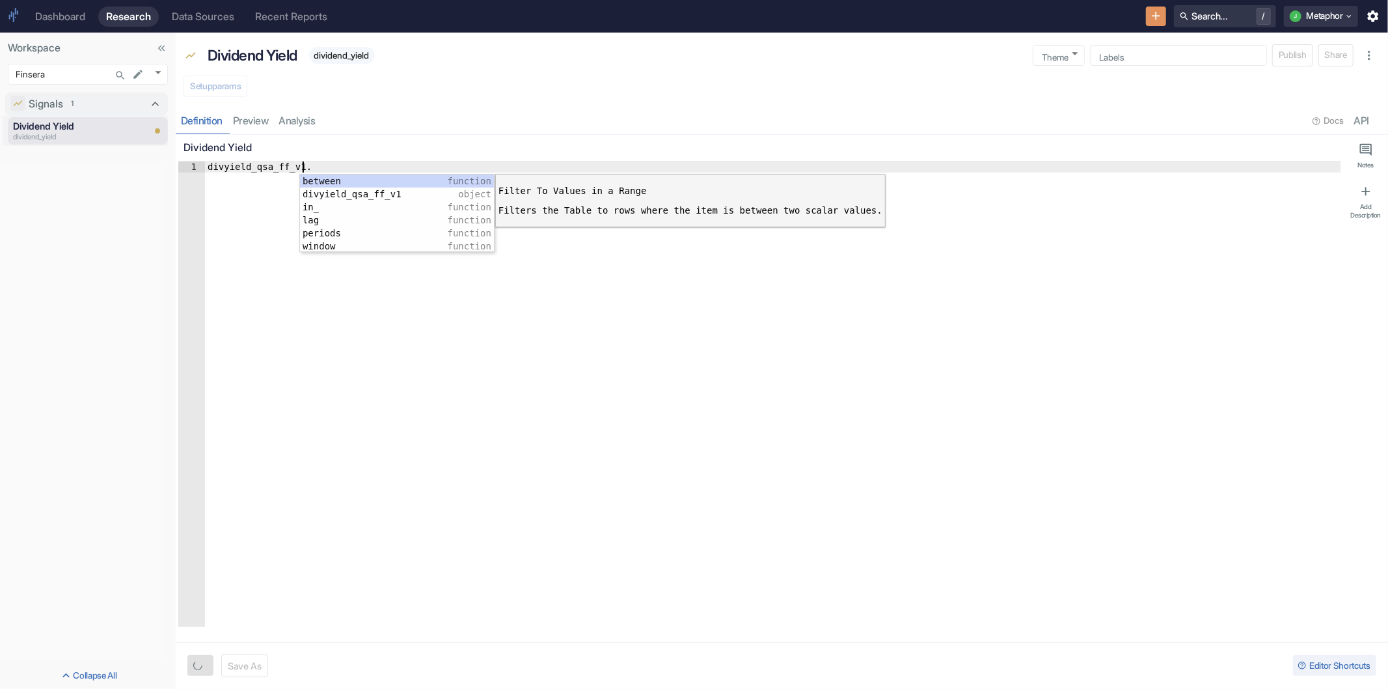
type textarea "x"
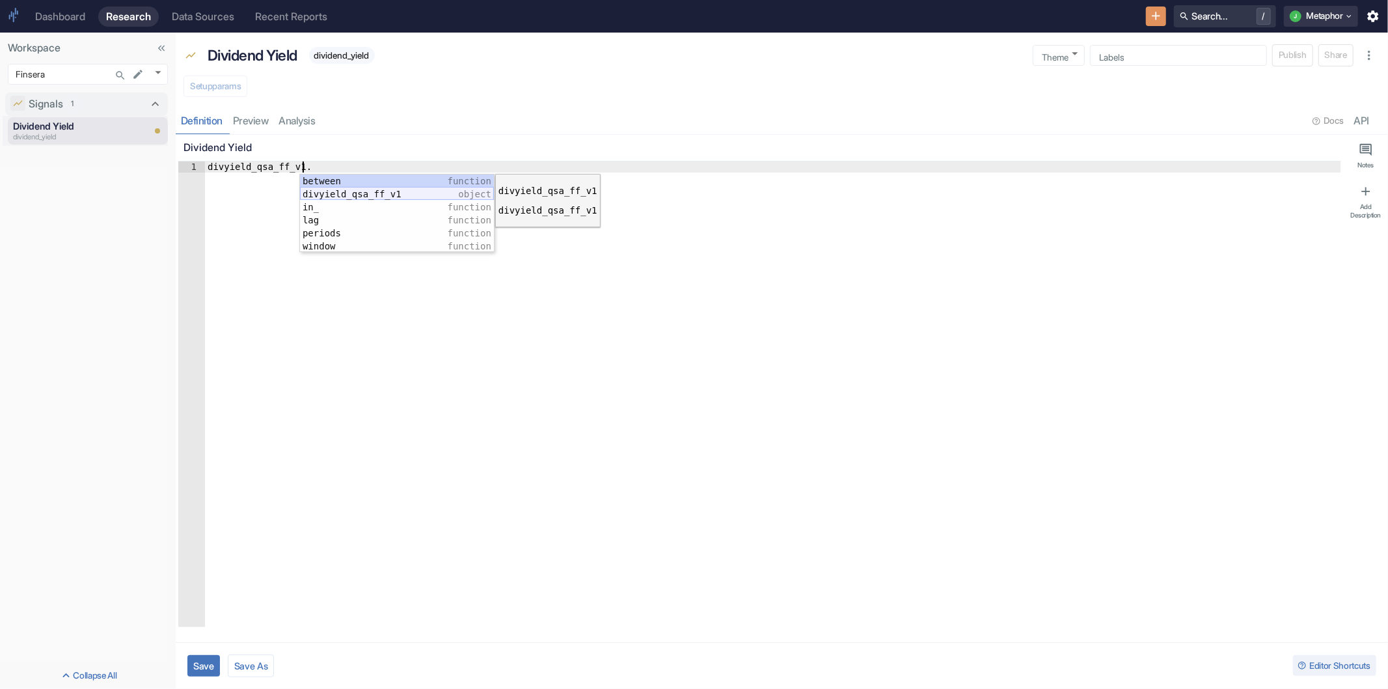
click at [359, 199] on div "between function divyield_qsa_ff_v1 object in_ function lag function periods fu…" at bounding box center [397, 226] width 194 height 104
type textarea "divyield_qsa_ff_v1.divyield_qsa_ff_v1"
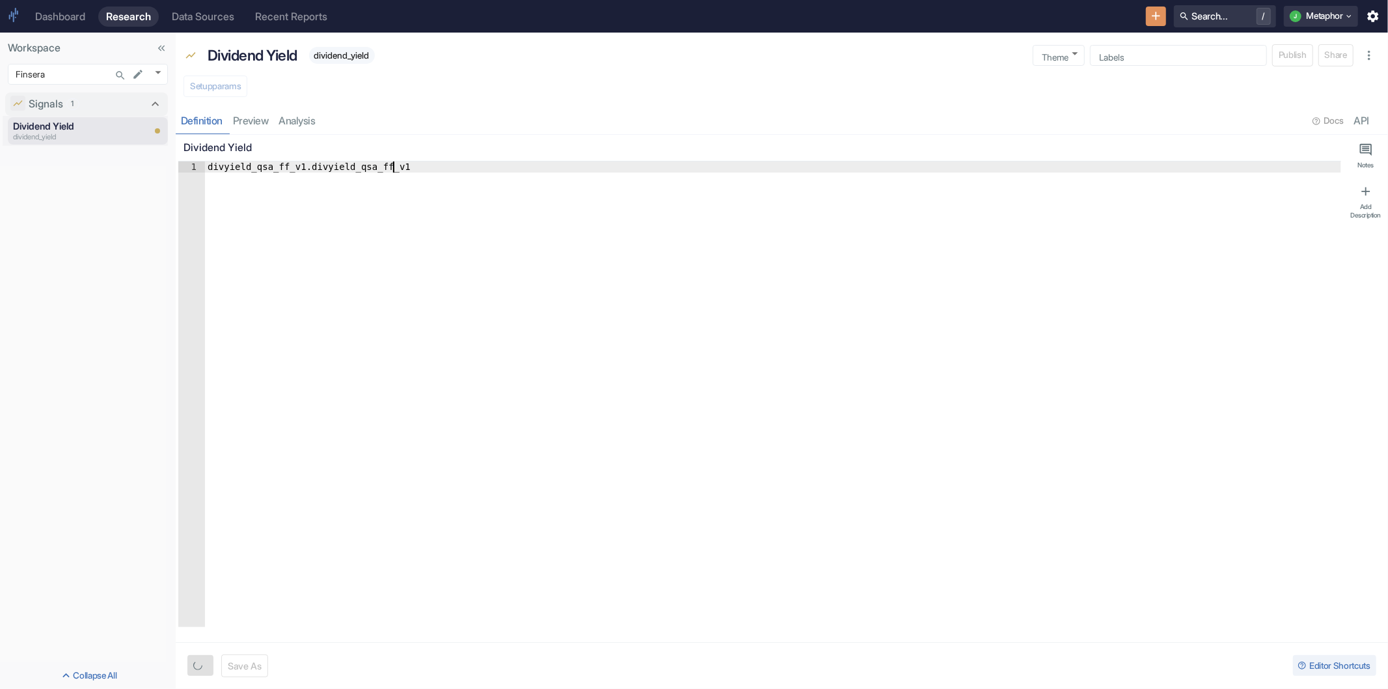
type textarea "x"
type textarea "divyield_qsa_ff_v1.divyield_qsa_ff_v1"
click at [184, 668] on div "Save Save As Editor Shortcuts" at bounding box center [782, 665] width 1213 height 47
click at [193, 668] on button "Save" at bounding box center [203, 665] width 33 height 21
click at [230, 93] on button "Setup params" at bounding box center [216, 86] width 64 height 22
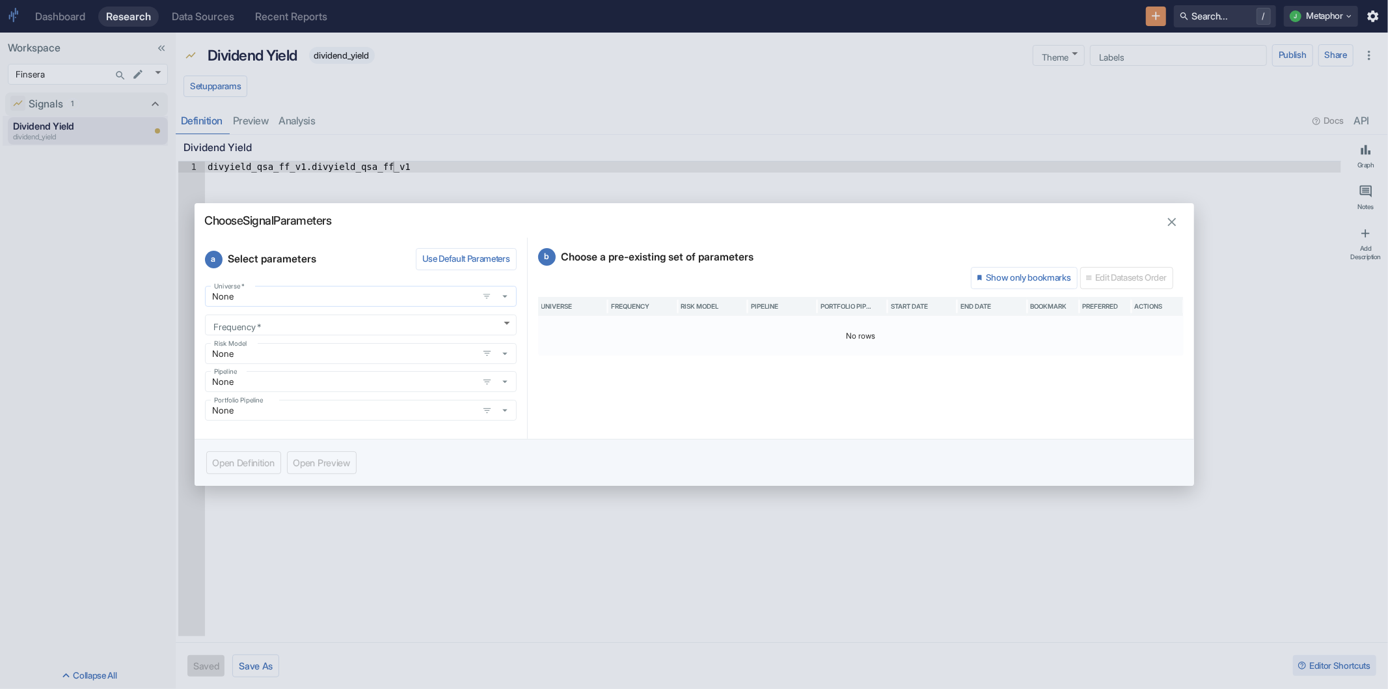
click at [330, 297] on input "None" at bounding box center [342, 296] width 266 height 12
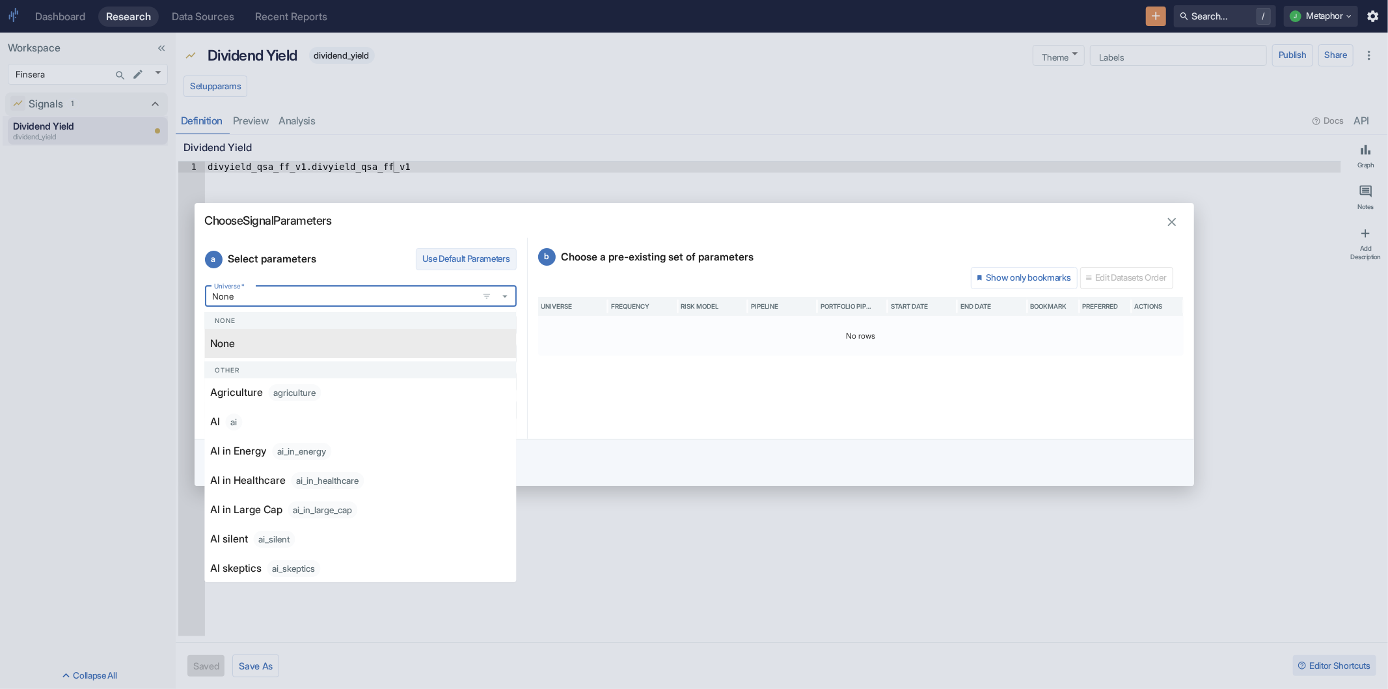
click at [499, 254] on button "Use Default Parameters" at bounding box center [466, 259] width 101 height 22
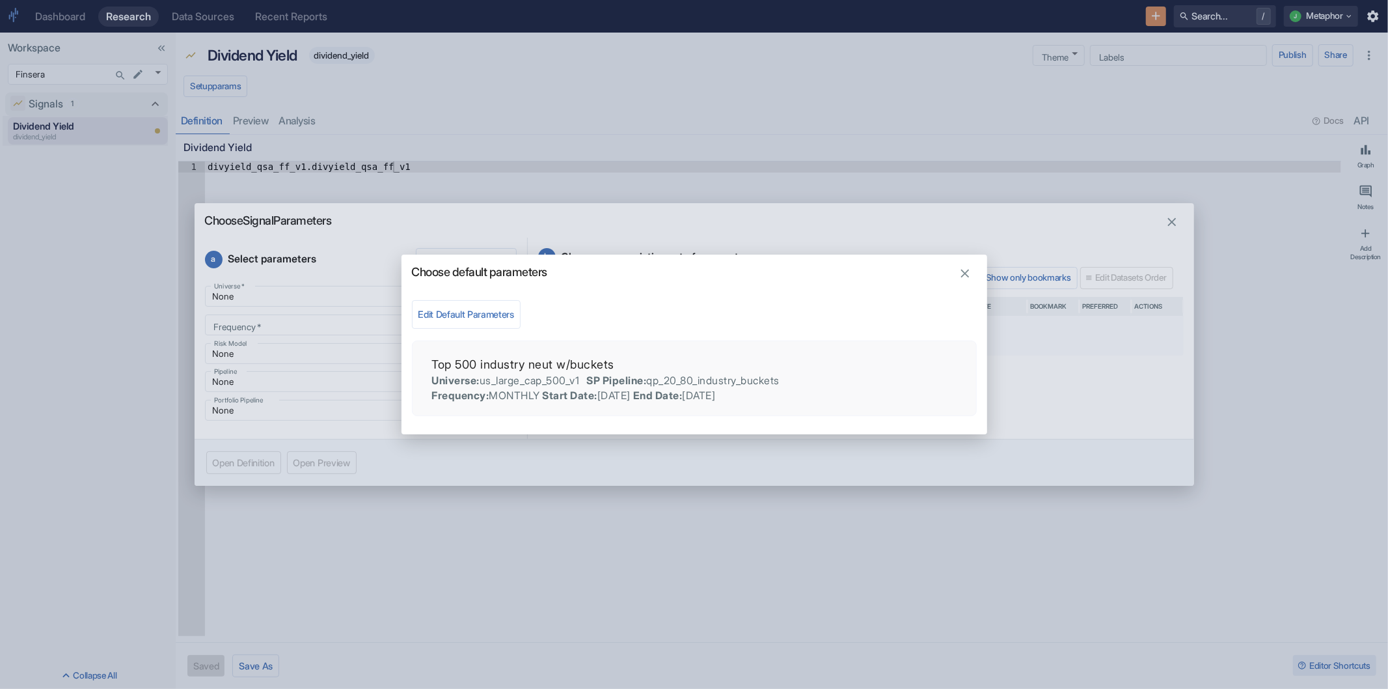
click at [480, 382] on p "Universe :" at bounding box center [456, 381] width 48 height 16
type textarea "x"
type input "MONTHLY"
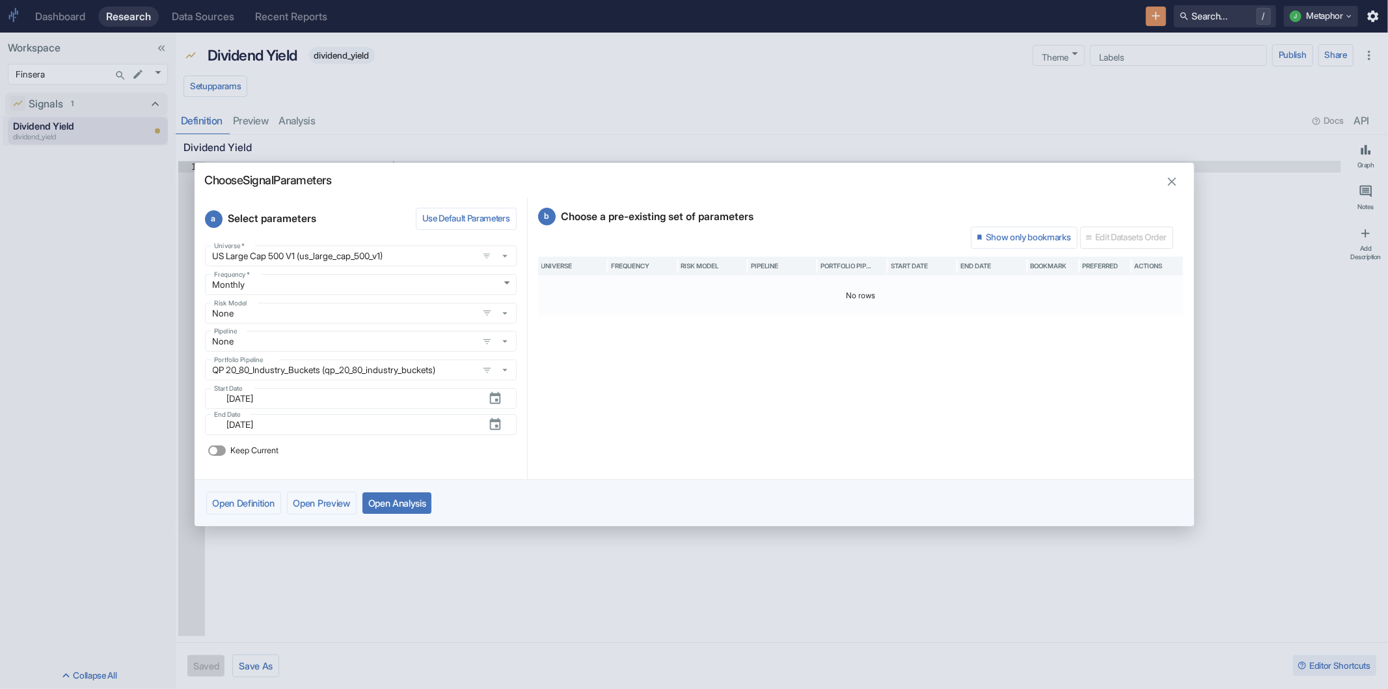
click at [407, 502] on button "Open Analysis" at bounding box center [398, 502] width 70 height 21
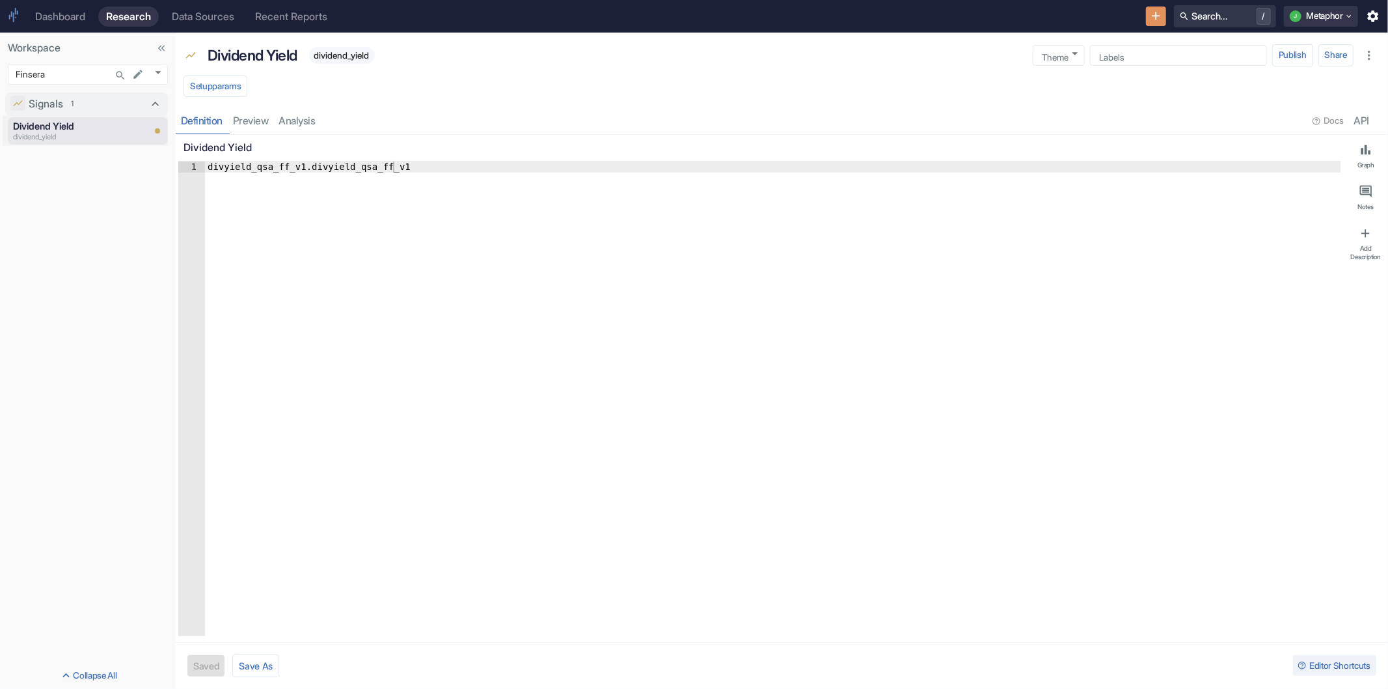
type textarea "x"
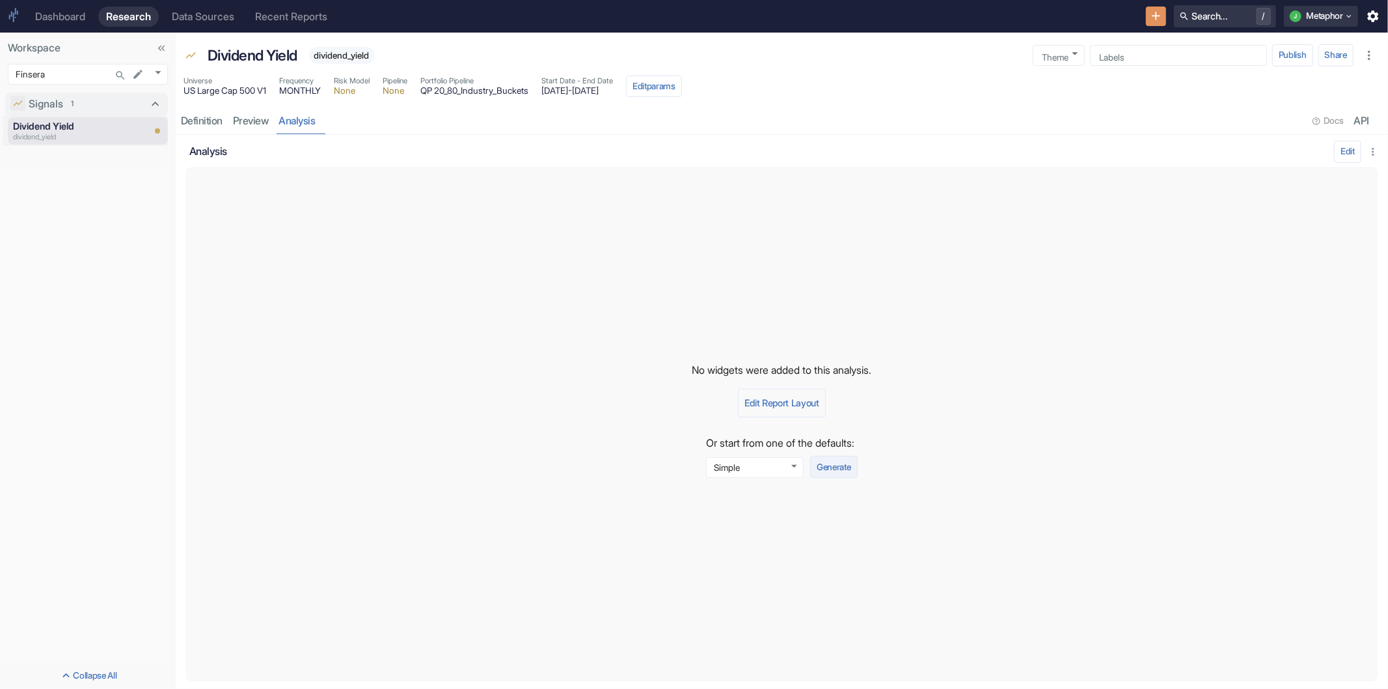
click at [848, 464] on button "Generate" at bounding box center [833, 467] width 47 height 22
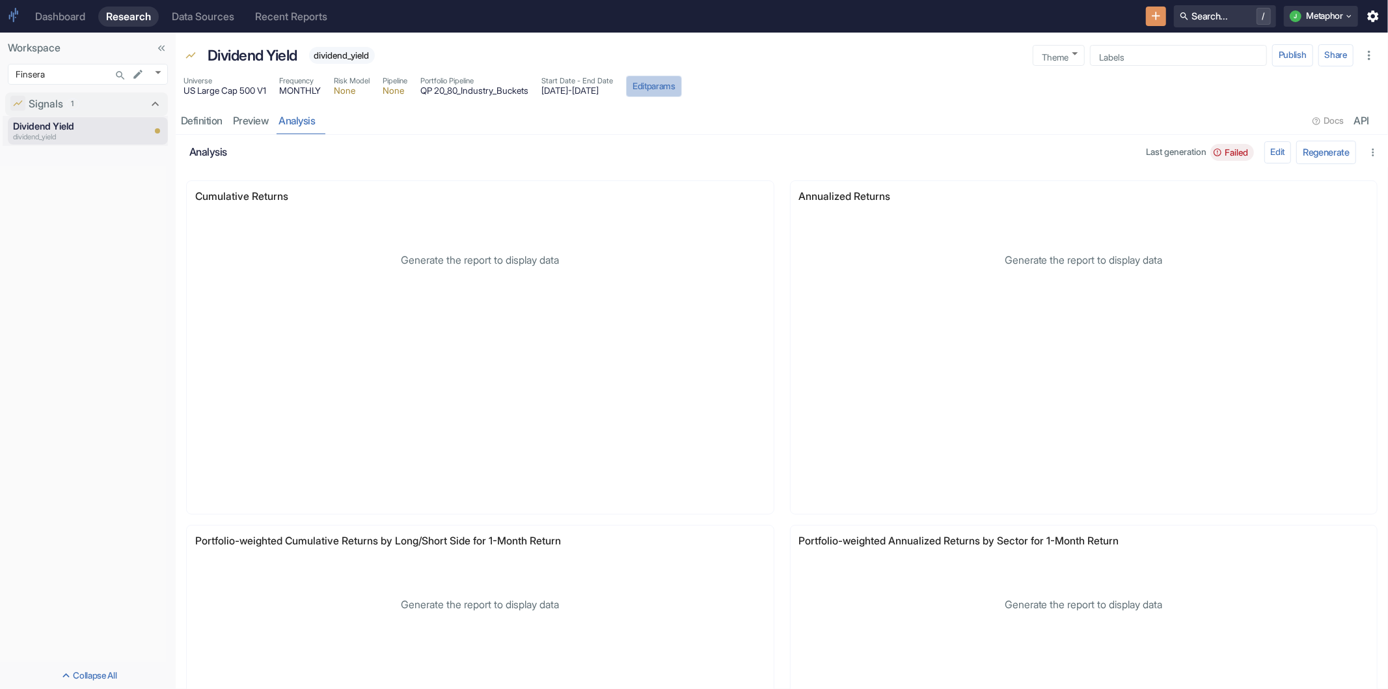
click at [682, 89] on button "Edit params" at bounding box center [654, 86] width 56 height 22
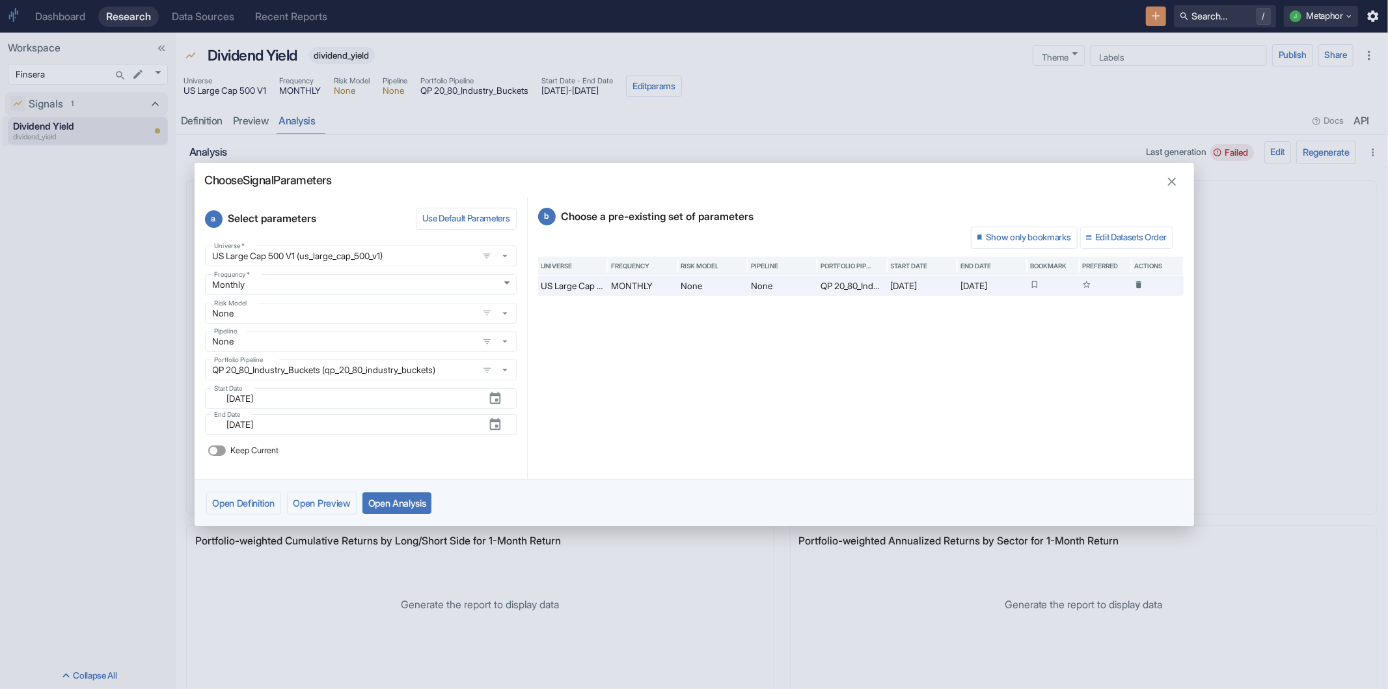
click at [405, 497] on button "Open Analysis" at bounding box center [398, 502] width 70 height 21
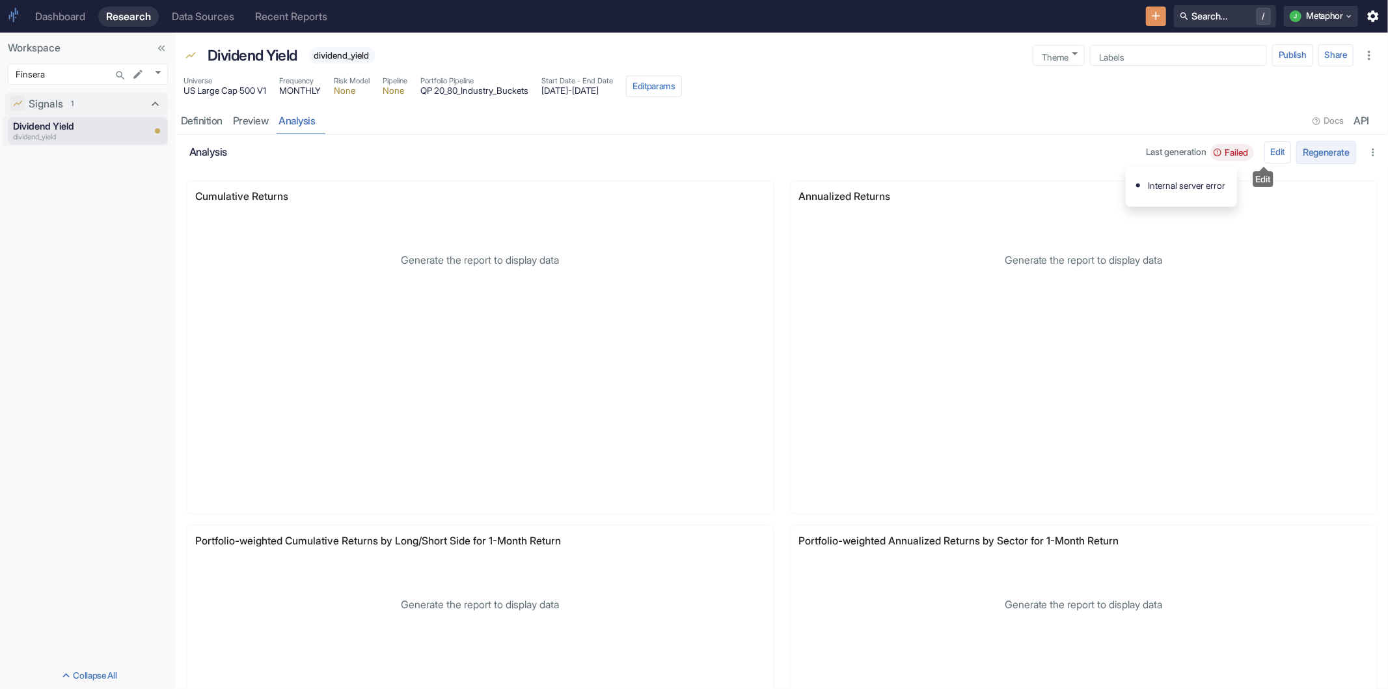
click at [1300, 152] on button "Regenerate" at bounding box center [1327, 152] width 60 height 23
click at [1217, 144] on div "Failed" at bounding box center [1232, 152] width 43 height 17
click at [213, 87] on span "US Large Cap 500 V1" at bounding box center [225, 91] width 83 height 9
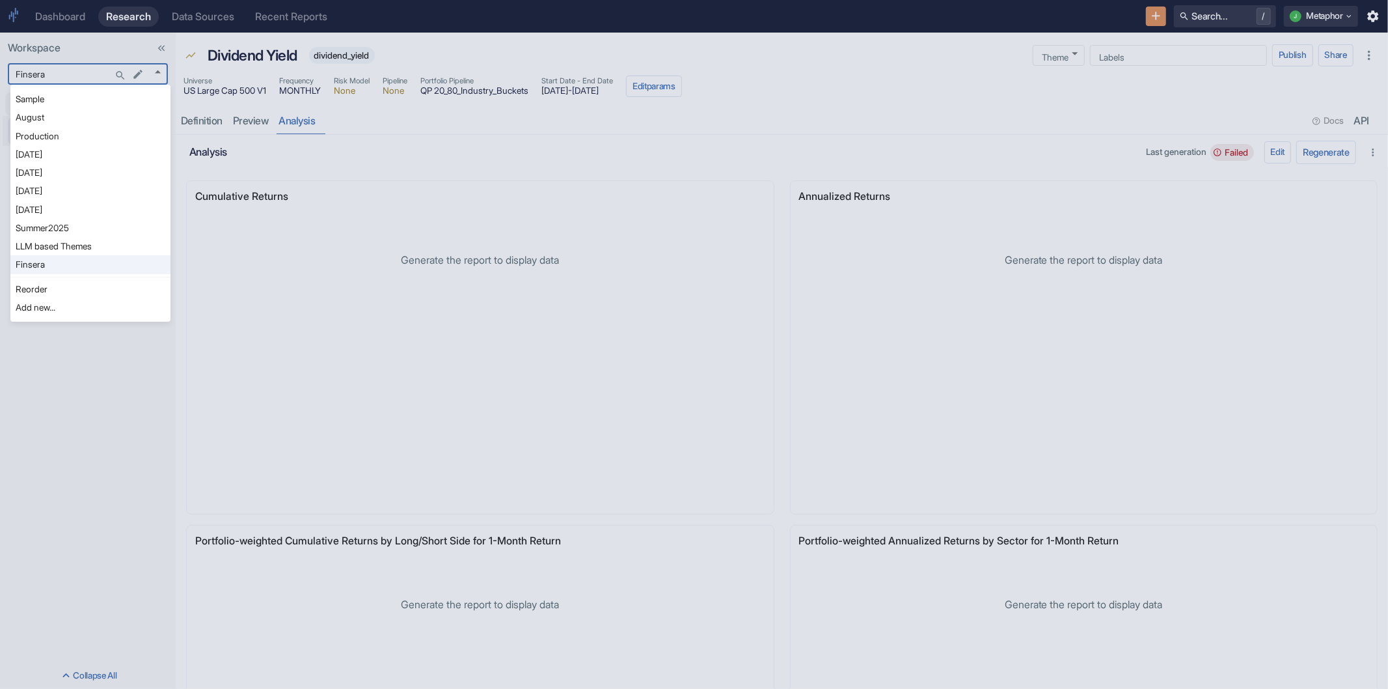
click at [158, 74] on body "Dashboard Research Data Sources Recent Reports Search... / J Metaphor Workspace…" at bounding box center [694, 344] width 1388 height 689
click at [357, 144] on div at bounding box center [694, 344] width 1388 height 689
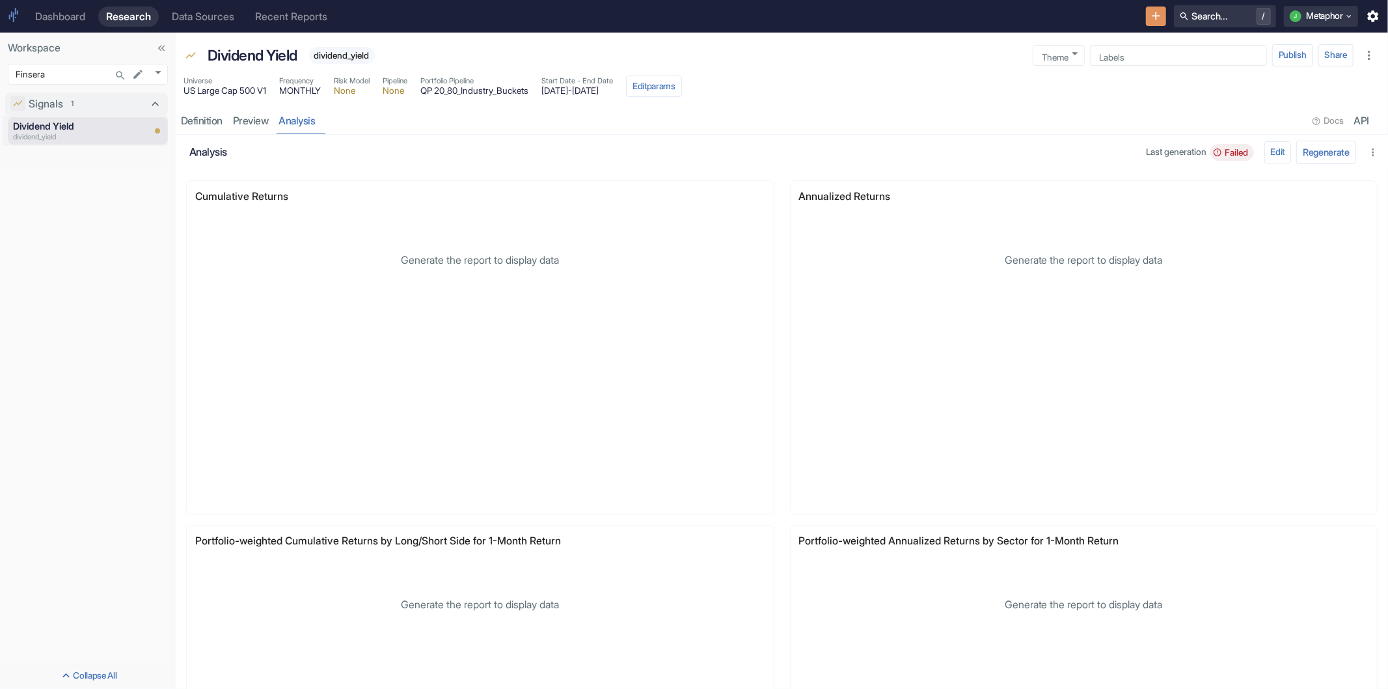
click at [321, 81] on span "Frequency" at bounding box center [300, 80] width 42 height 11
click at [1297, 150] on button "Regenerate" at bounding box center [1327, 152] width 60 height 23
click at [370, 92] on span "None" at bounding box center [352, 91] width 36 height 9
click at [744, 85] on div "Universe US Large Cap 500 V1 Frequency MONTHLY Risk Model None Pipeline None Po…" at bounding box center [782, 88] width 1213 height 30
click at [682, 88] on button "Edit params" at bounding box center [654, 86] width 56 height 22
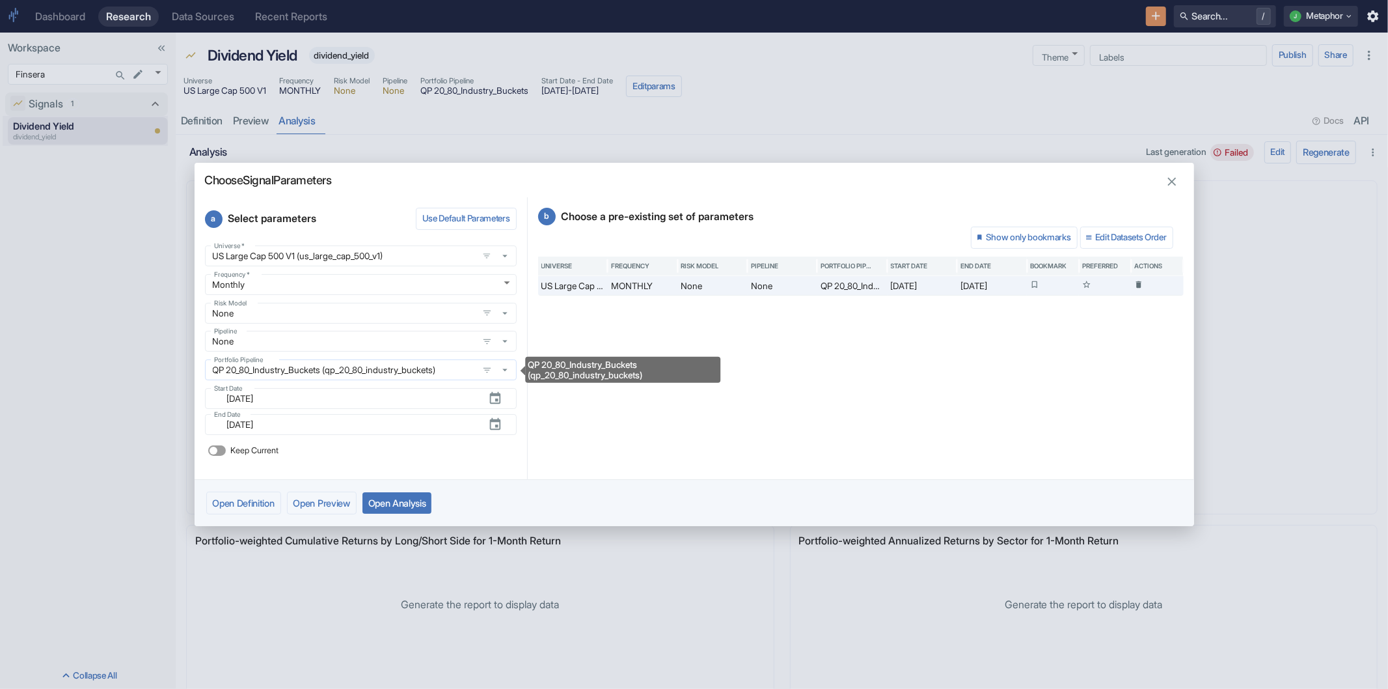
click at [336, 368] on input "QP 20_80_Industry_Buckets (qp_20_80_industry_buckets)" at bounding box center [342, 370] width 266 height 12
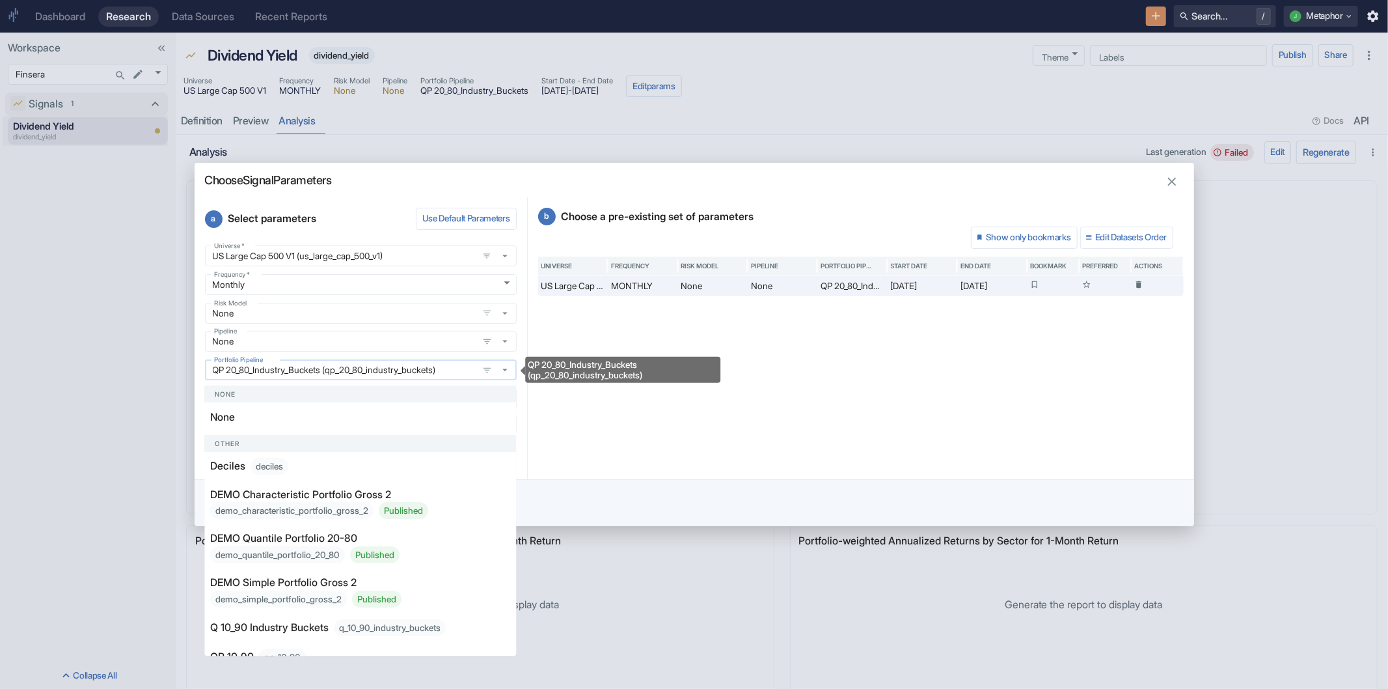
scroll to position [192, 0]
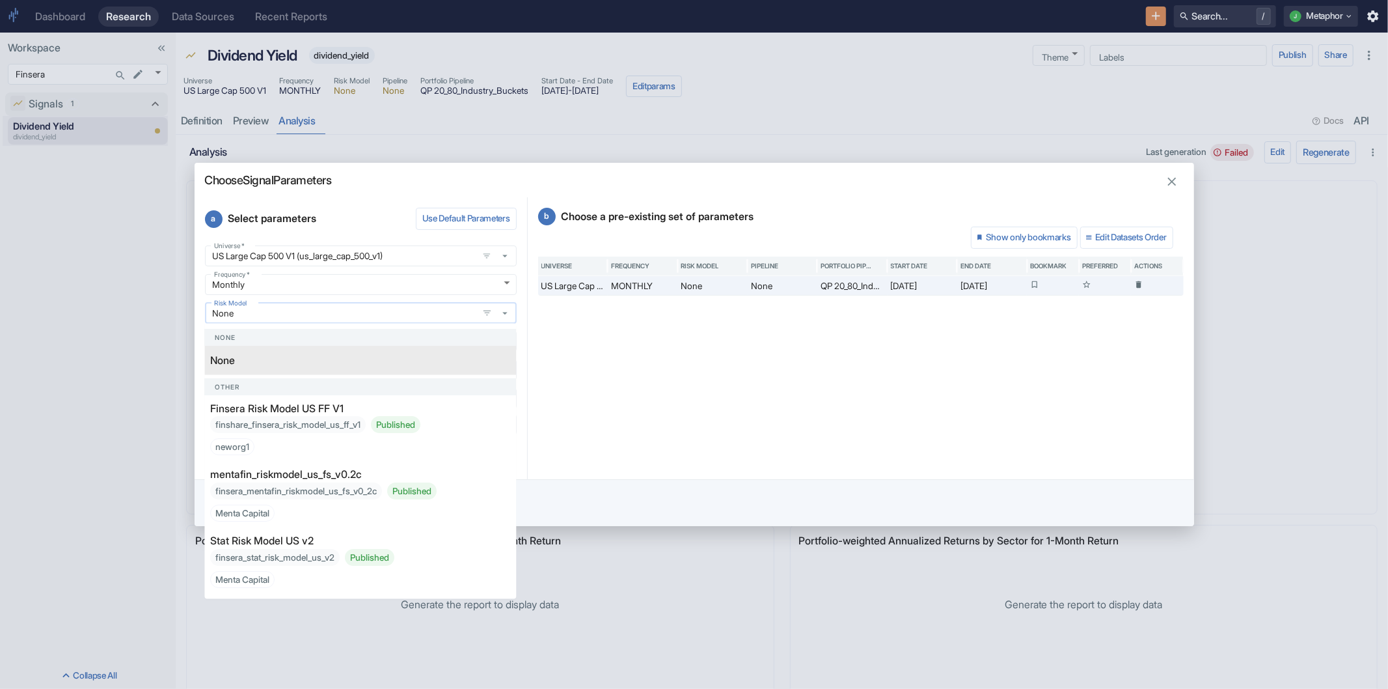
click at [356, 314] on input "None" at bounding box center [342, 313] width 266 height 12
click at [302, 411] on p "Finsera Risk Model US FF V1" at bounding box center [276, 408] width 133 height 16
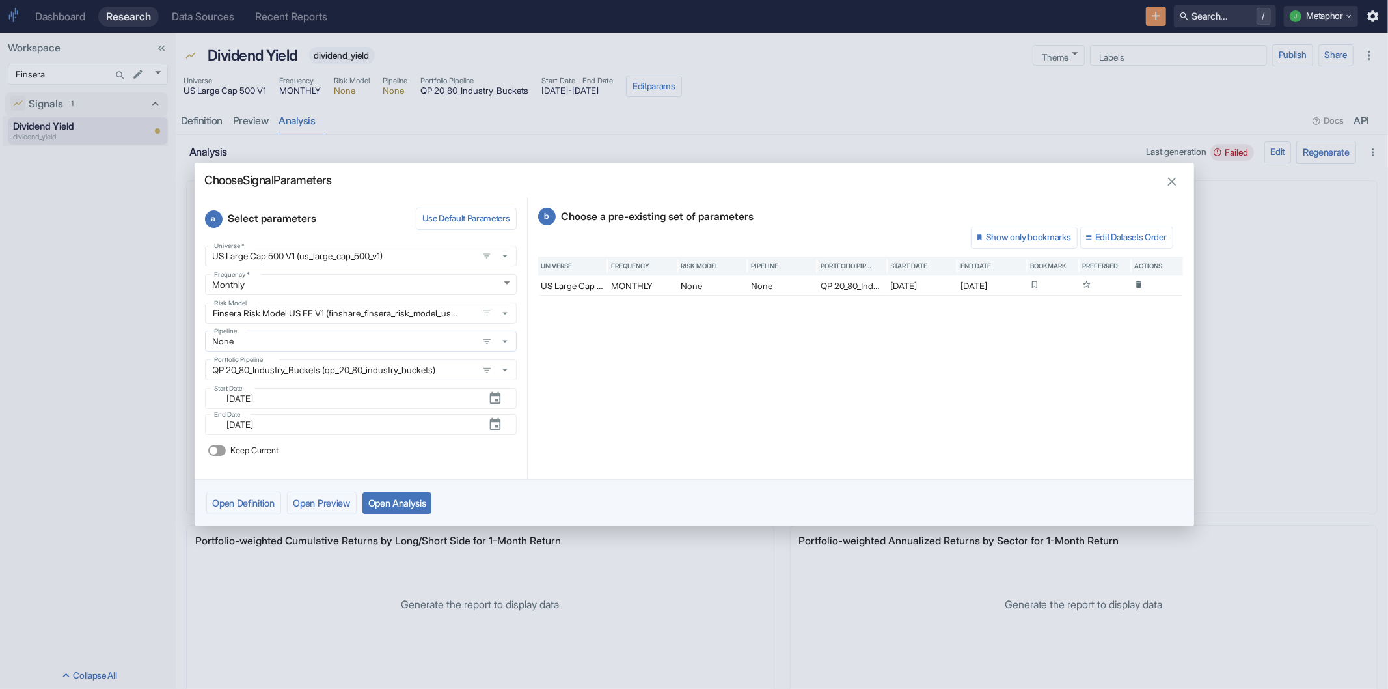
click at [510, 340] on icon "button" at bounding box center [505, 341] width 12 height 12
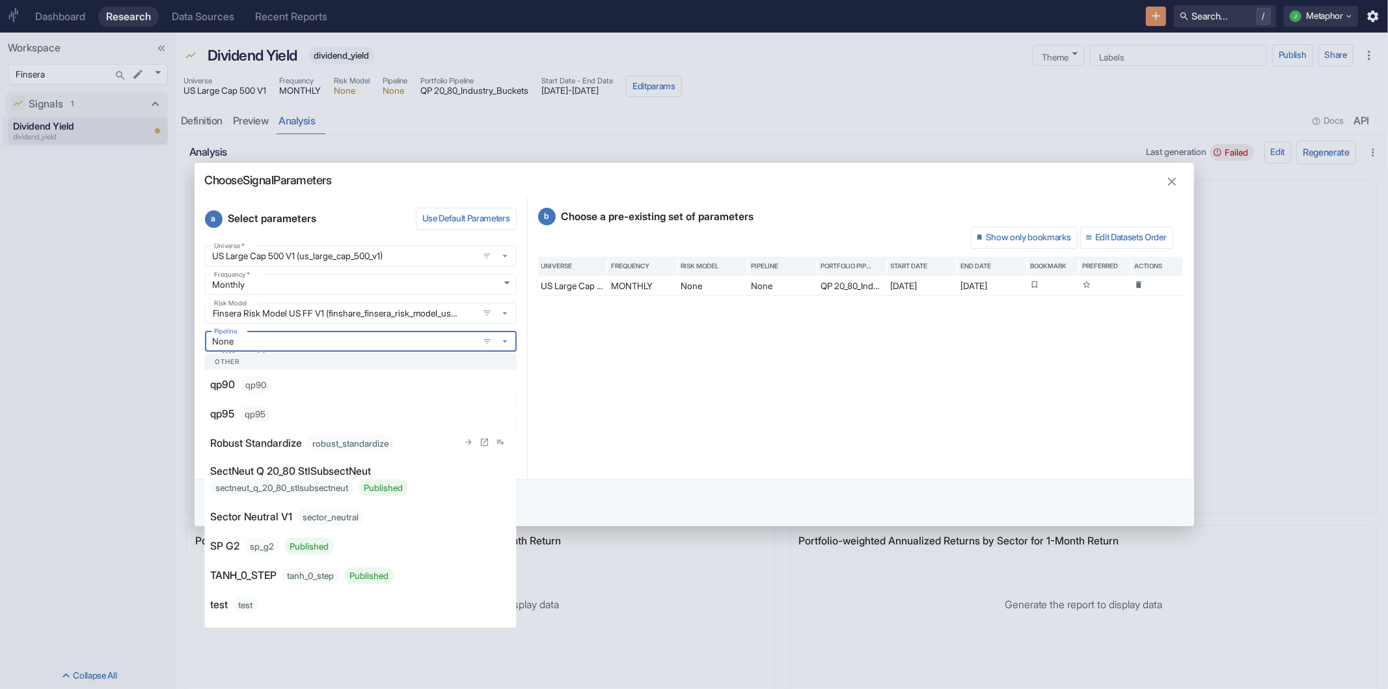
scroll to position [1214, 0]
click at [293, 458] on li "Robust Standardize robust_standardize" at bounding box center [360, 443] width 312 height 29
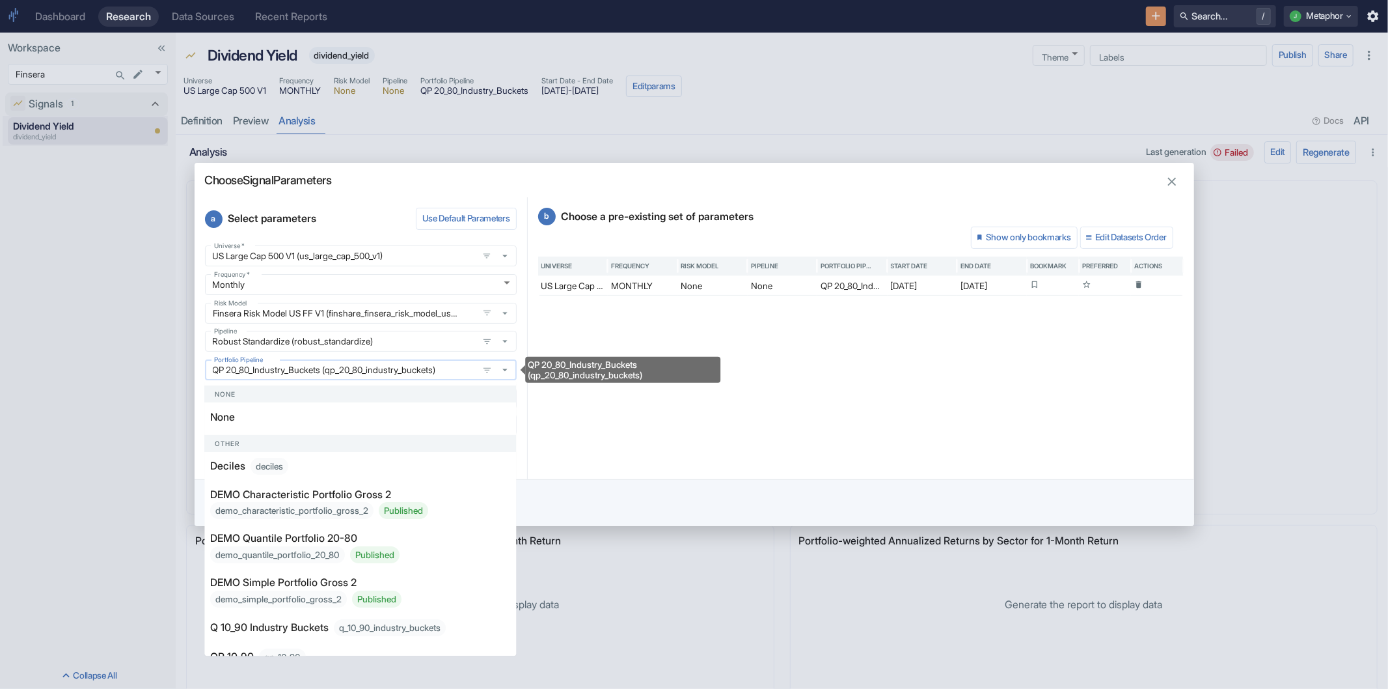
click at [297, 371] on input "QP 20_80_Industry_Buckets (qp_20_80_industry_buckets)" at bounding box center [342, 370] width 266 height 12
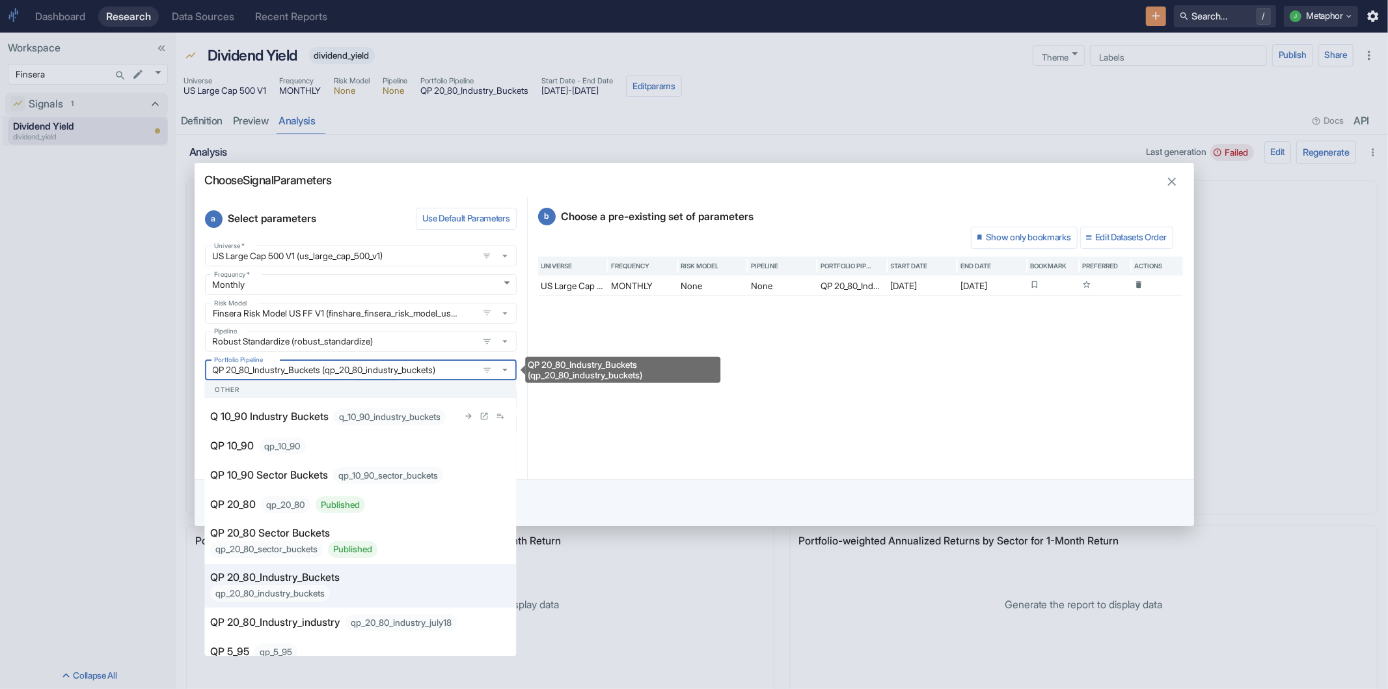
scroll to position [203, 0]
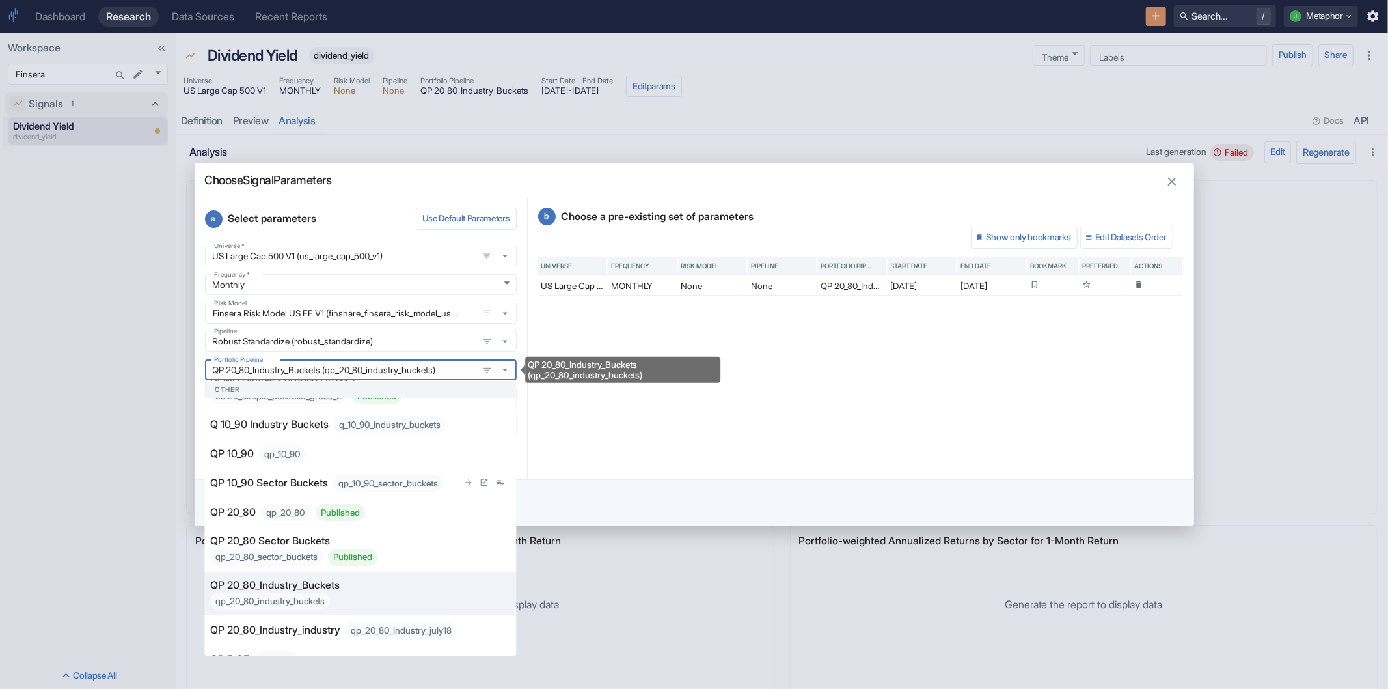
click at [288, 463] on div "qp_10_90" at bounding box center [282, 454] width 47 height 17
type input "QP 10_90 (qp_10_90)"
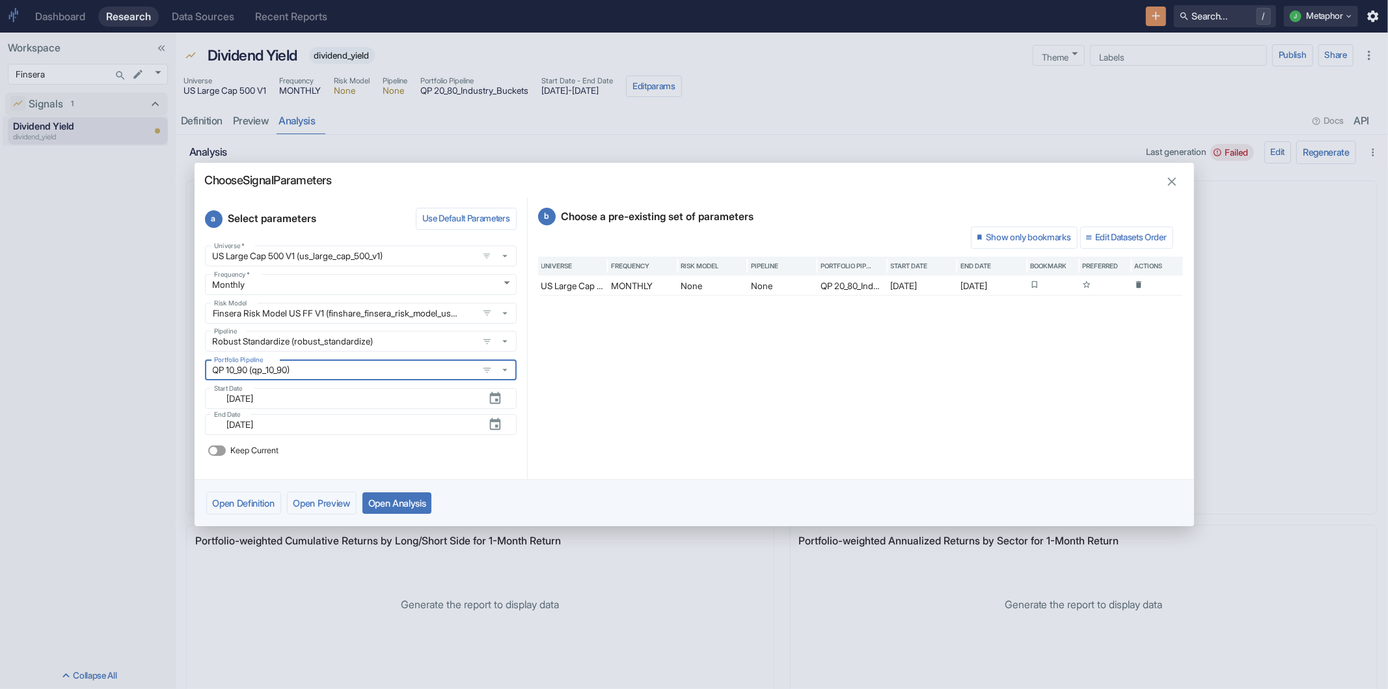
click at [407, 497] on button "Open Analysis" at bounding box center [398, 502] width 70 height 21
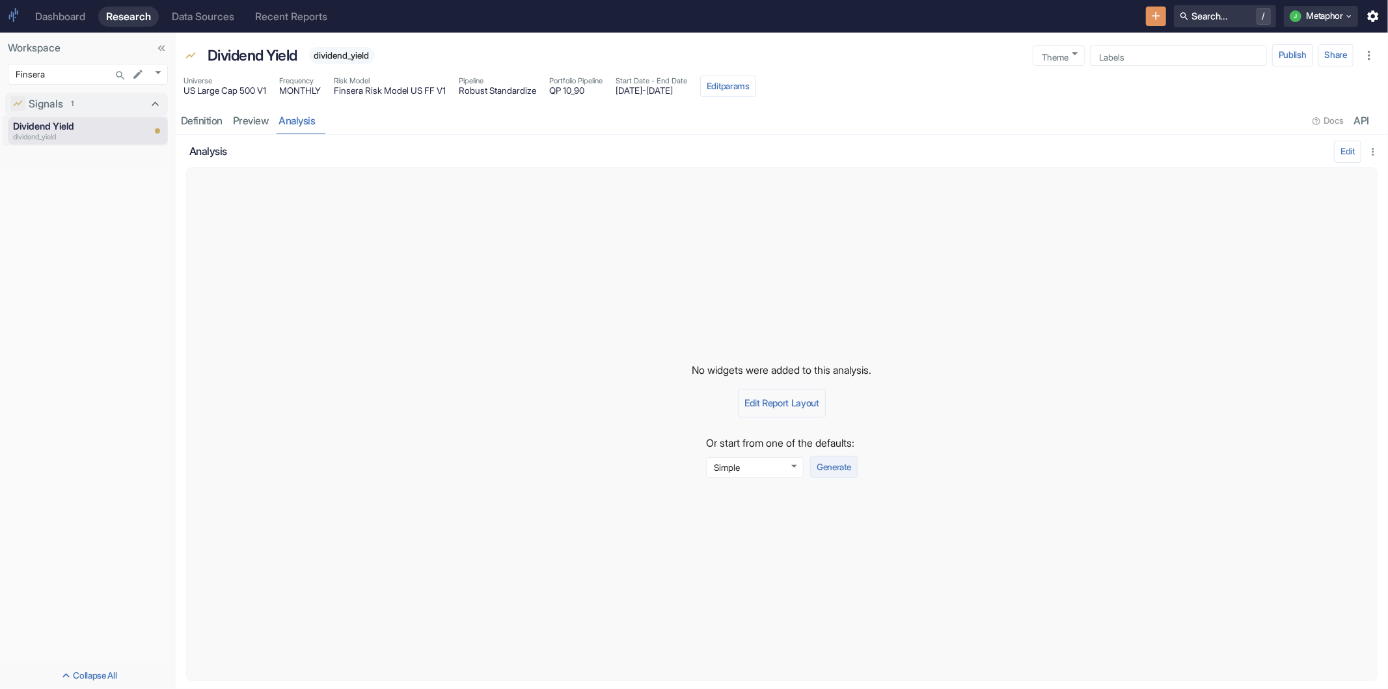
click at [838, 467] on button "Generate" at bounding box center [833, 467] width 47 height 22
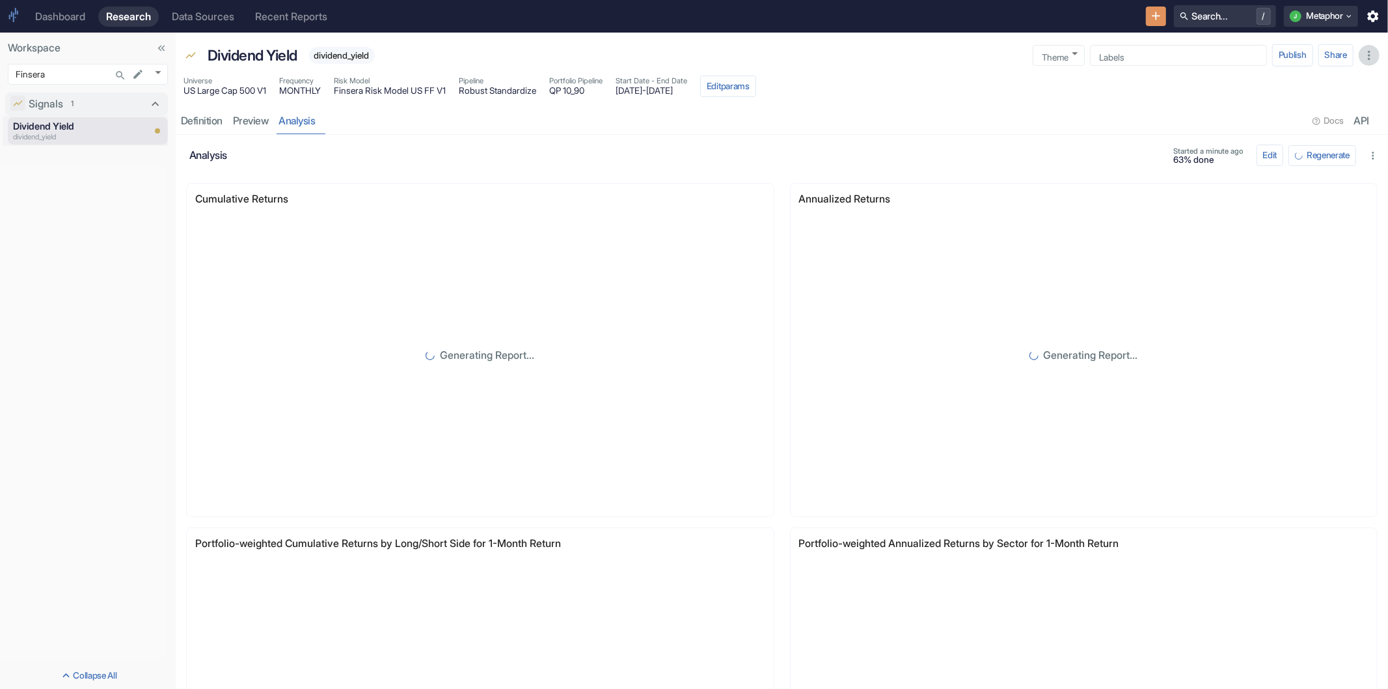
click at [1373, 46] on button "button" at bounding box center [1369, 55] width 21 height 21
click at [1384, 13] on div "Dashboard Research Data Sources Recent Reports Search... / J Metaphor" at bounding box center [694, 16] width 1388 height 33
click at [1378, 15] on icon "button" at bounding box center [1373, 15] width 11 height 11
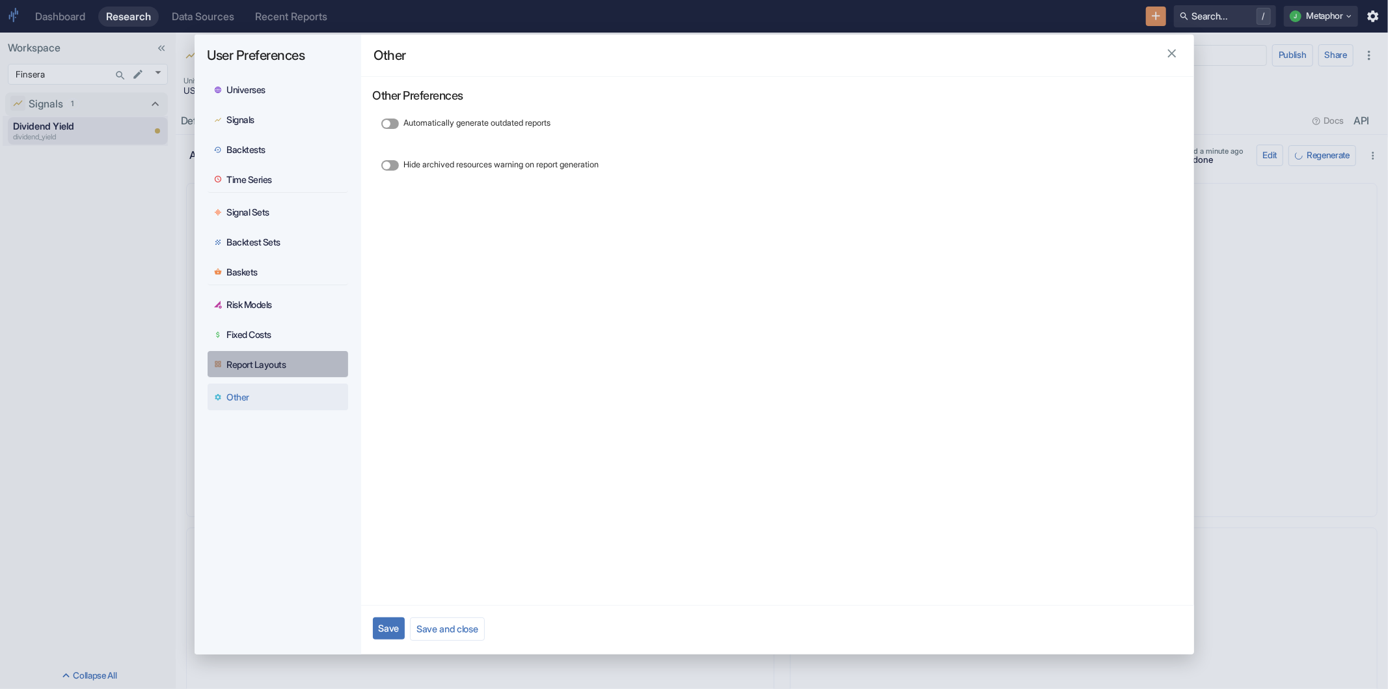
click at [251, 353] on button "Report Layouts" at bounding box center [278, 364] width 141 height 27
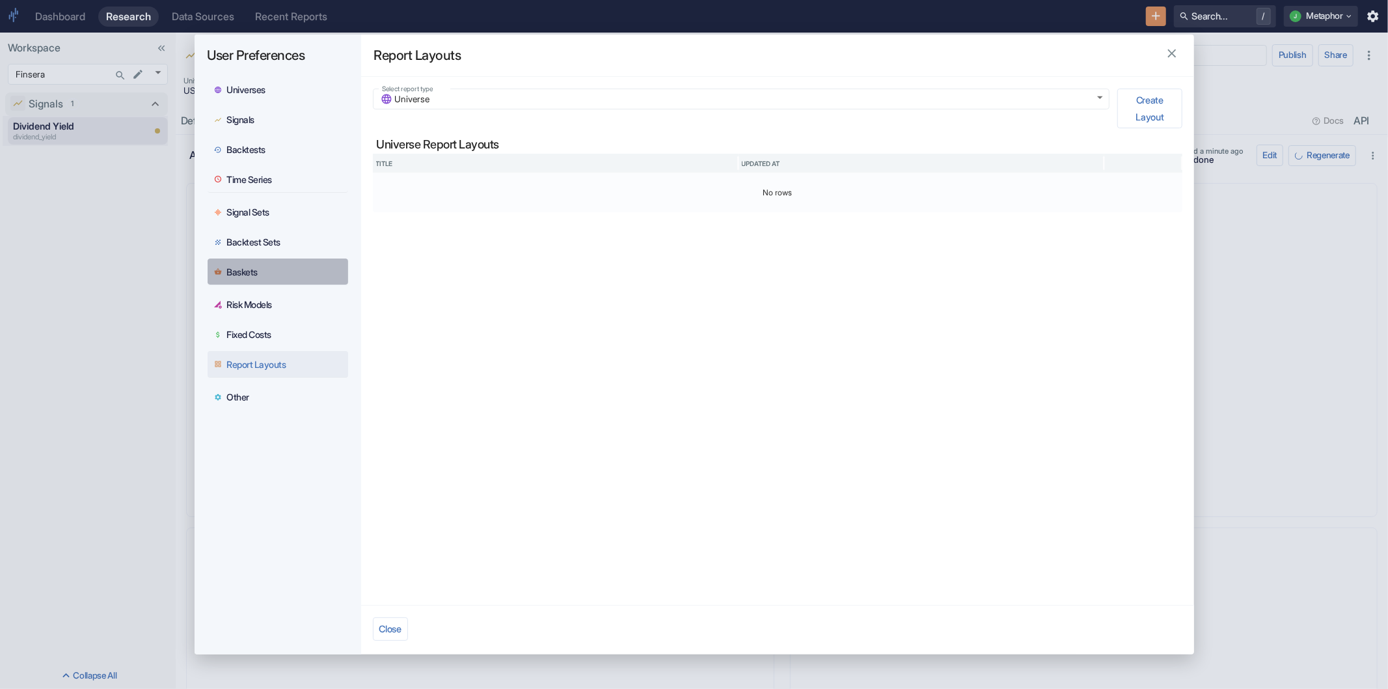
click at [249, 266] on div "Baskets" at bounding box center [242, 272] width 31 height 12
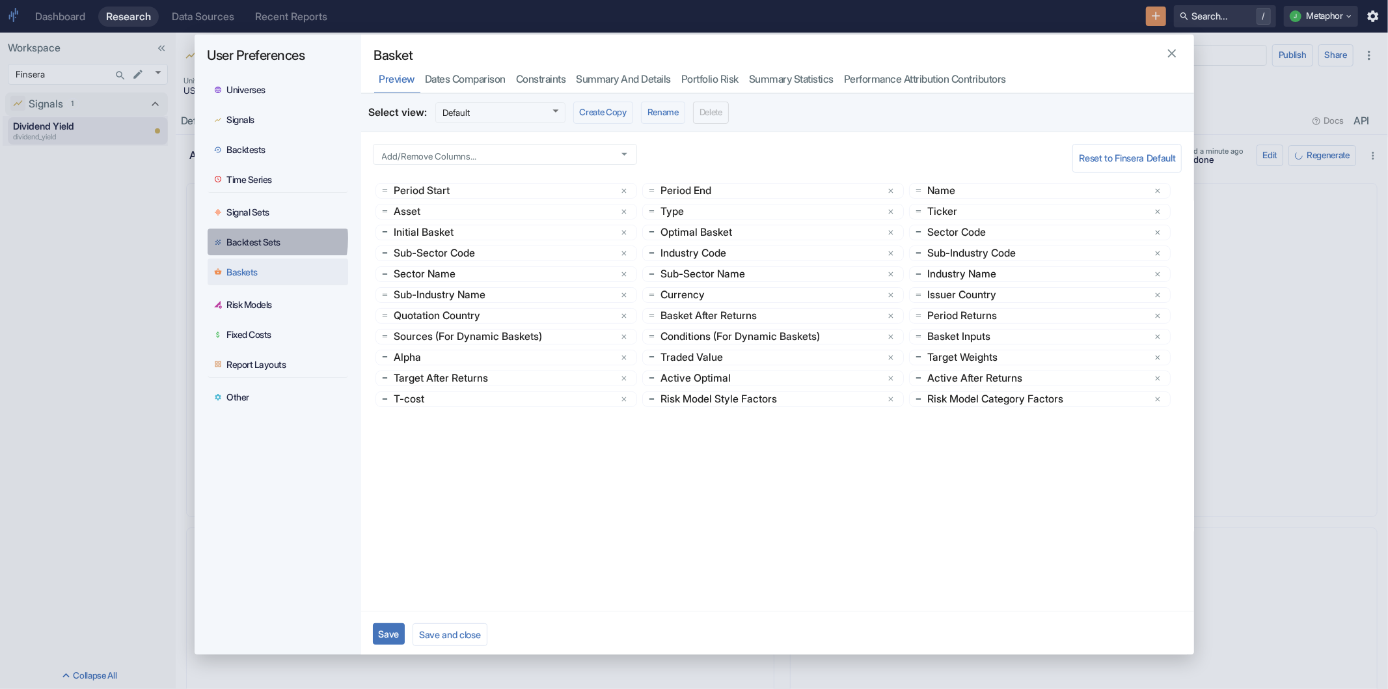
click at [247, 238] on div "Backtest Sets" at bounding box center [254, 242] width 54 height 12
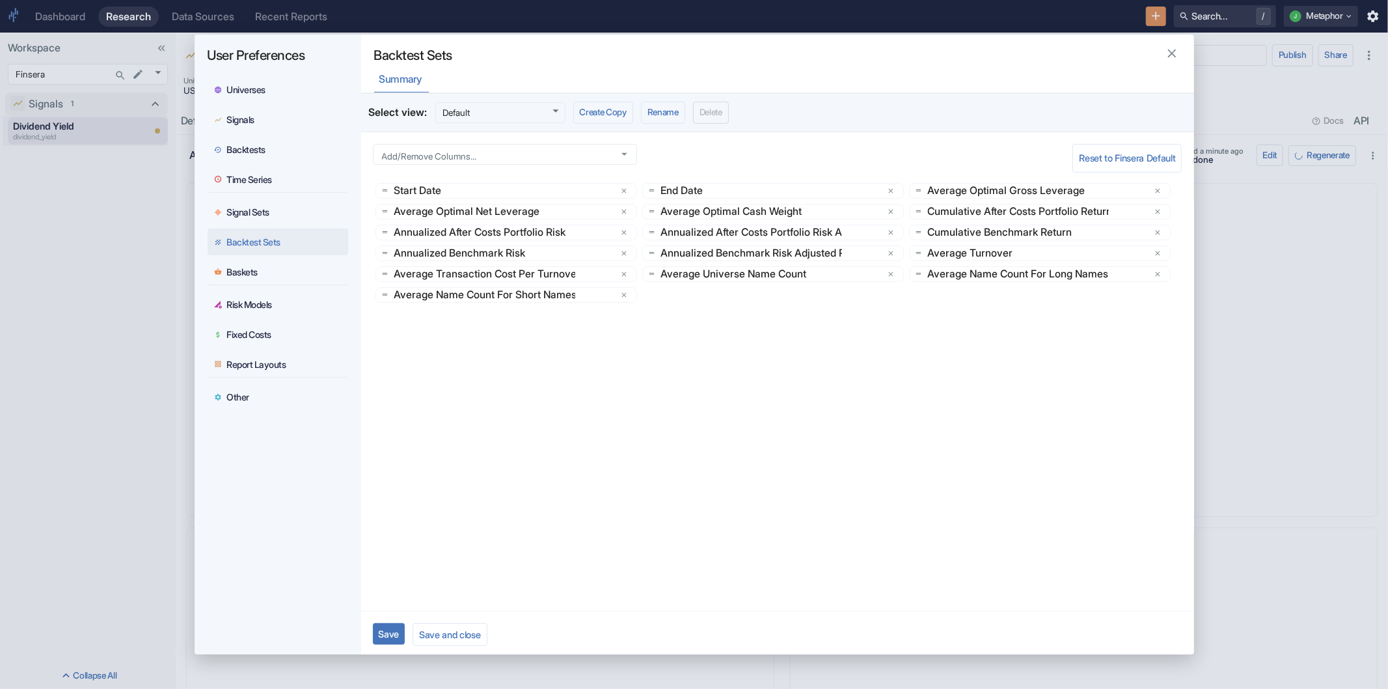
click at [240, 213] on div "Signal Sets" at bounding box center [248, 212] width 43 height 12
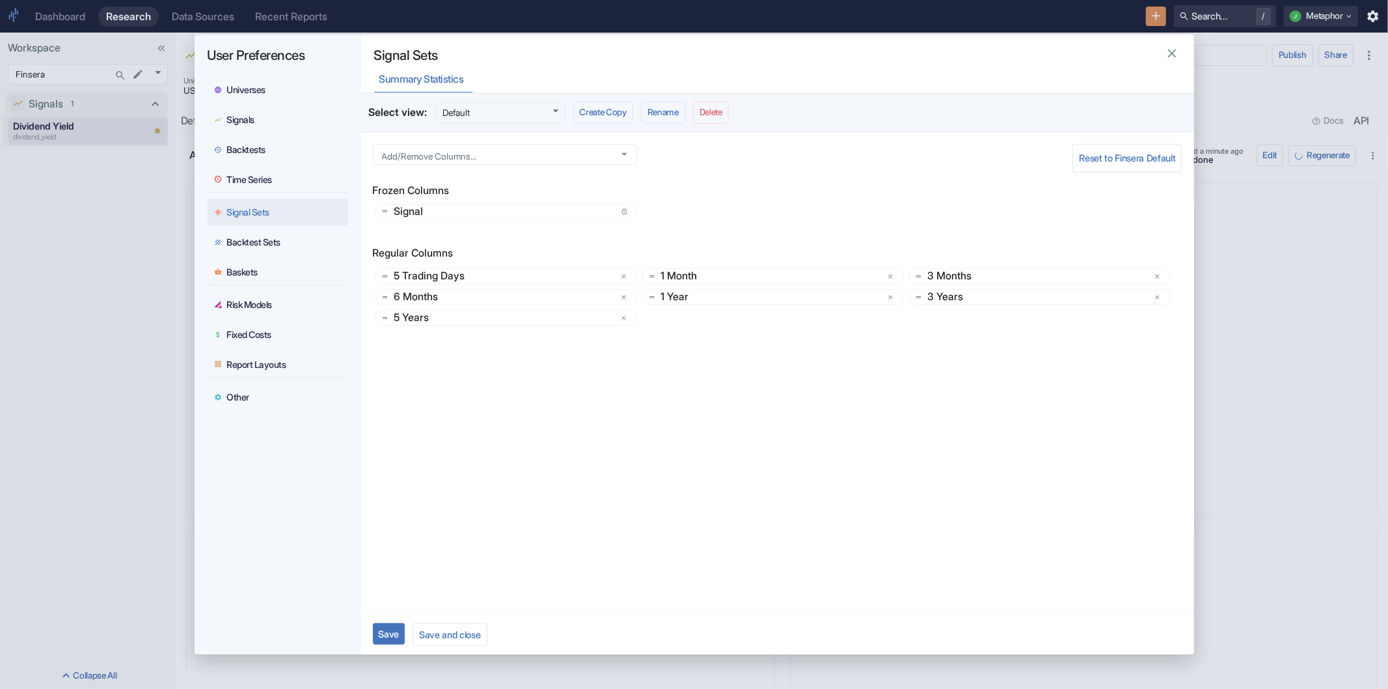
click at [252, 178] on div "Time Series" at bounding box center [250, 180] width 46 height 12
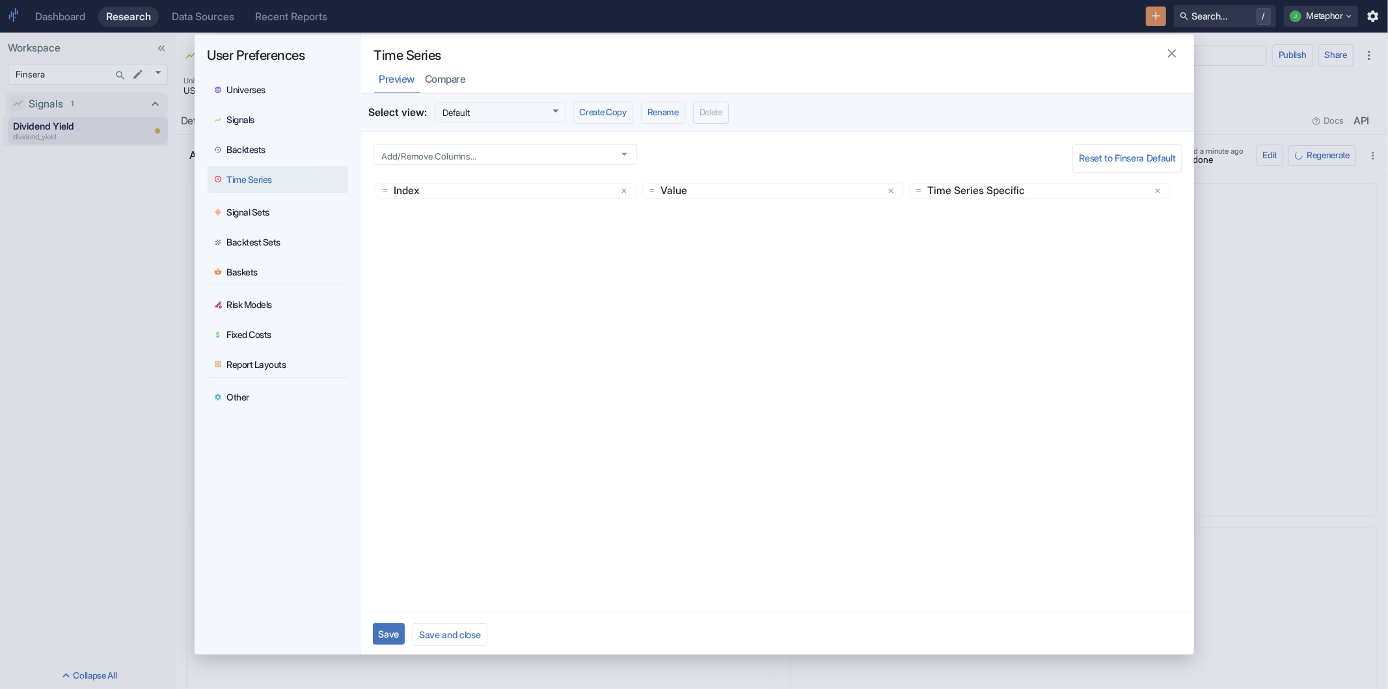
click at [247, 150] on div "Backtests" at bounding box center [246, 150] width 39 height 12
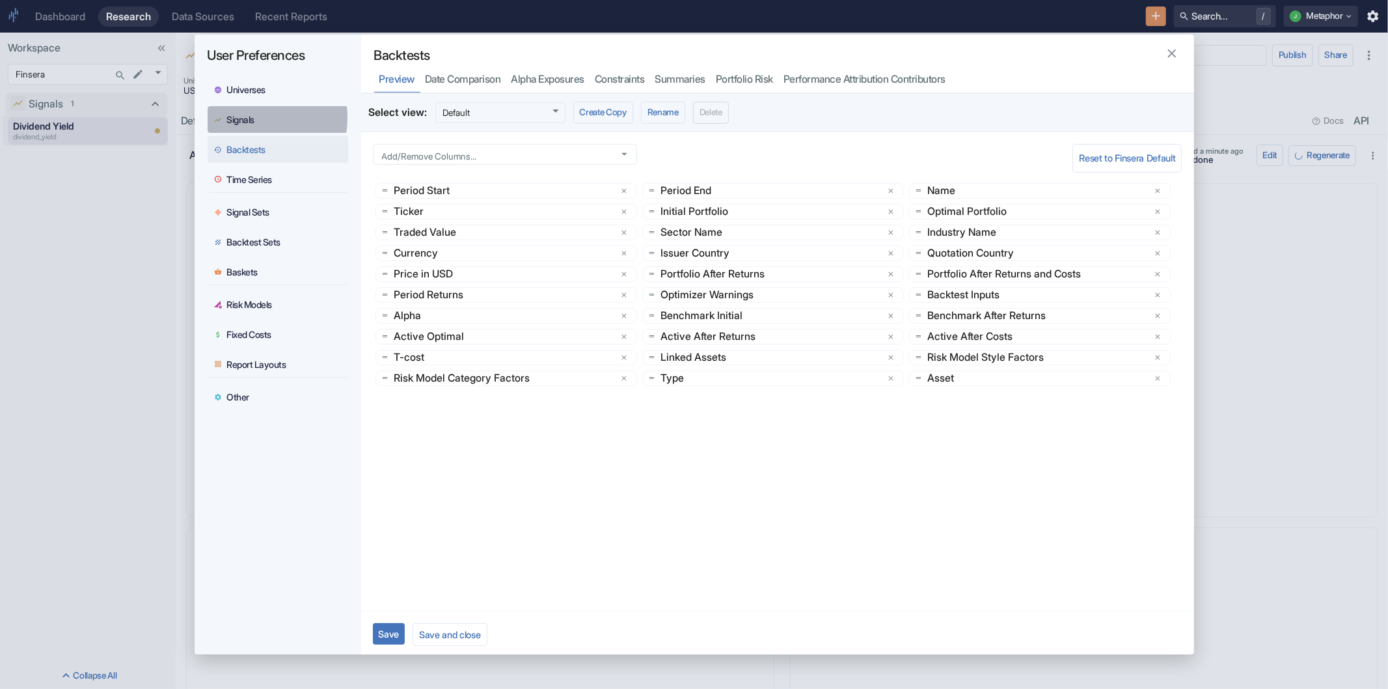
click at [253, 118] on div "Signals" at bounding box center [241, 120] width 28 height 12
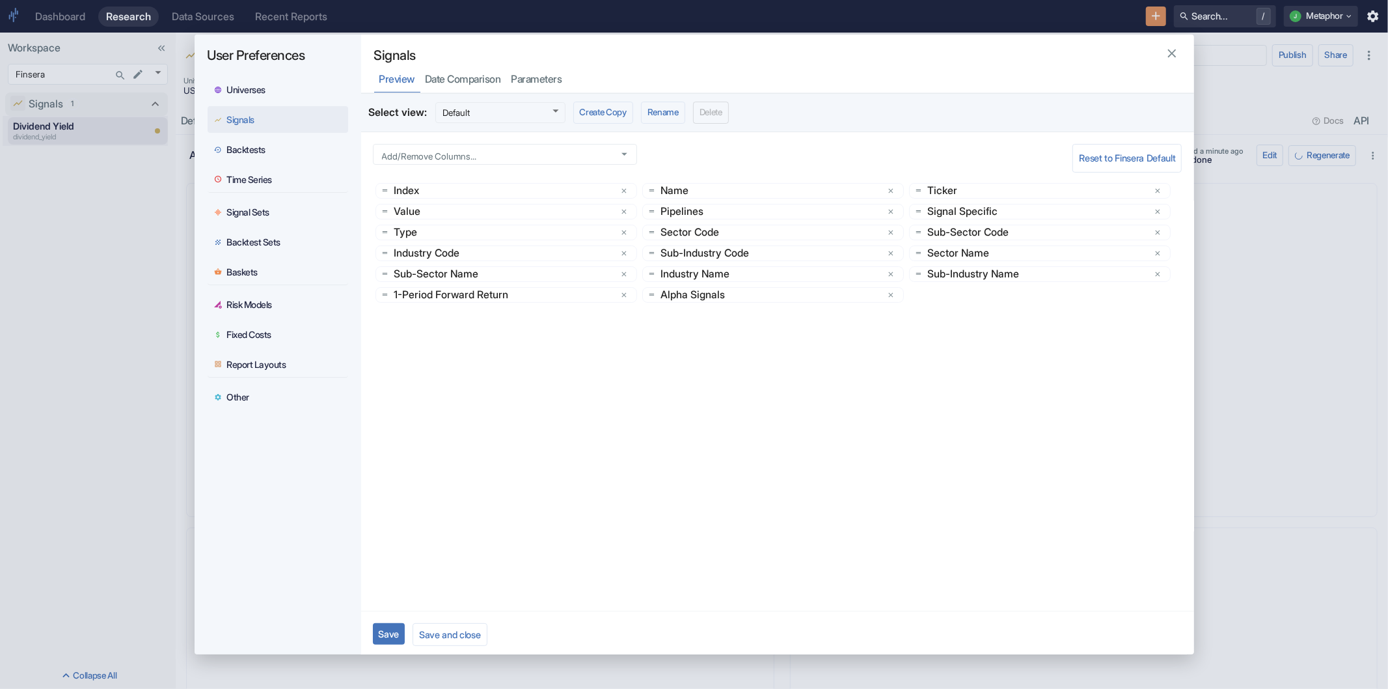
click at [256, 92] on div "Universes" at bounding box center [246, 90] width 39 height 12
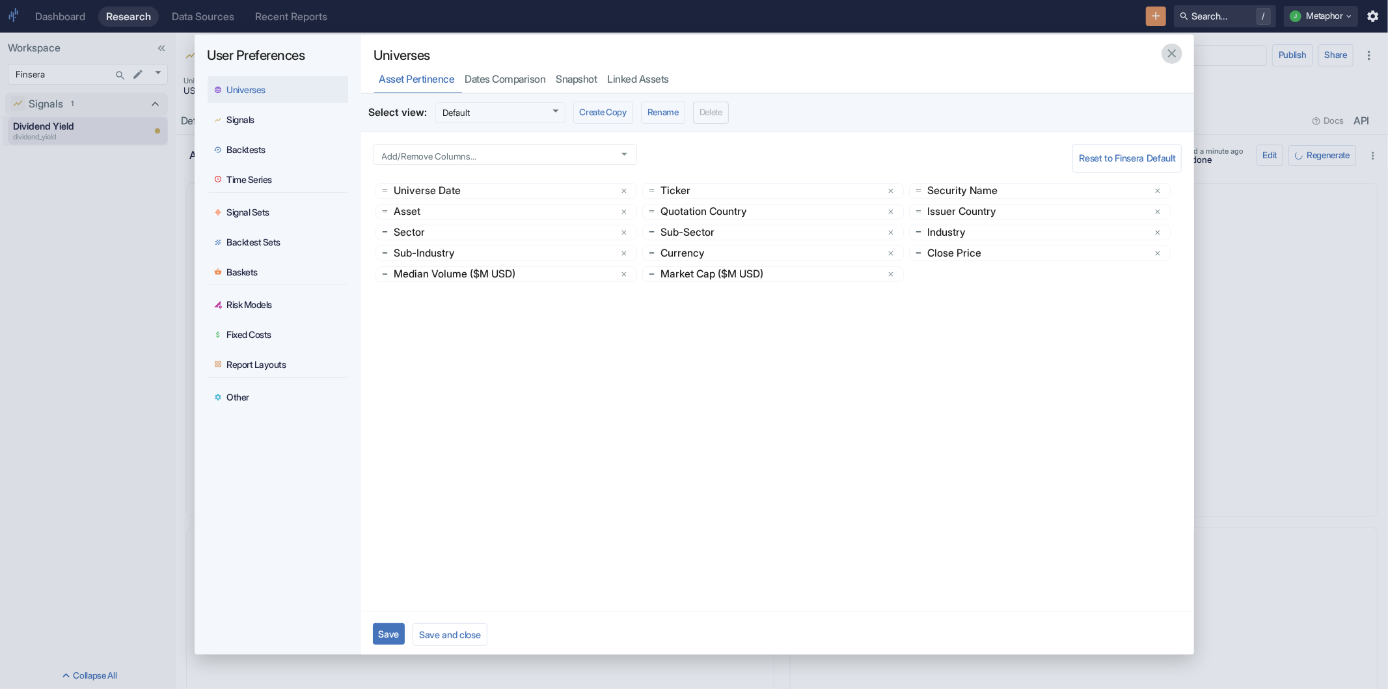
click at [1165, 53] on icon "button" at bounding box center [1172, 53] width 14 height 14
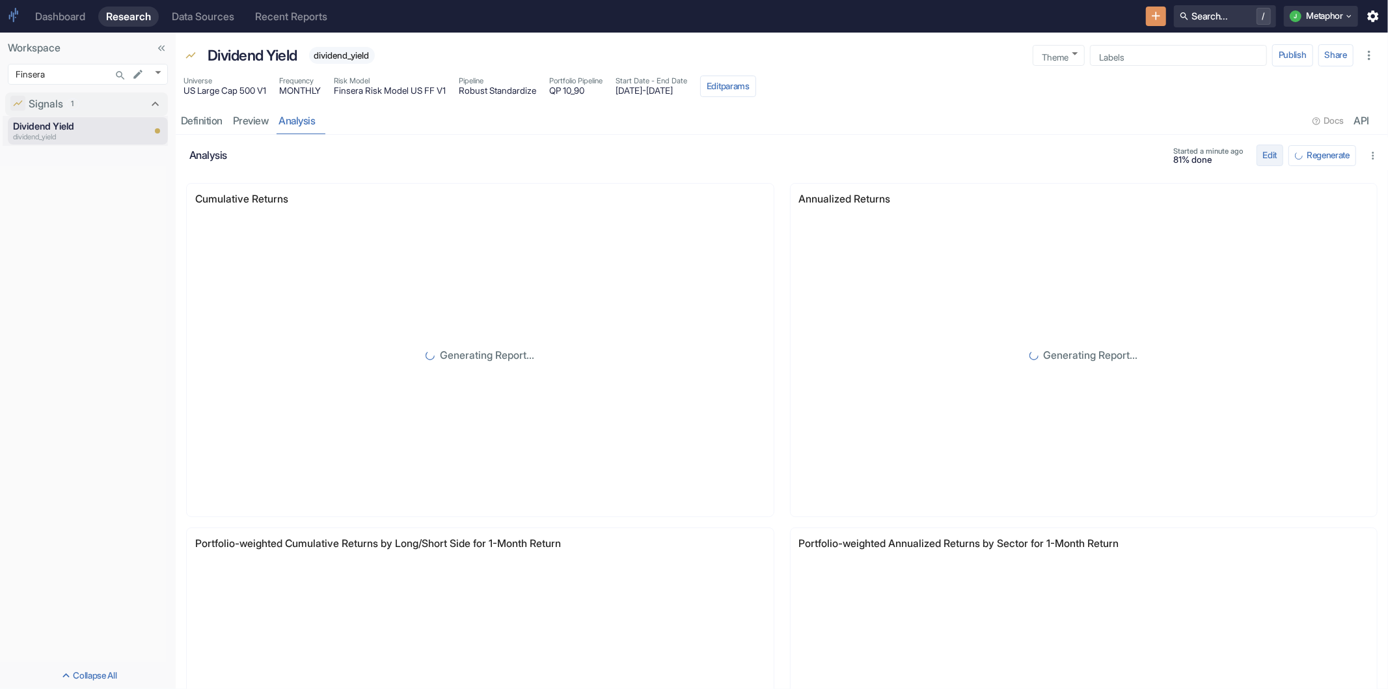
click at [1257, 163] on button "Edit" at bounding box center [1270, 155] width 27 height 22
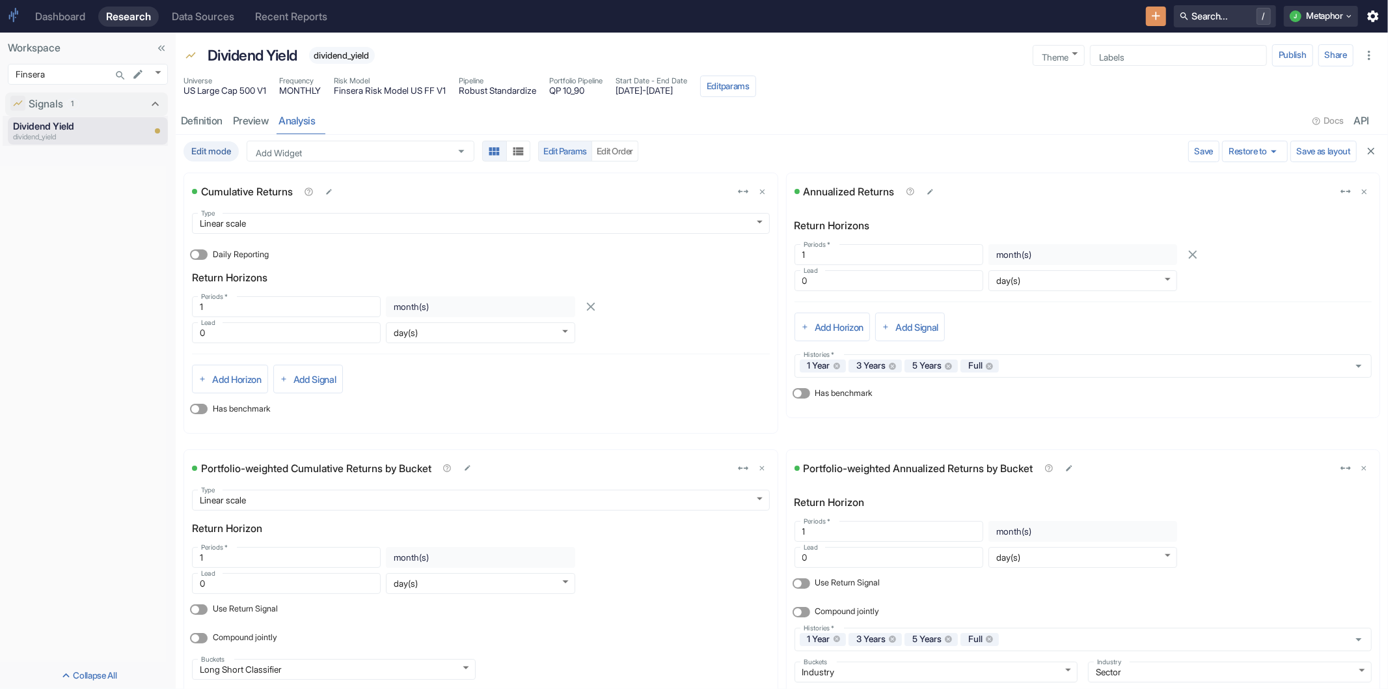
click at [1139, 124] on div "resource tabs" at bounding box center [815, 120] width 988 height 27
click at [280, 114] on link "analysis" at bounding box center [297, 120] width 47 height 27
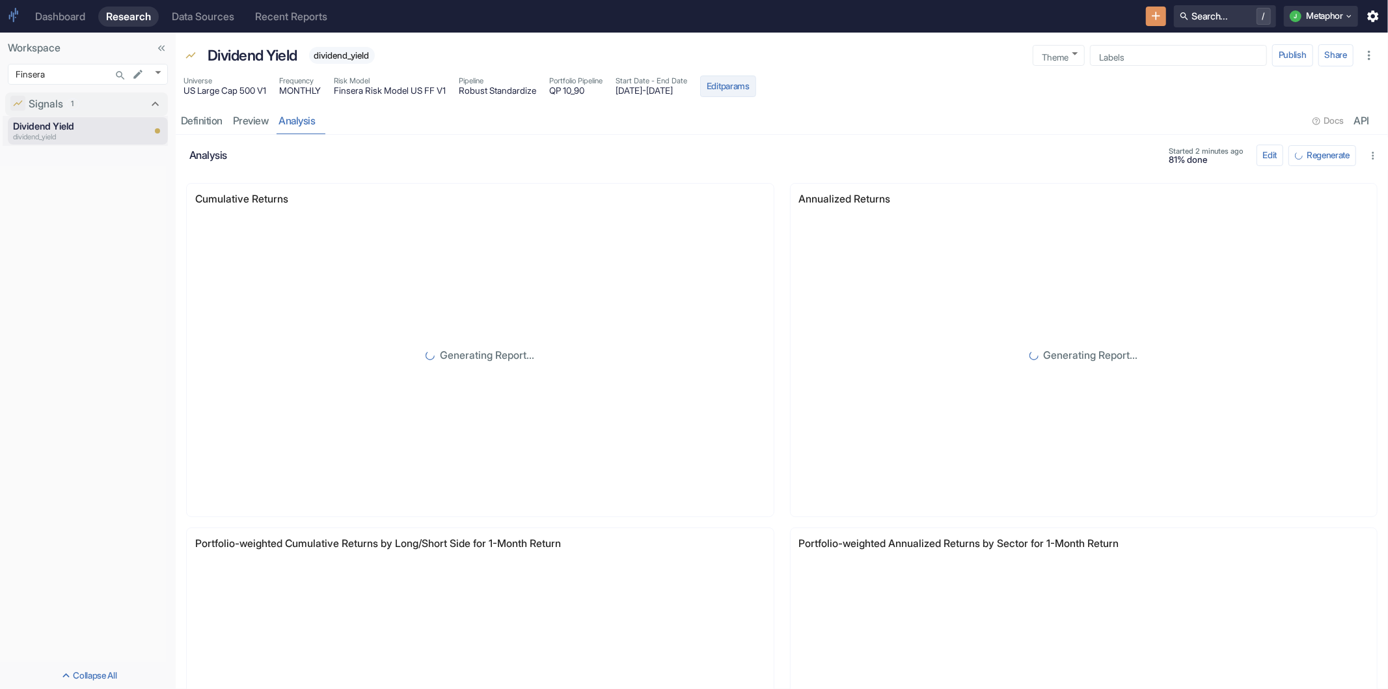
click at [756, 91] on button "Edit params" at bounding box center [728, 86] width 56 height 22
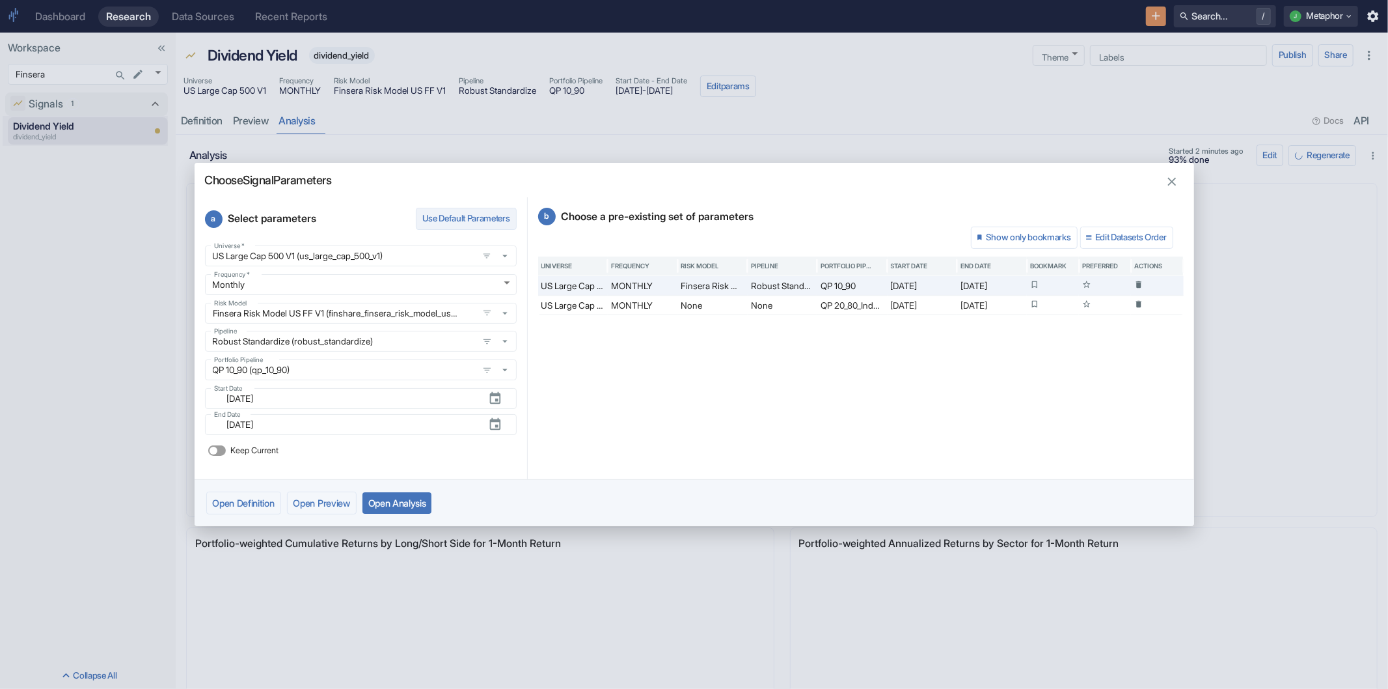
click at [461, 220] on button "Use Default Parameters" at bounding box center [466, 219] width 101 height 22
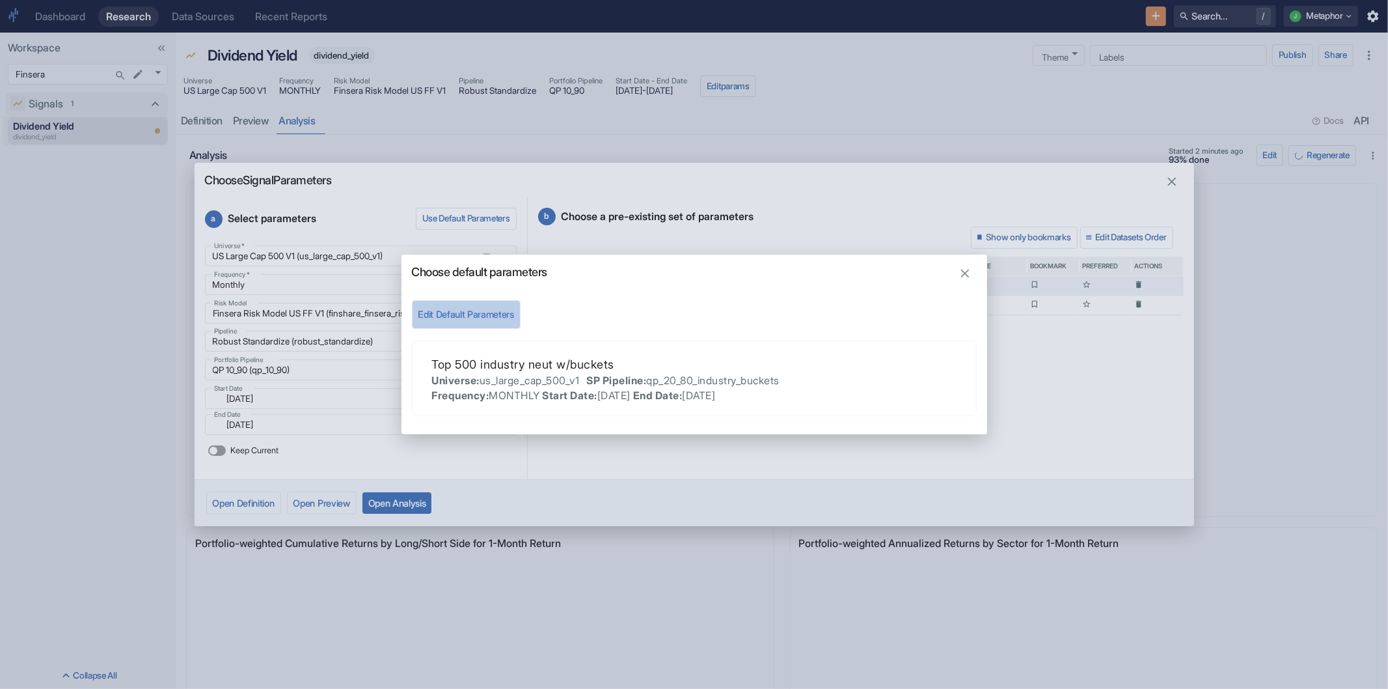
click at [467, 320] on button "Edit Default Parameters" at bounding box center [466, 314] width 109 height 29
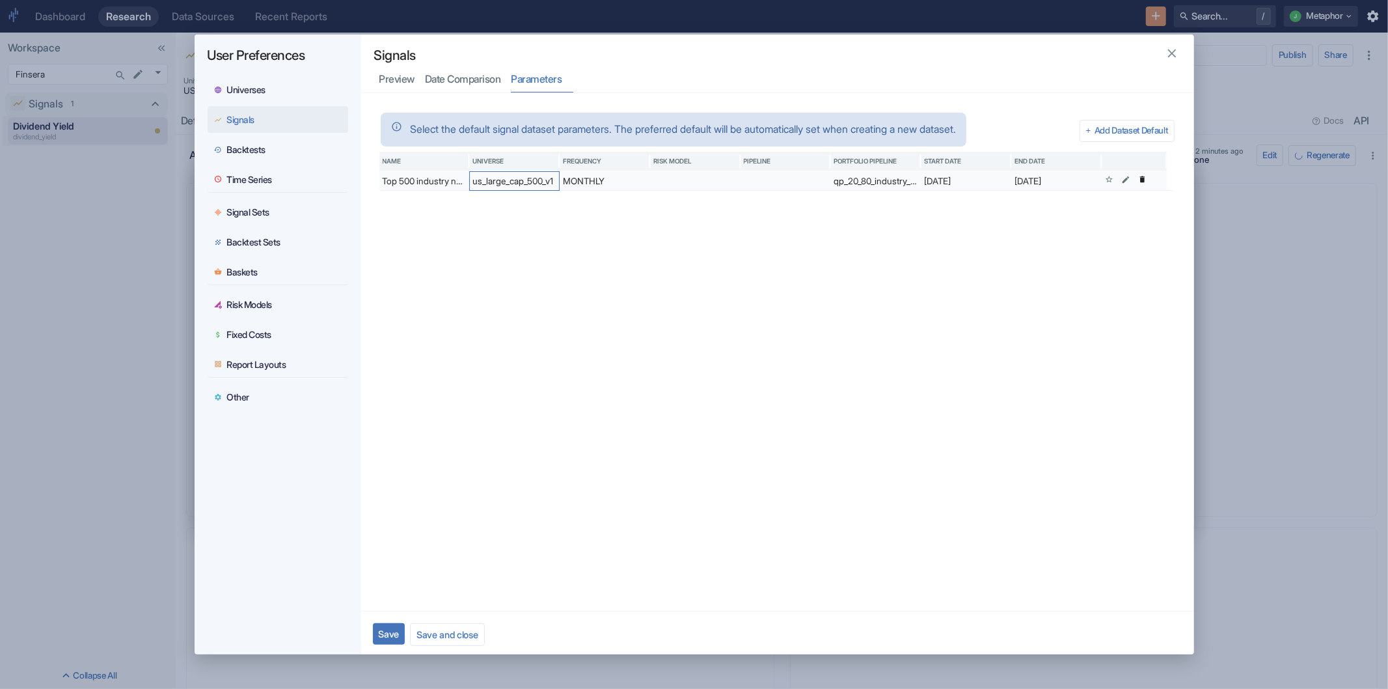
click at [538, 185] on div "us_large_cap_500_v1" at bounding box center [514, 181] width 90 height 20
click at [1126, 178] on icon at bounding box center [1125, 179] width 9 height 9
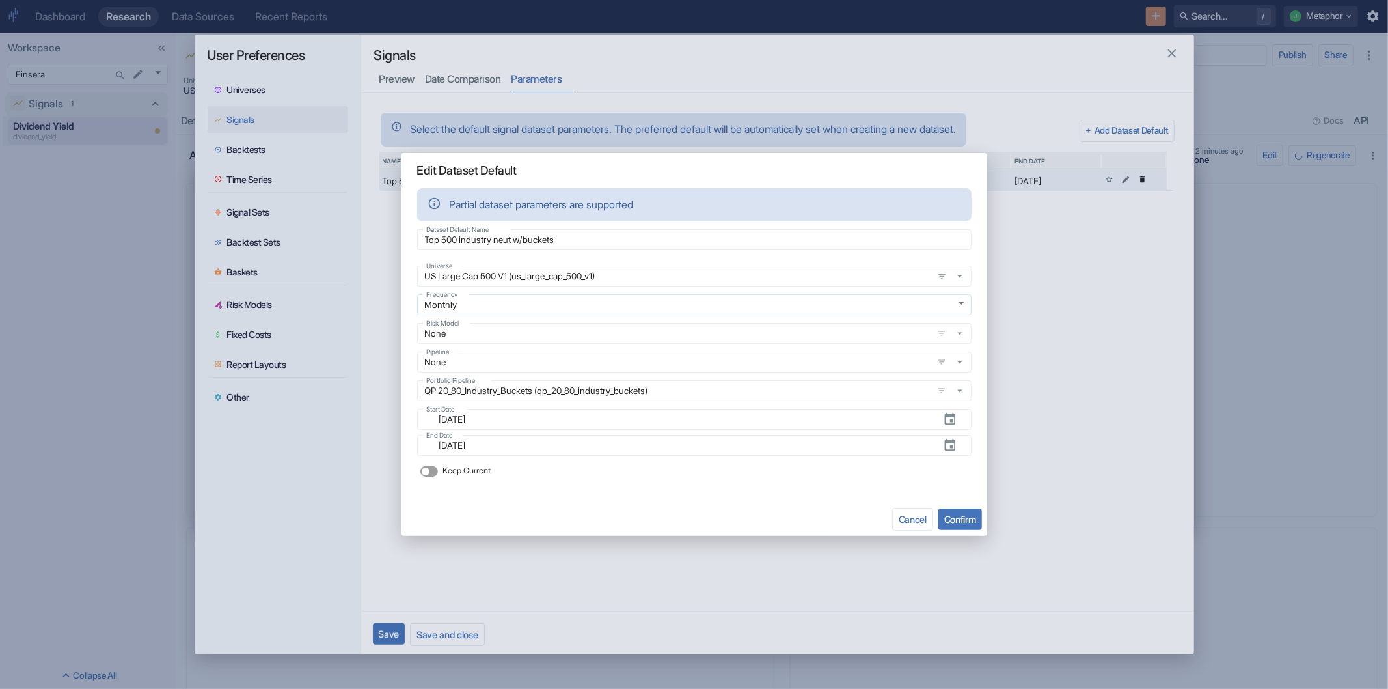
click at [593, 303] on body "Dashboard Research Data Sources Recent Reports Search... / J Metaphor Workspace…" at bounding box center [694, 344] width 1388 height 689
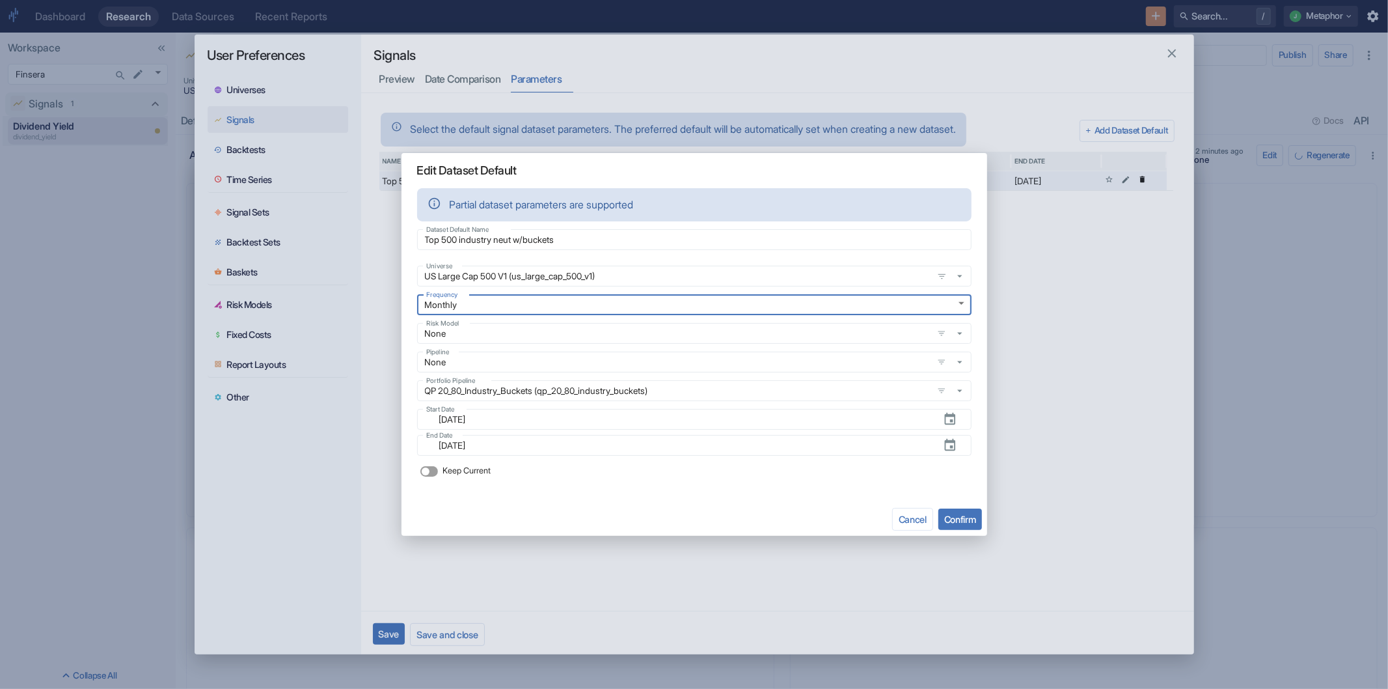
click at [596, 326] on div "None Risk Model" at bounding box center [694, 333] width 555 height 21
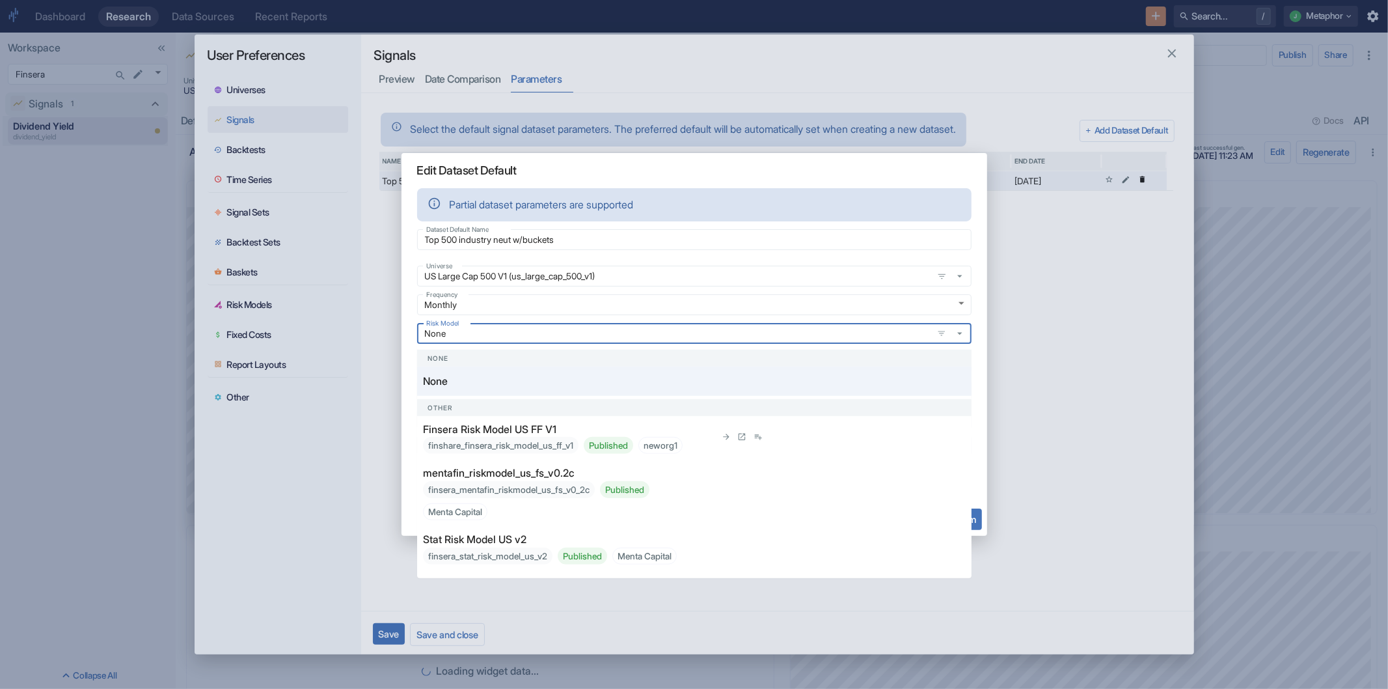
click at [485, 428] on p "Finsera Risk Model US FF V1" at bounding box center [489, 429] width 133 height 16
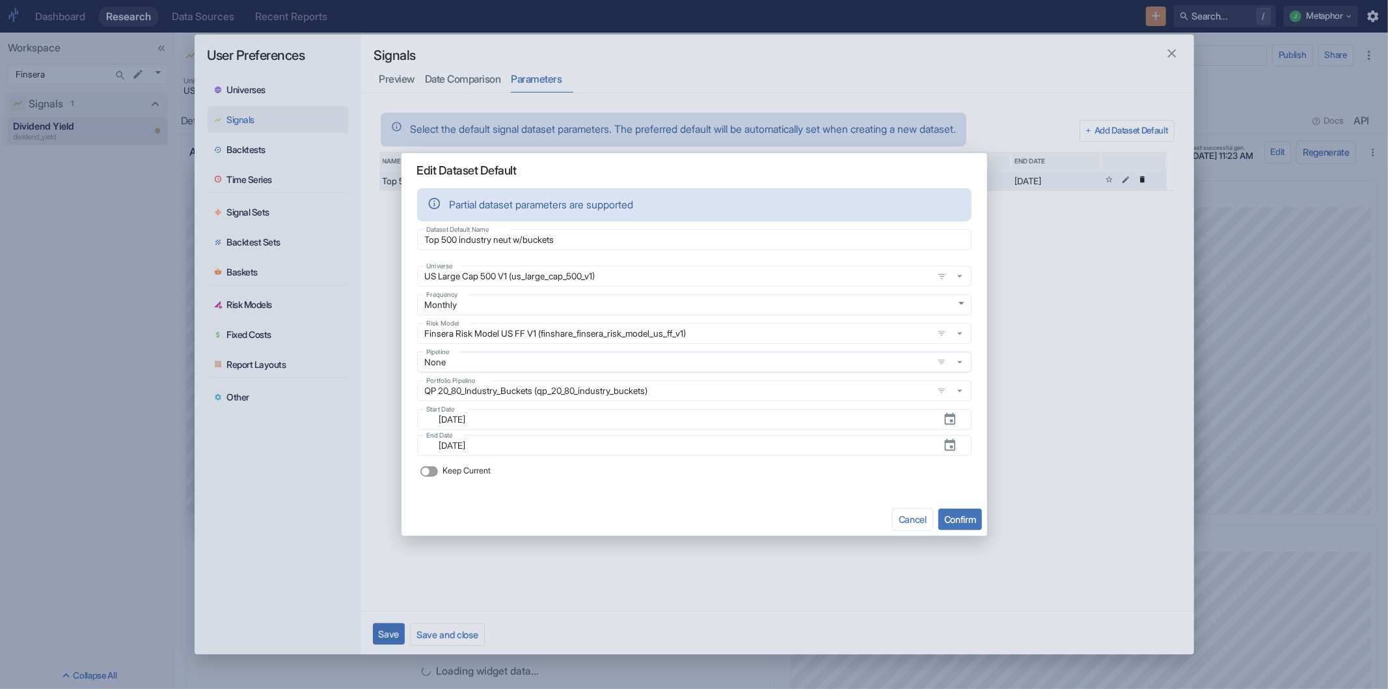
click at [554, 363] on input "None" at bounding box center [675, 362] width 508 height 12
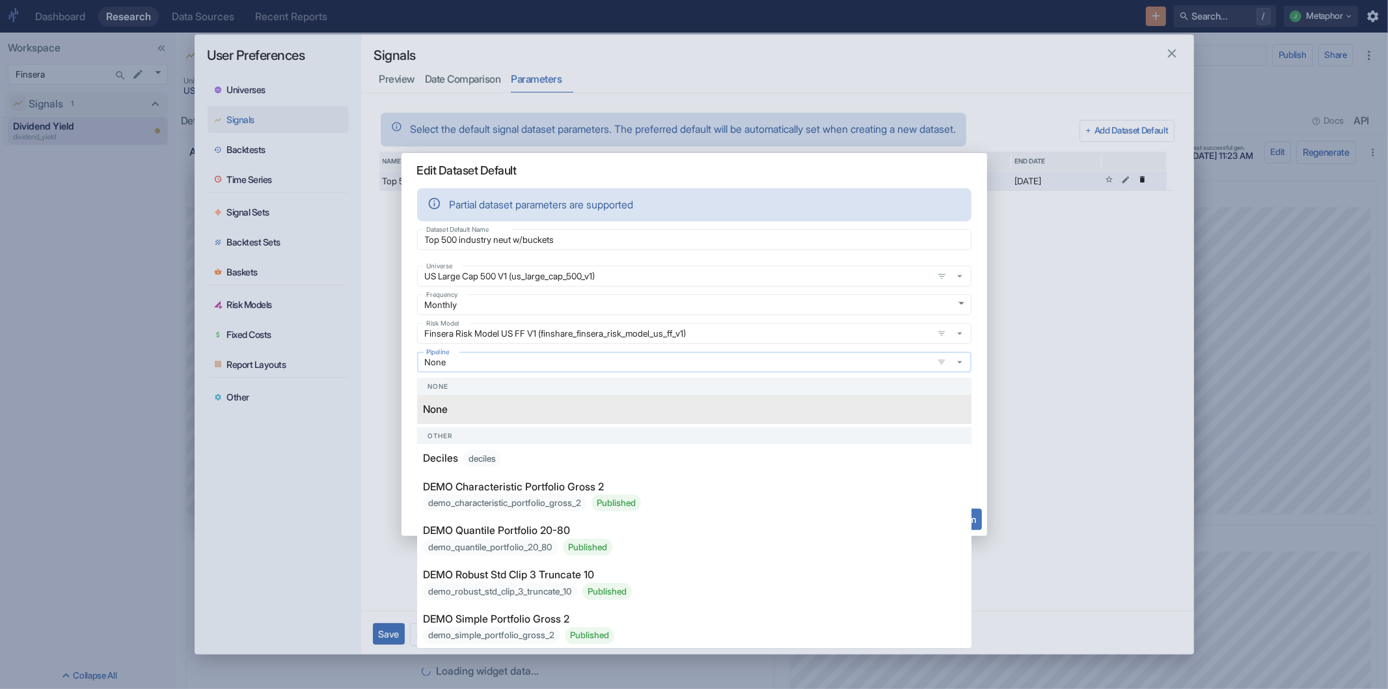
type input "s"
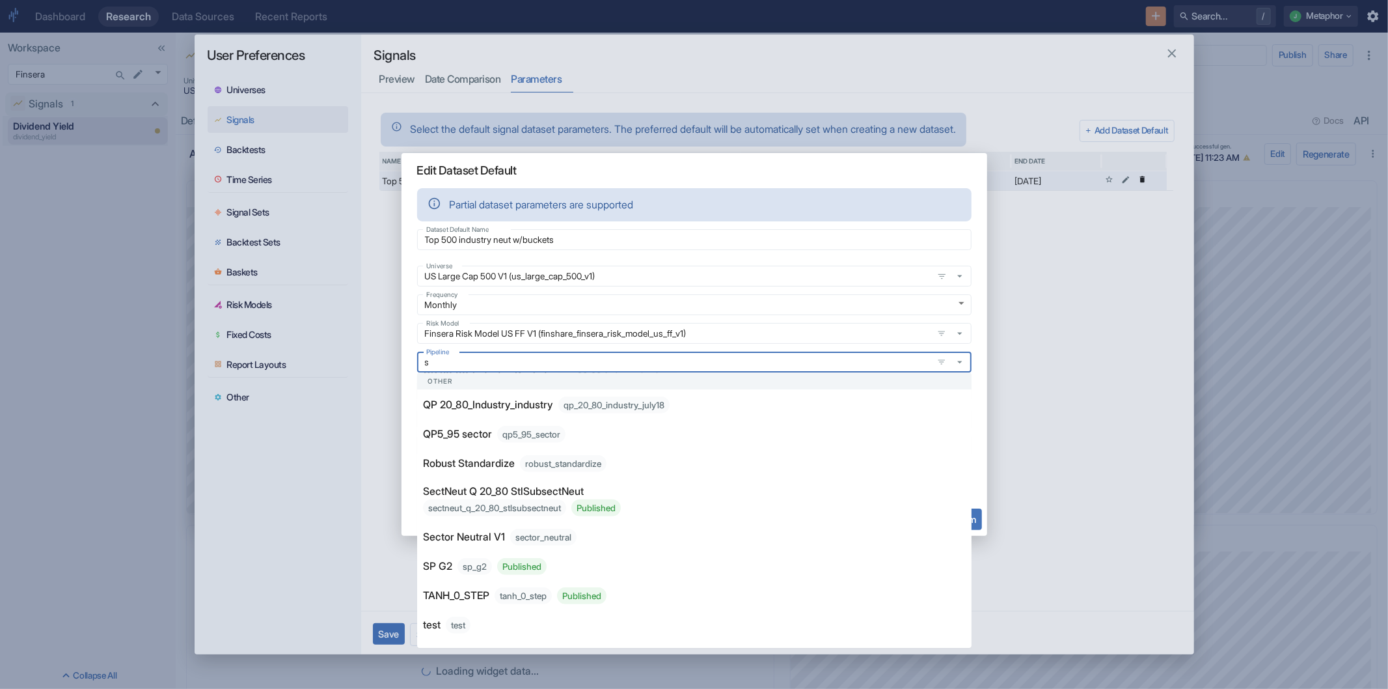
scroll to position [773, 0]
click at [573, 472] on div "robust_standardize" at bounding box center [563, 463] width 87 height 17
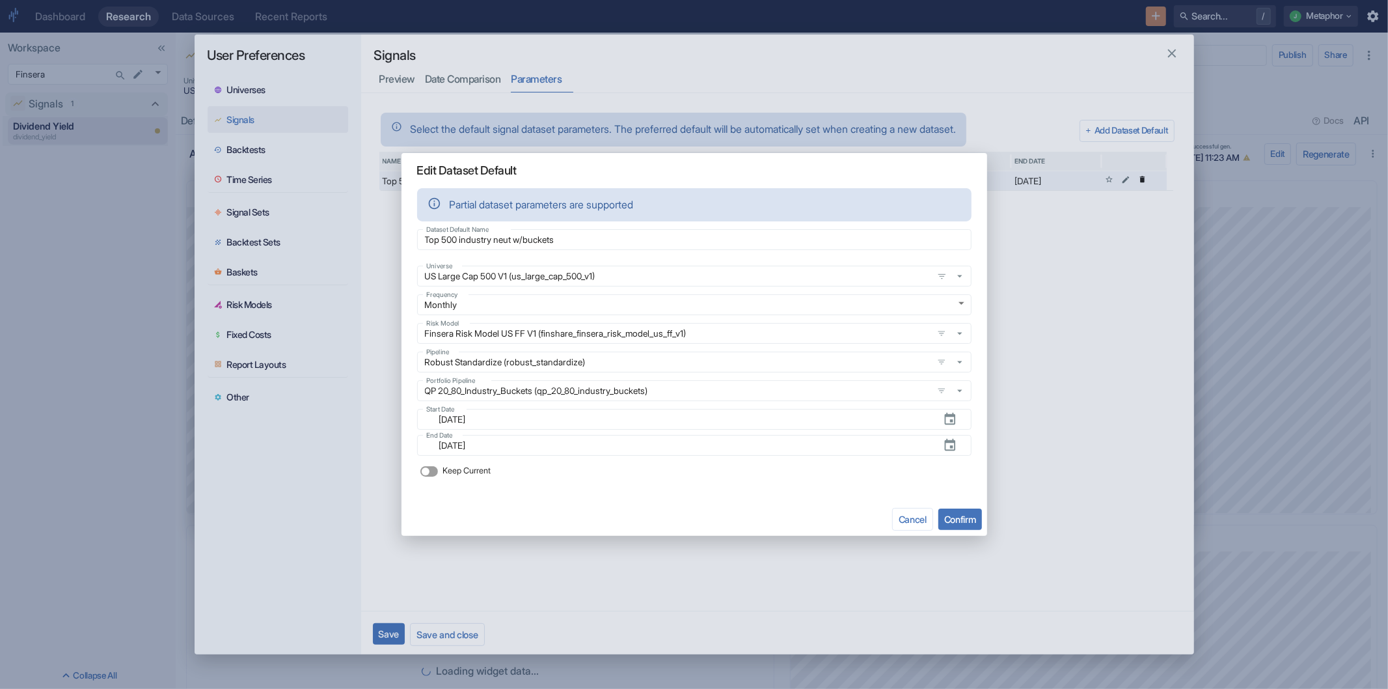
click at [967, 517] on button "Confirm" at bounding box center [961, 518] width 44 height 21
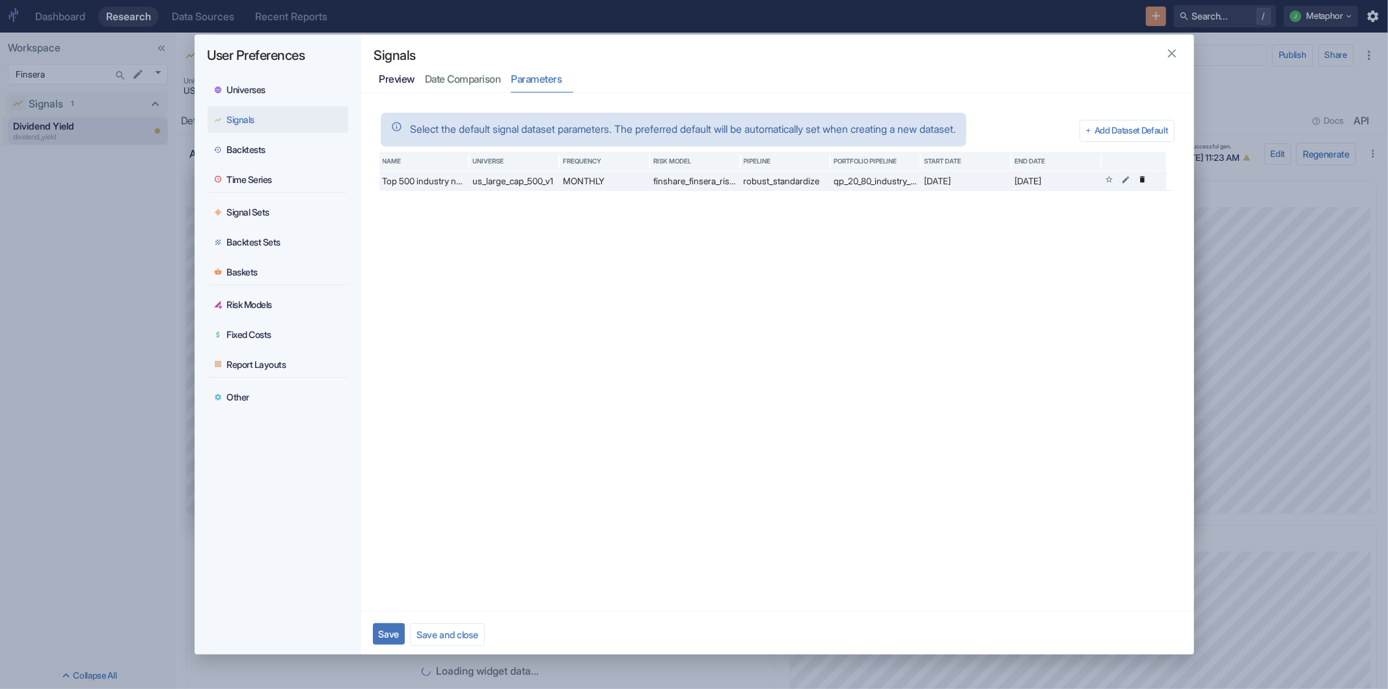
click at [395, 79] on div "Preview" at bounding box center [397, 79] width 36 height 13
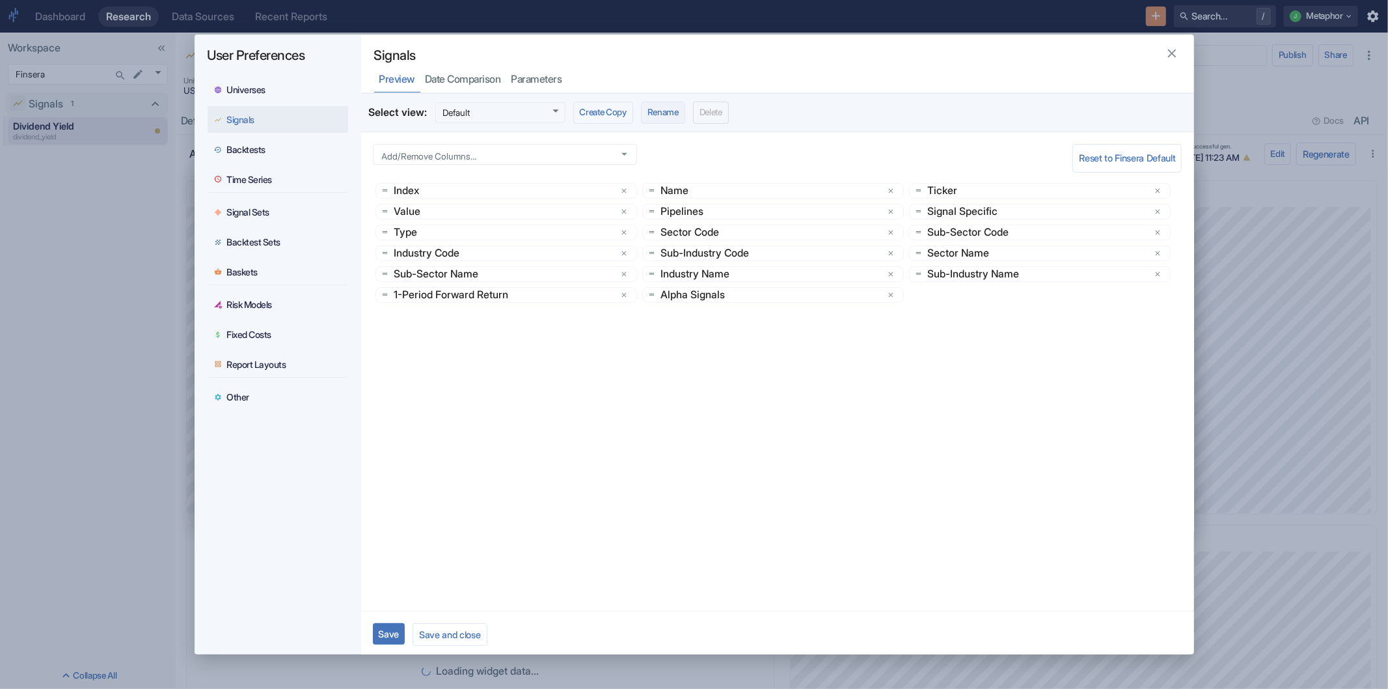
click at [654, 107] on button "Rename" at bounding box center [663, 113] width 44 height 22
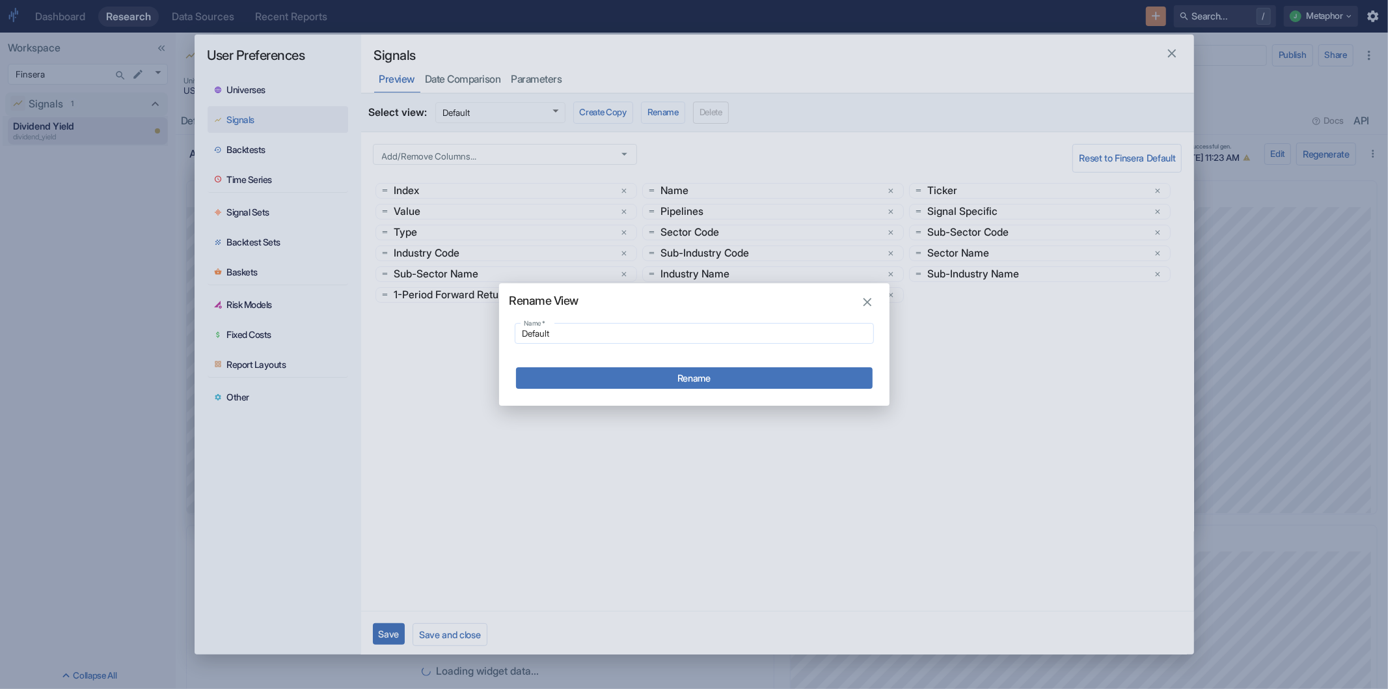
click at [607, 336] on input "Default" at bounding box center [694, 333] width 359 height 16
type input "F"
type input "S"
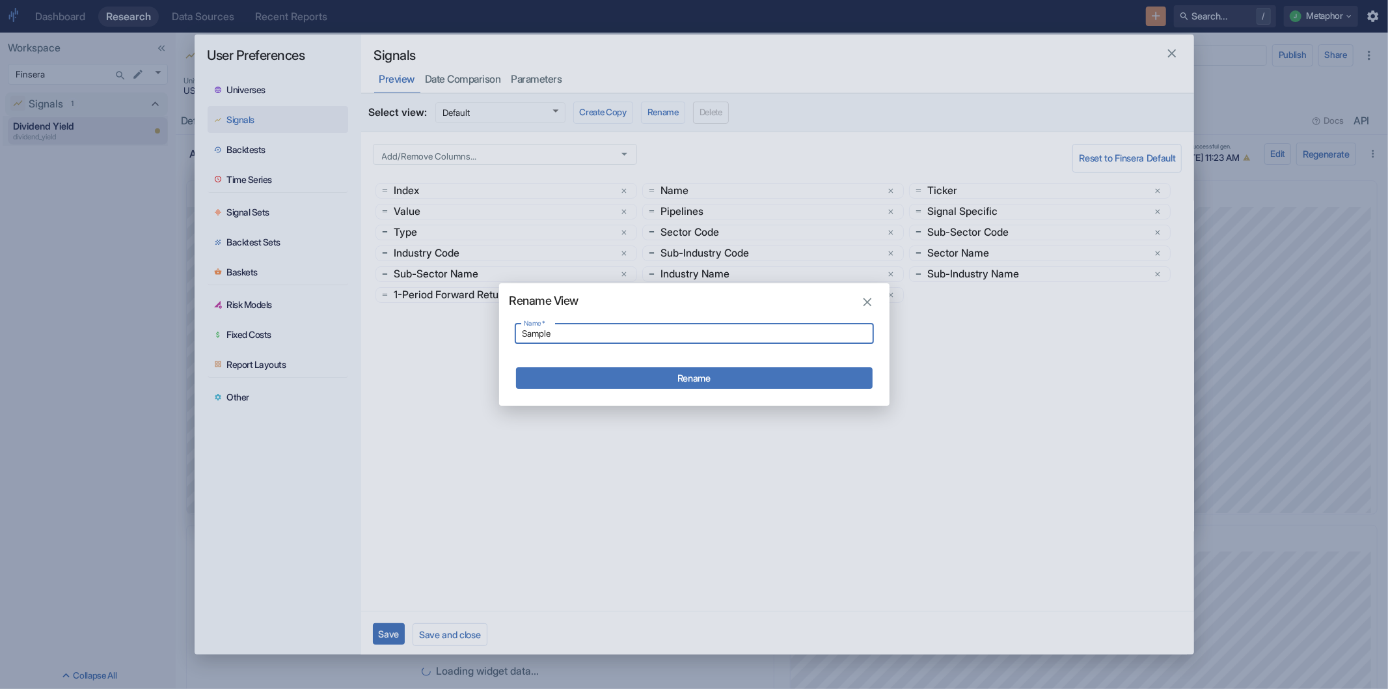
type input "Sample"
click at [656, 377] on button "Rename" at bounding box center [694, 377] width 357 height 21
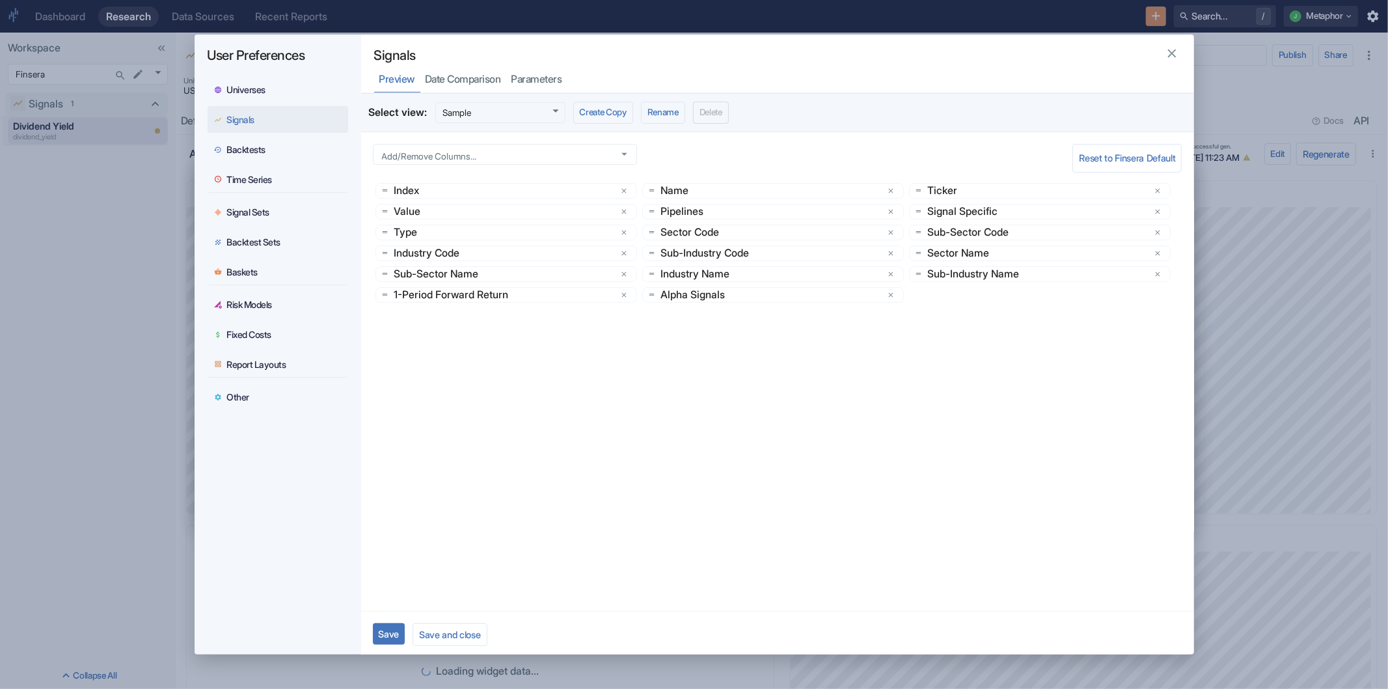
click at [375, 631] on button "Save" at bounding box center [389, 633] width 33 height 21
click at [421, 635] on button "Save and close" at bounding box center [450, 634] width 74 height 23
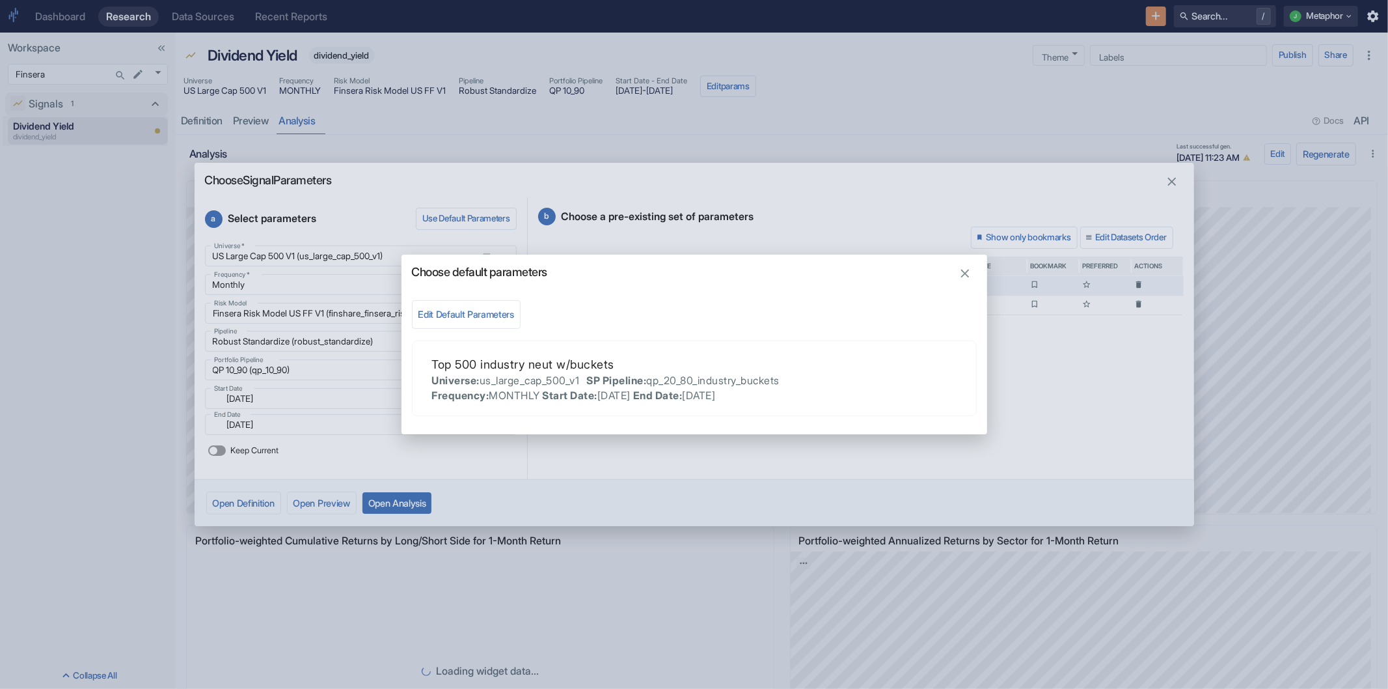
click at [962, 271] on icon "button" at bounding box center [965, 273] width 8 height 8
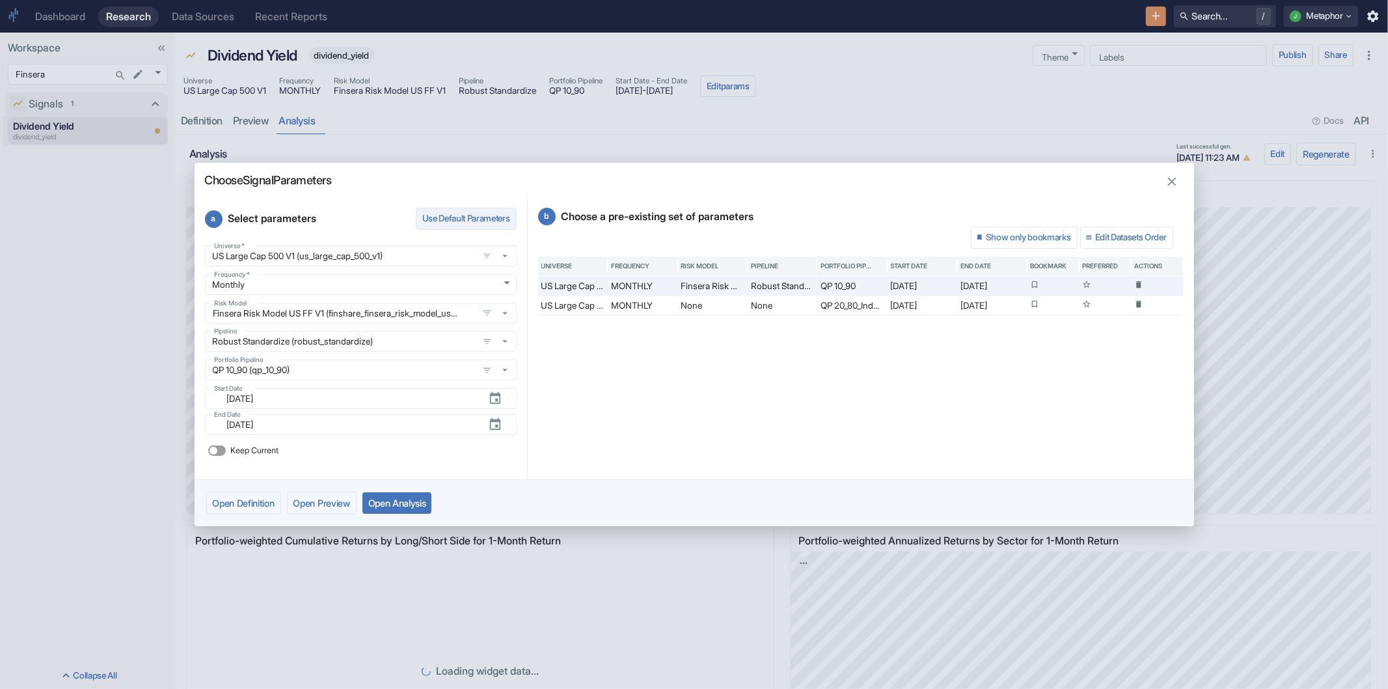
click at [446, 219] on button "Use Default Parameters" at bounding box center [466, 219] width 101 height 22
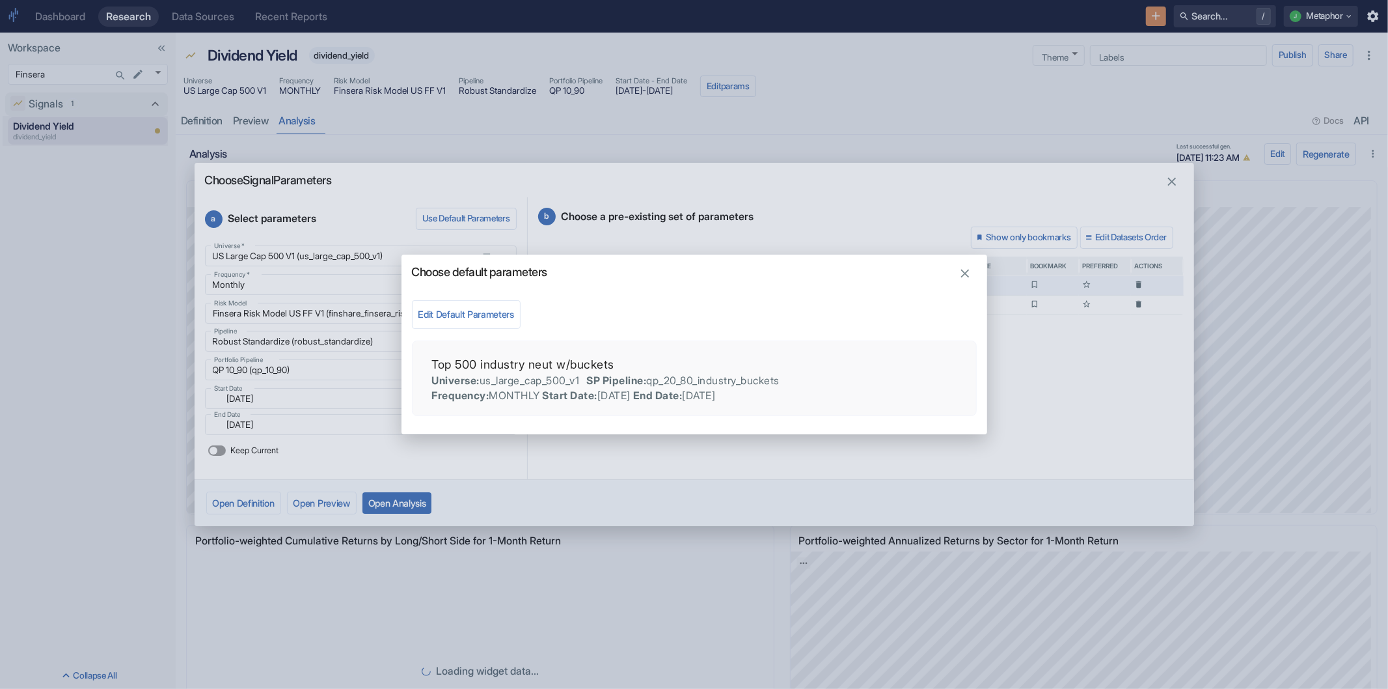
click at [683, 388] on p "End Date :" at bounding box center [657, 396] width 49 height 16
type input "QP 20_80_Industry_Buckets (qp_20_80_industry_buckets)"
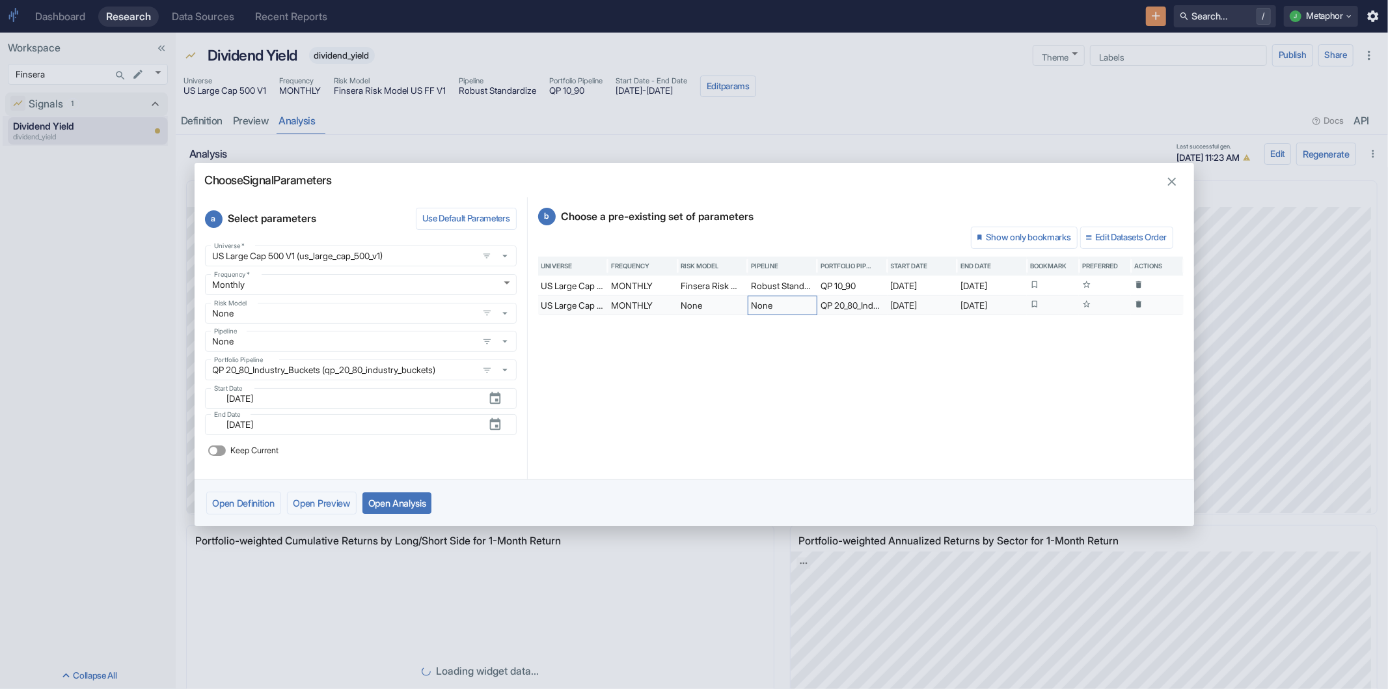
click at [752, 301] on div "None" at bounding box center [783, 305] width 70 height 20
click at [1140, 302] on icon at bounding box center [1138, 303] width 9 height 9
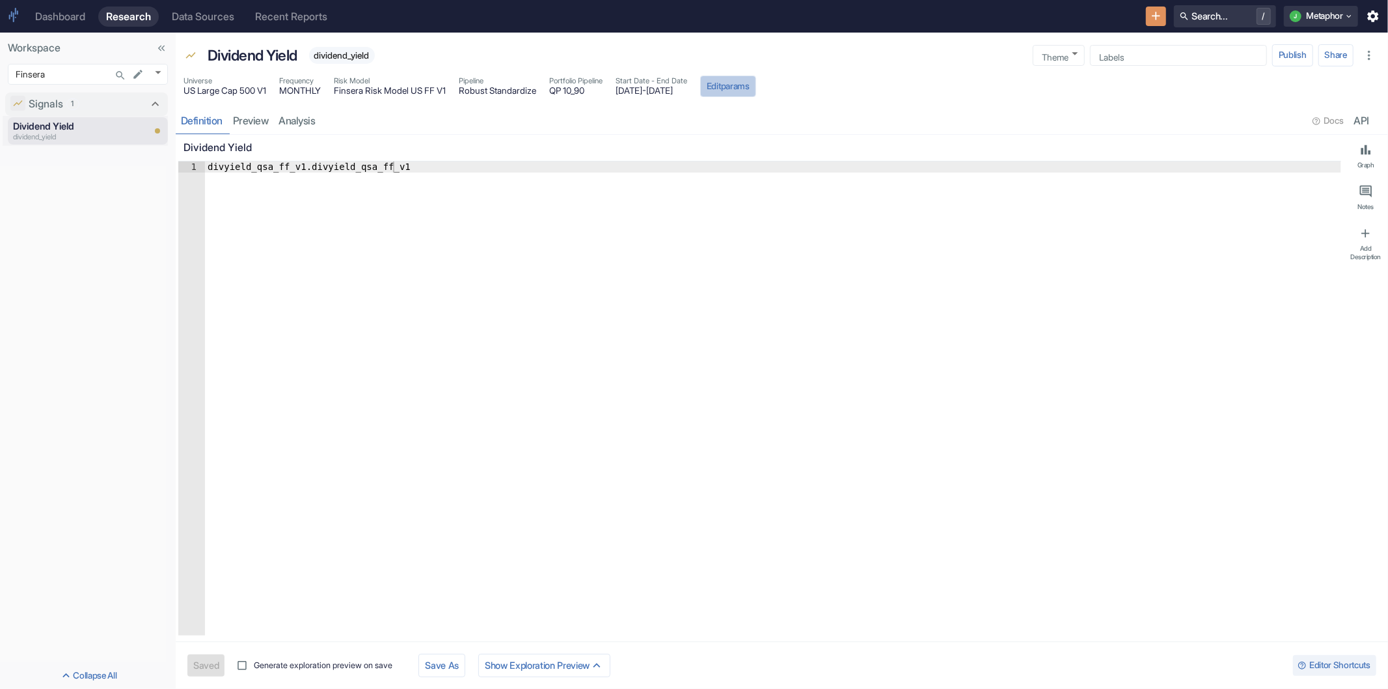
click at [756, 88] on button "Edit params" at bounding box center [728, 86] width 56 height 22
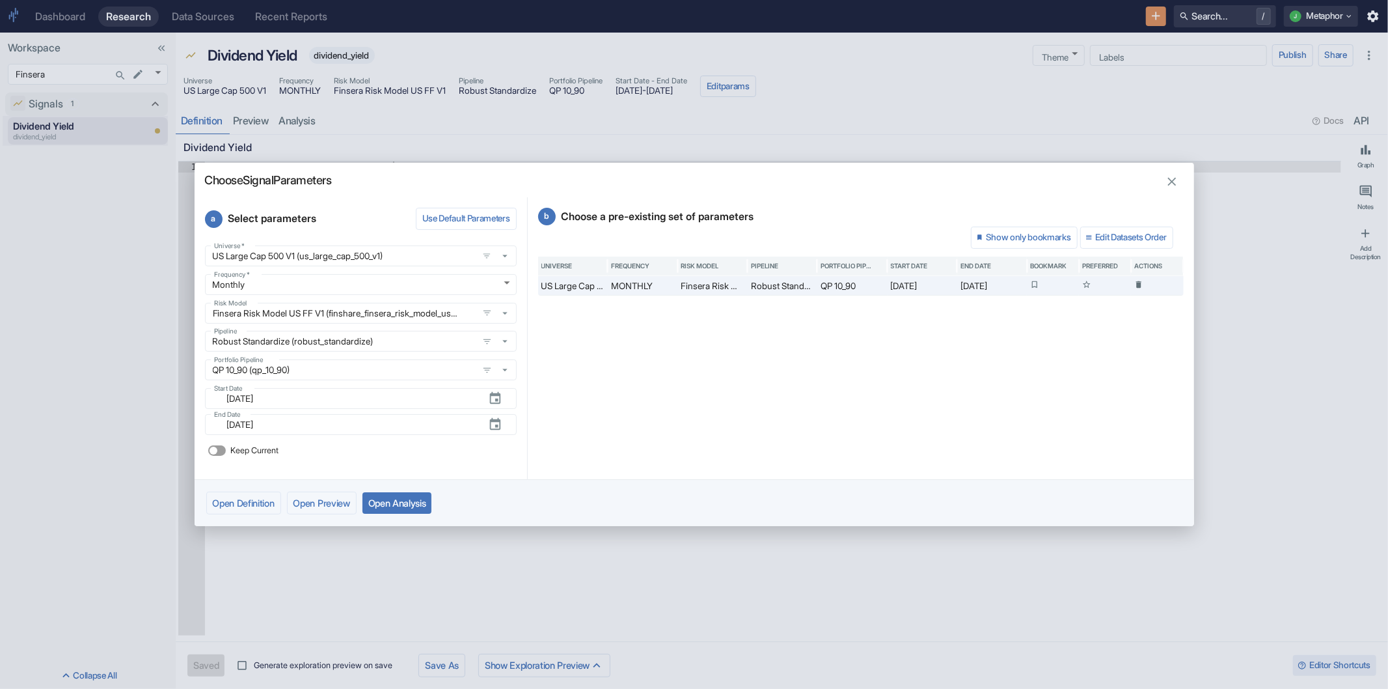
click at [420, 506] on button "Open Analysis" at bounding box center [398, 502] width 70 height 21
type textarea "x"
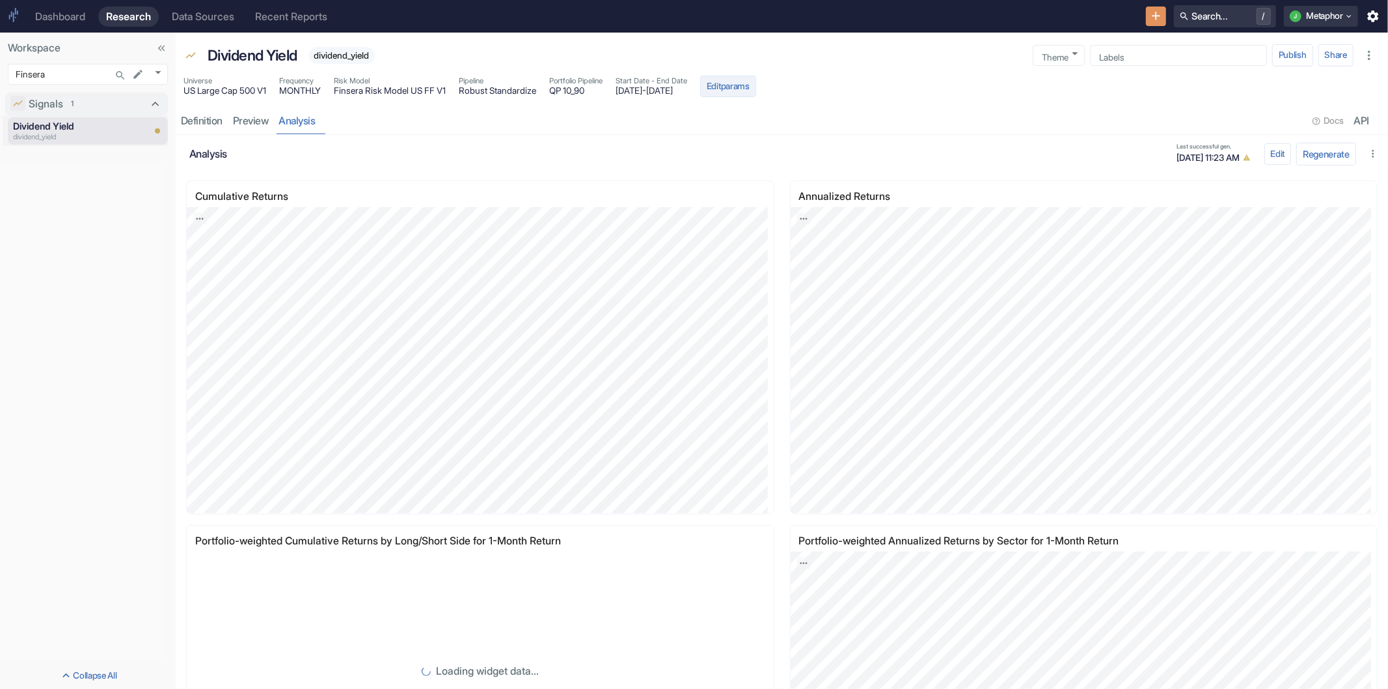
click at [756, 91] on button "Edit params" at bounding box center [728, 86] width 56 height 22
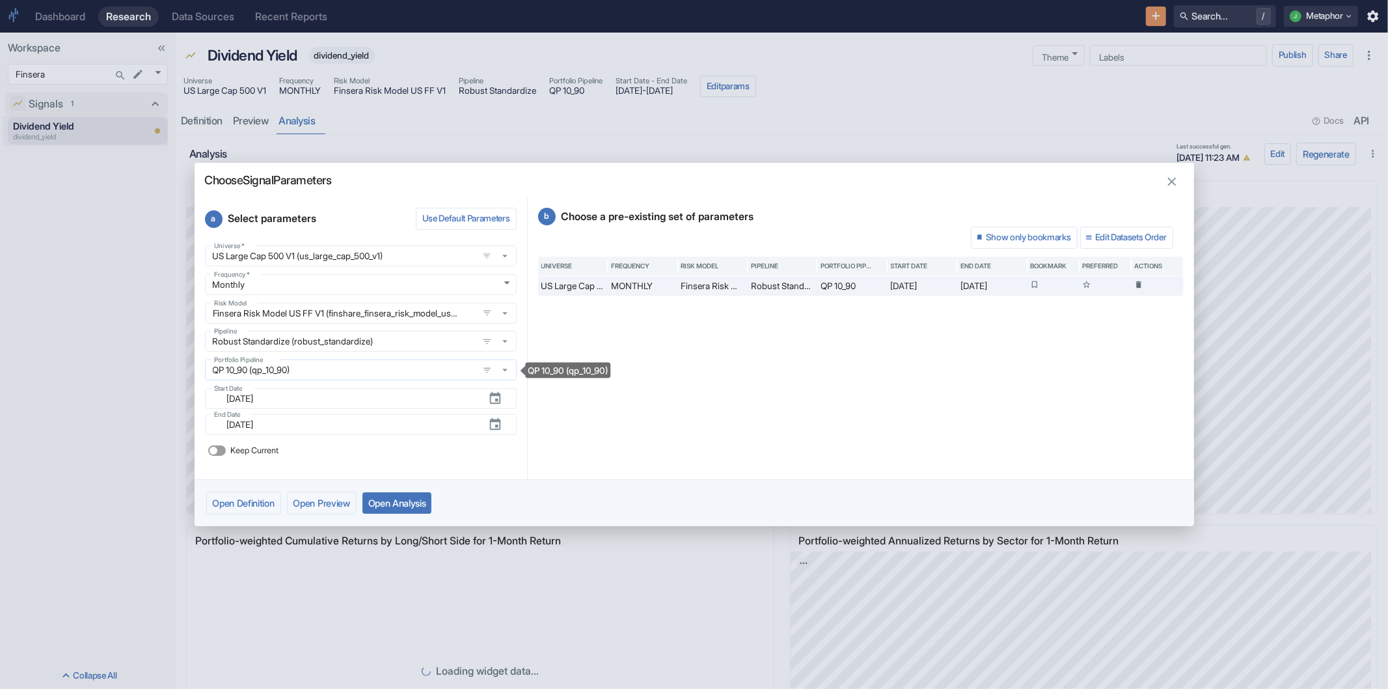
click at [401, 375] on input "QP 10_90 (qp_10_90)" at bounding box center [342, 370] width 266 height 12
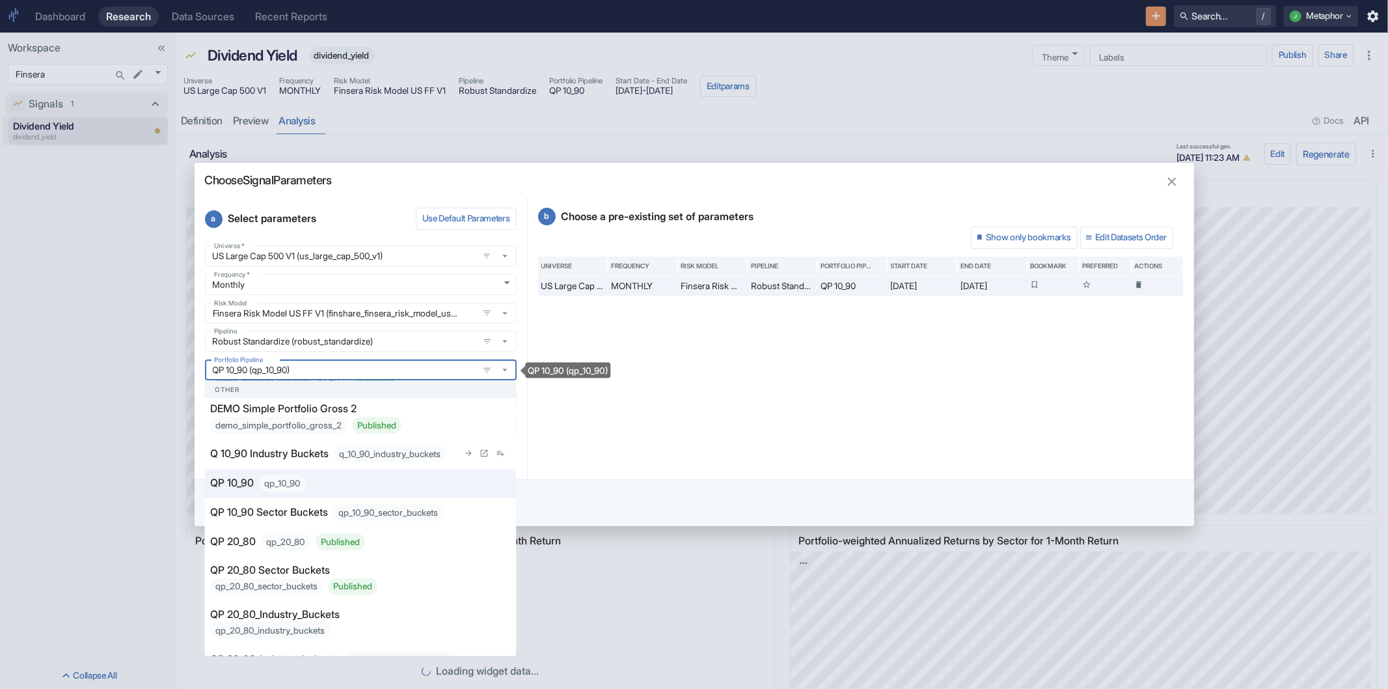
scroll to position [102, 0]
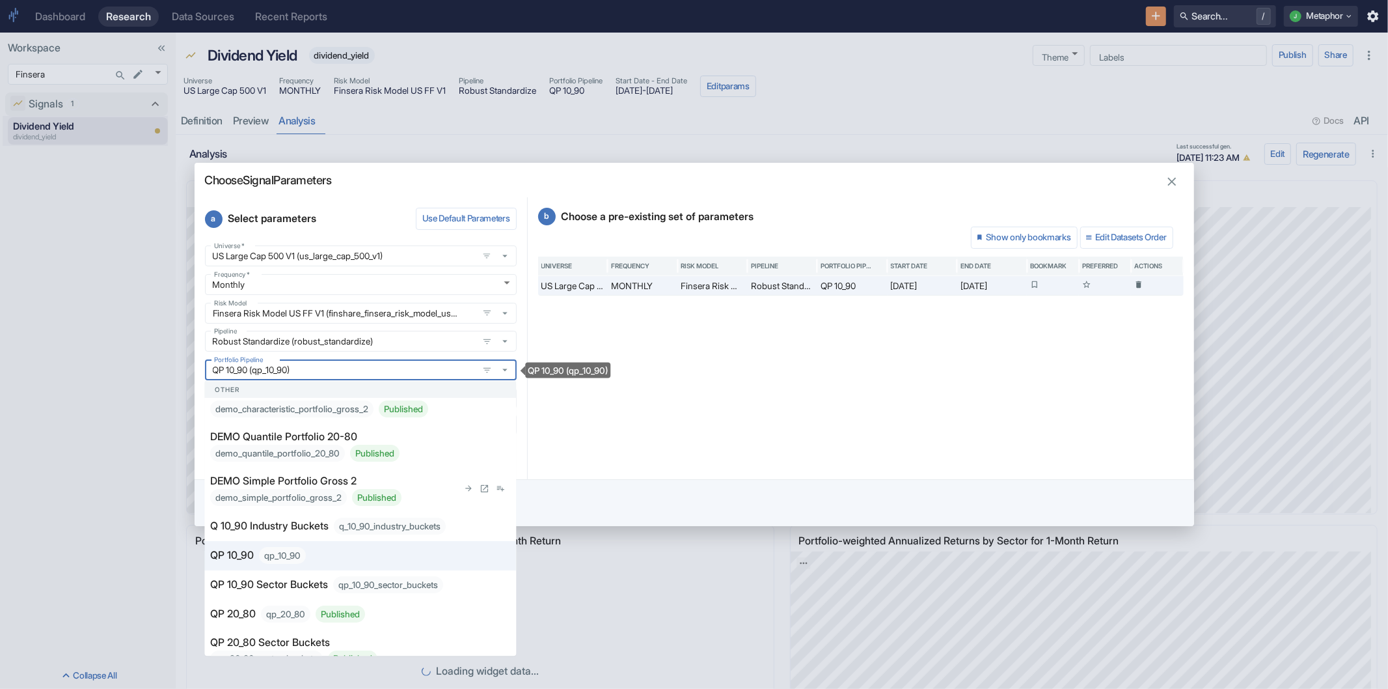
click at [324, 493] on div "demo_simple_portfolio_gross_2 Published" at bounding box center [305, 497] width 191 height 17
type input "DEMO Simple Portfolio Gross 2 (demo_simple_portfolio_gross_2)"
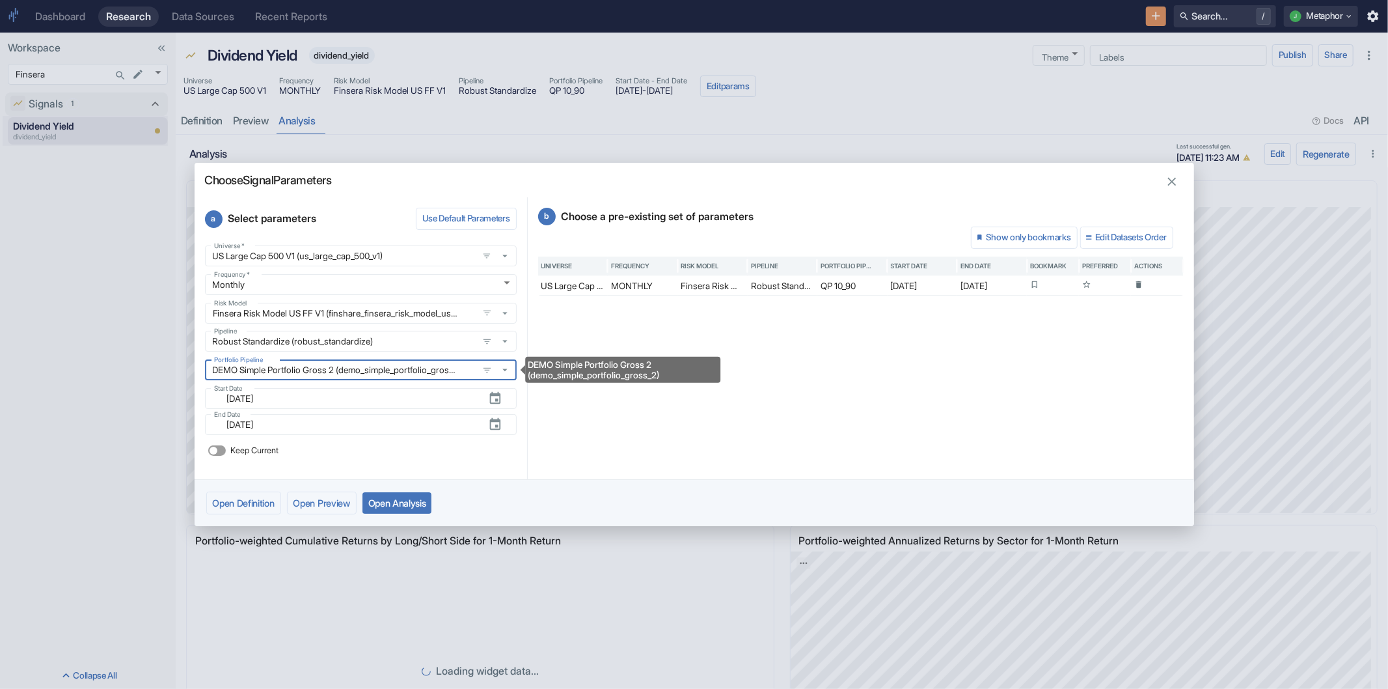
click at [418, 502] on button "Open Analysis" at bounding box center [398, 502] width 70 height 21
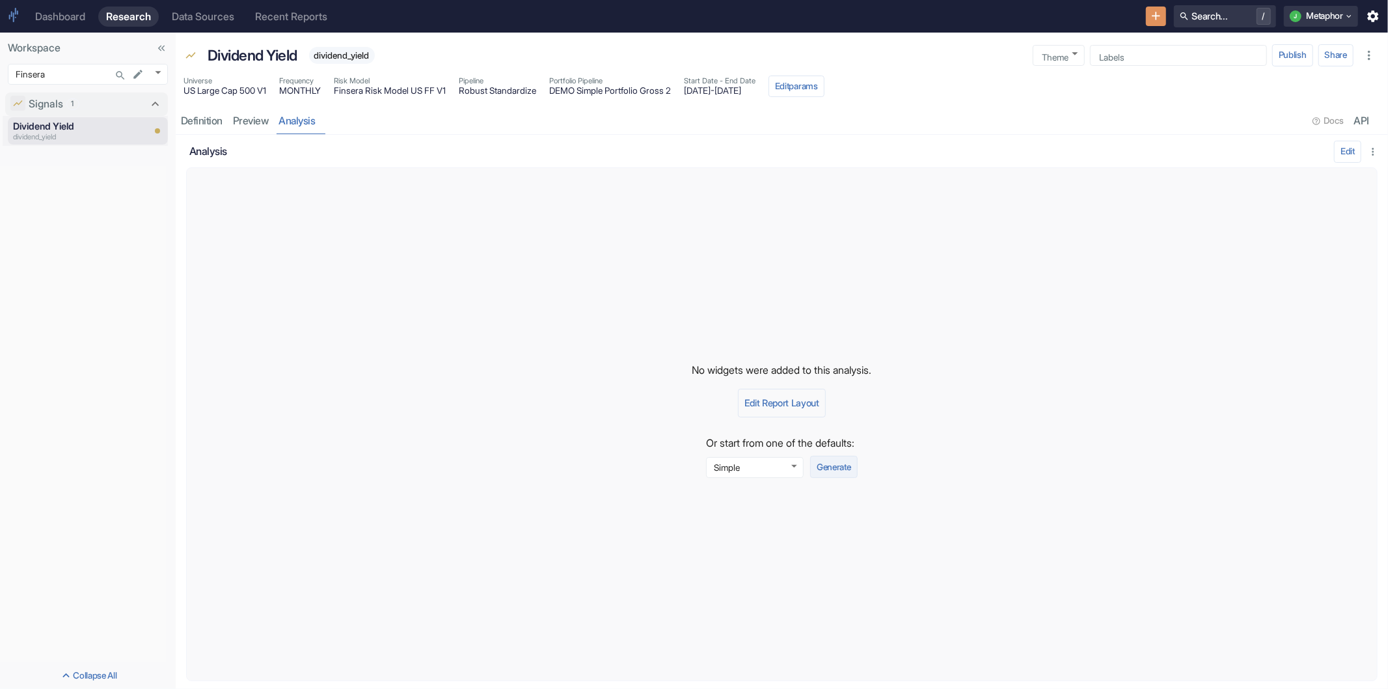
click at [840, 469] on button "Generate" at bounding box center [833, 467] width 47 height 22
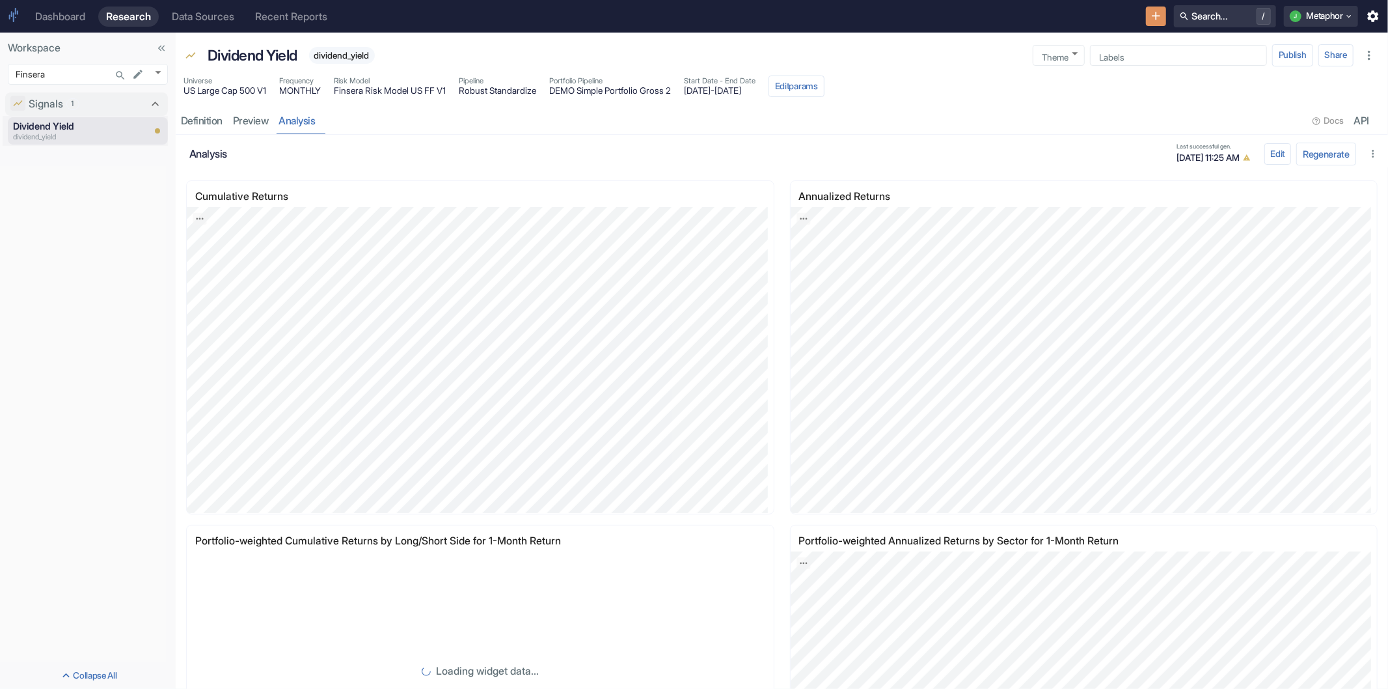
click at [426, 141] on div "analysis Last successful gen. 10/13/2025, 11:25 AM" at bounding box center [725, 154] width 1073 height 26
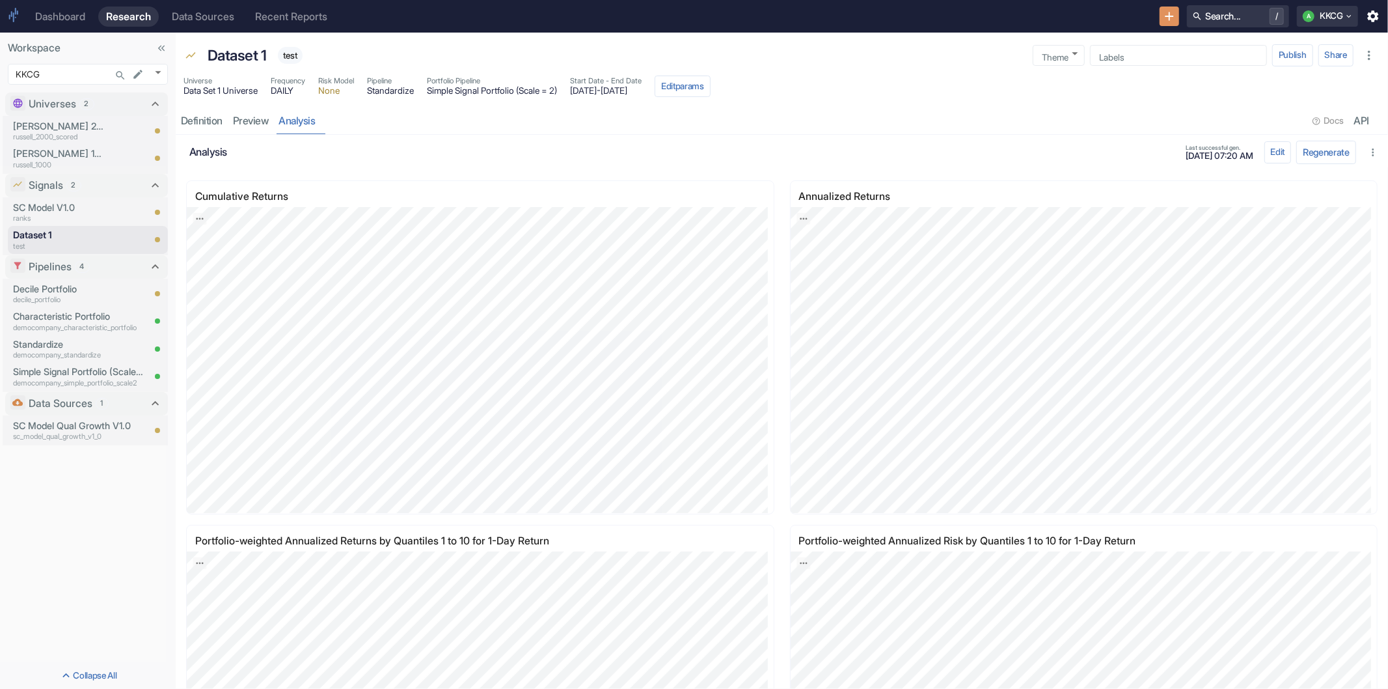
click at [56, 23] on link "Dashboard" at bounding box center [60, 17] width 66 height 20
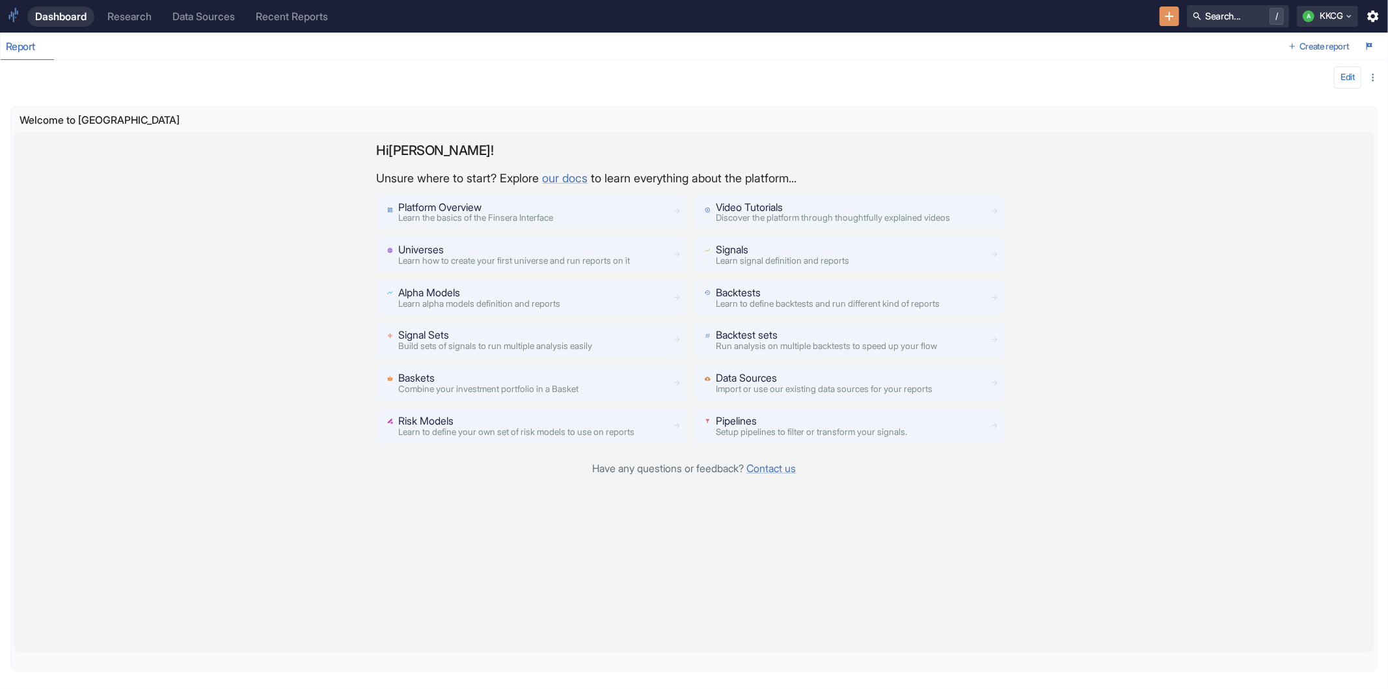
click at [727, 221] on span "Discover the platform through thoughtfully explained videos" at bounding box center [833, 217] width 234 height 10
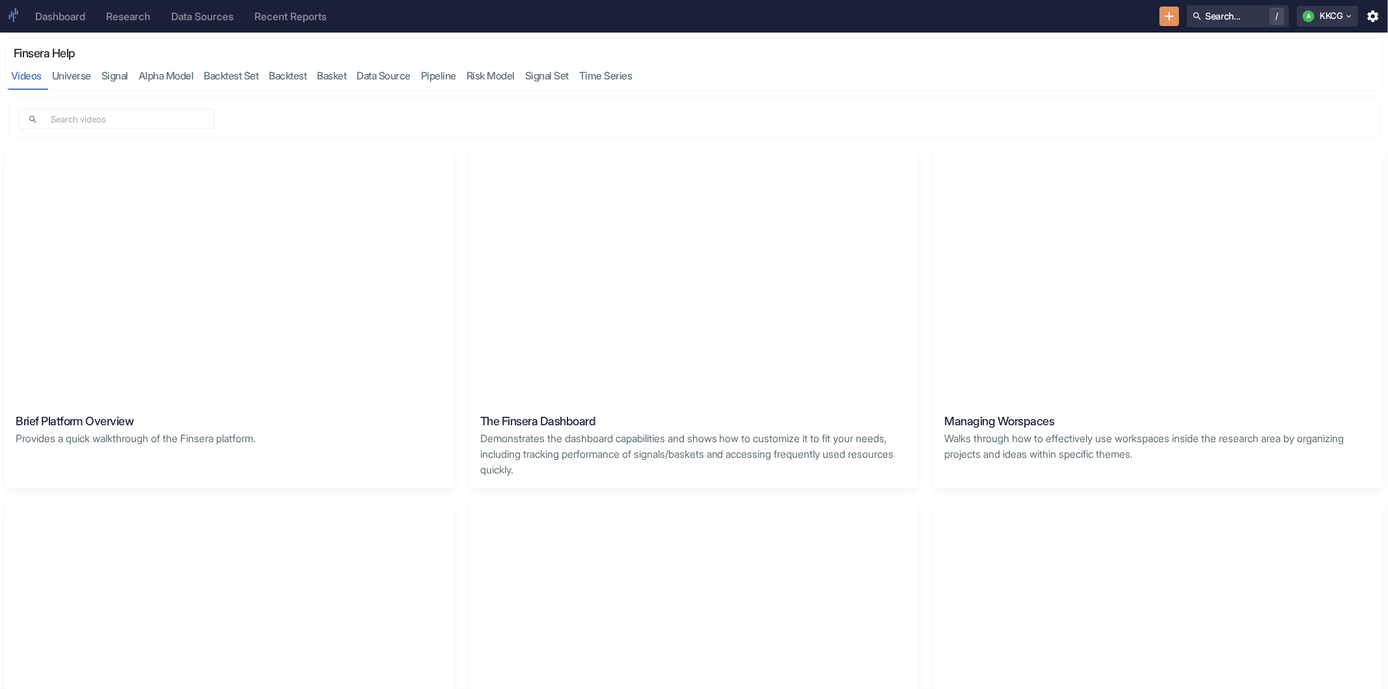
click at [50, 18] on div "Dashboard" at bounding box center [60, 16] width 50 height 12
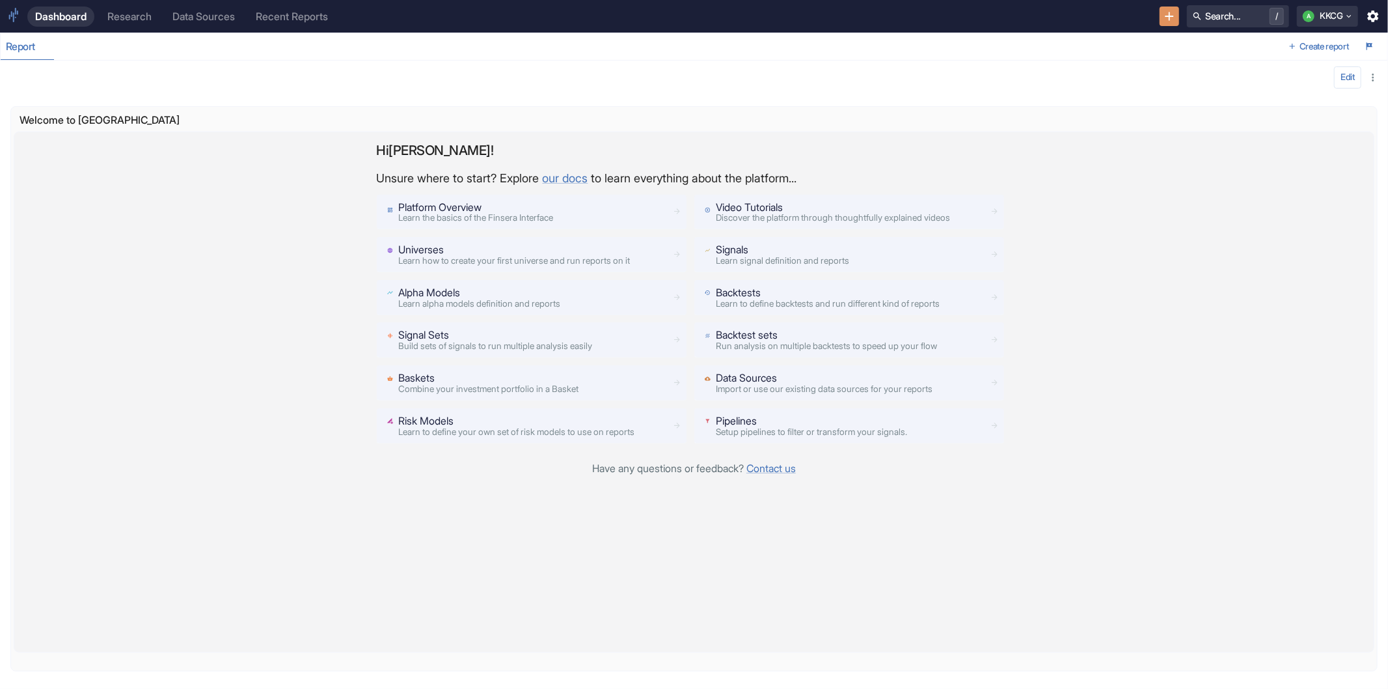
click at [78, 641] on div "Hi [PERSON_NAME] ! Unsure where to start? Explore our docs to learn everything …" at bounding box center [694, 391] width 1361 height 521
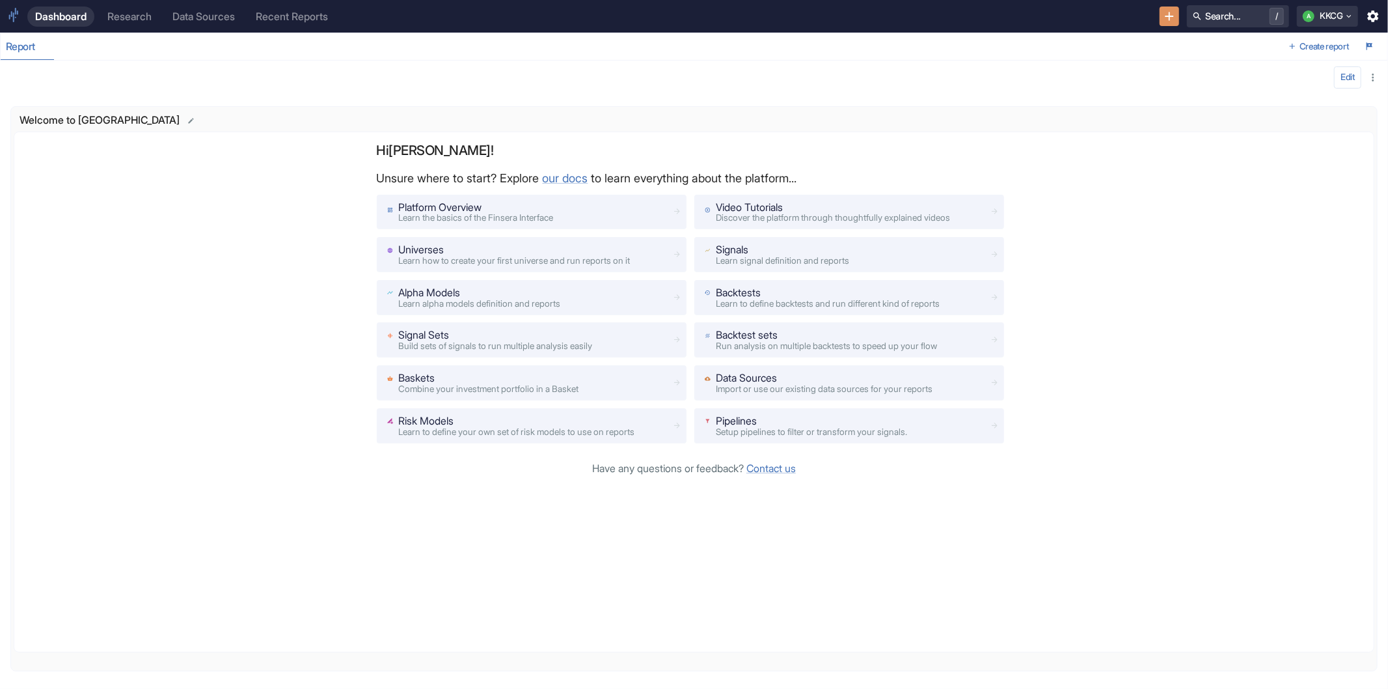
click at [1144, 124] on div "Welcome to [GEOGRAPHIC_DATA]" at bounding box center [693, 120] width 1348 height 17
